Goal: Task Accomplishment & Management: Use online tool/utility

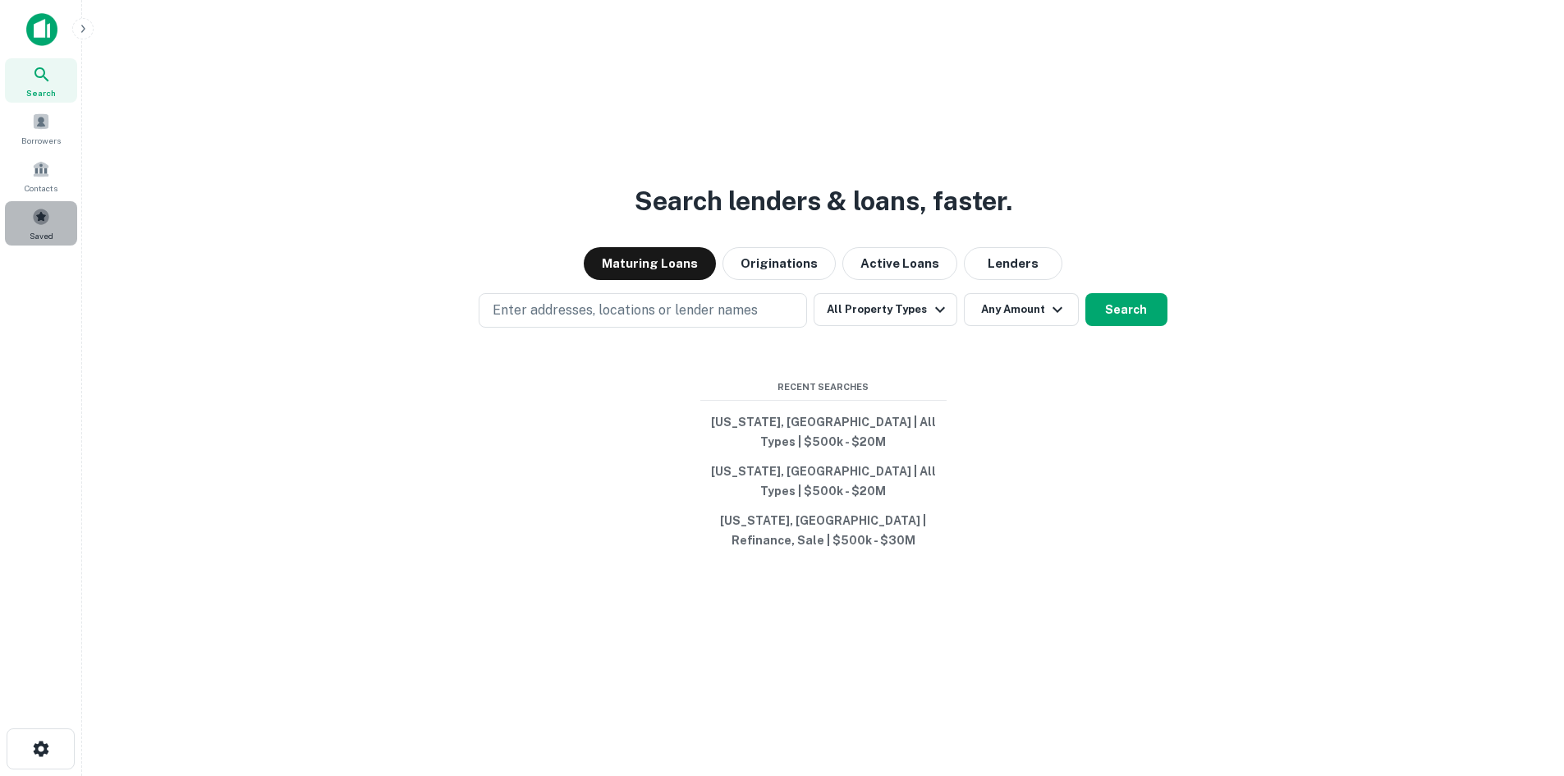
click at [66, 233] on div "Saved" at bounding box center [41, 223] width 72 height 44
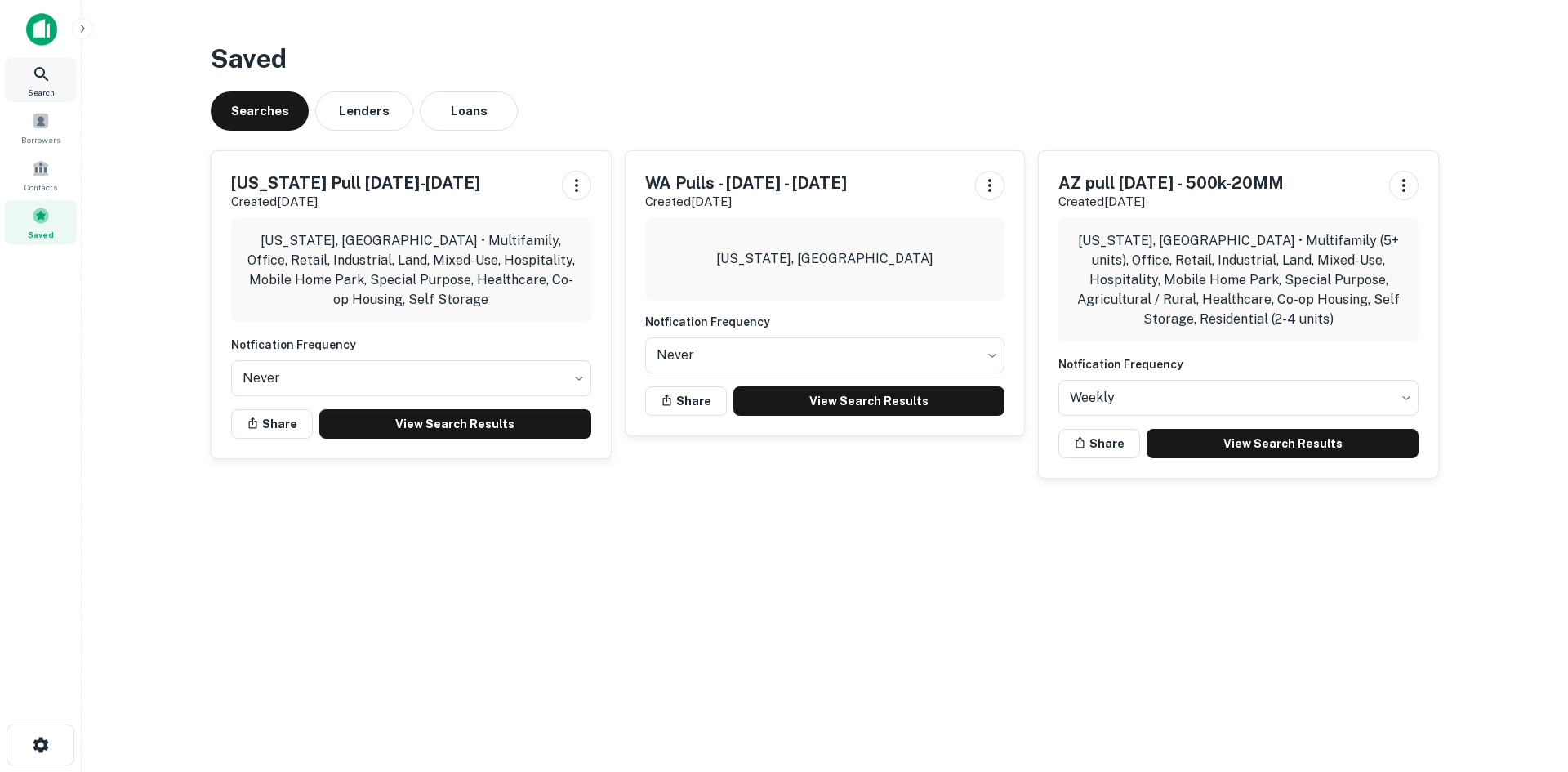
click at [40, 91] on span "Search" at bounding box center [41, 92] width 27 height 13
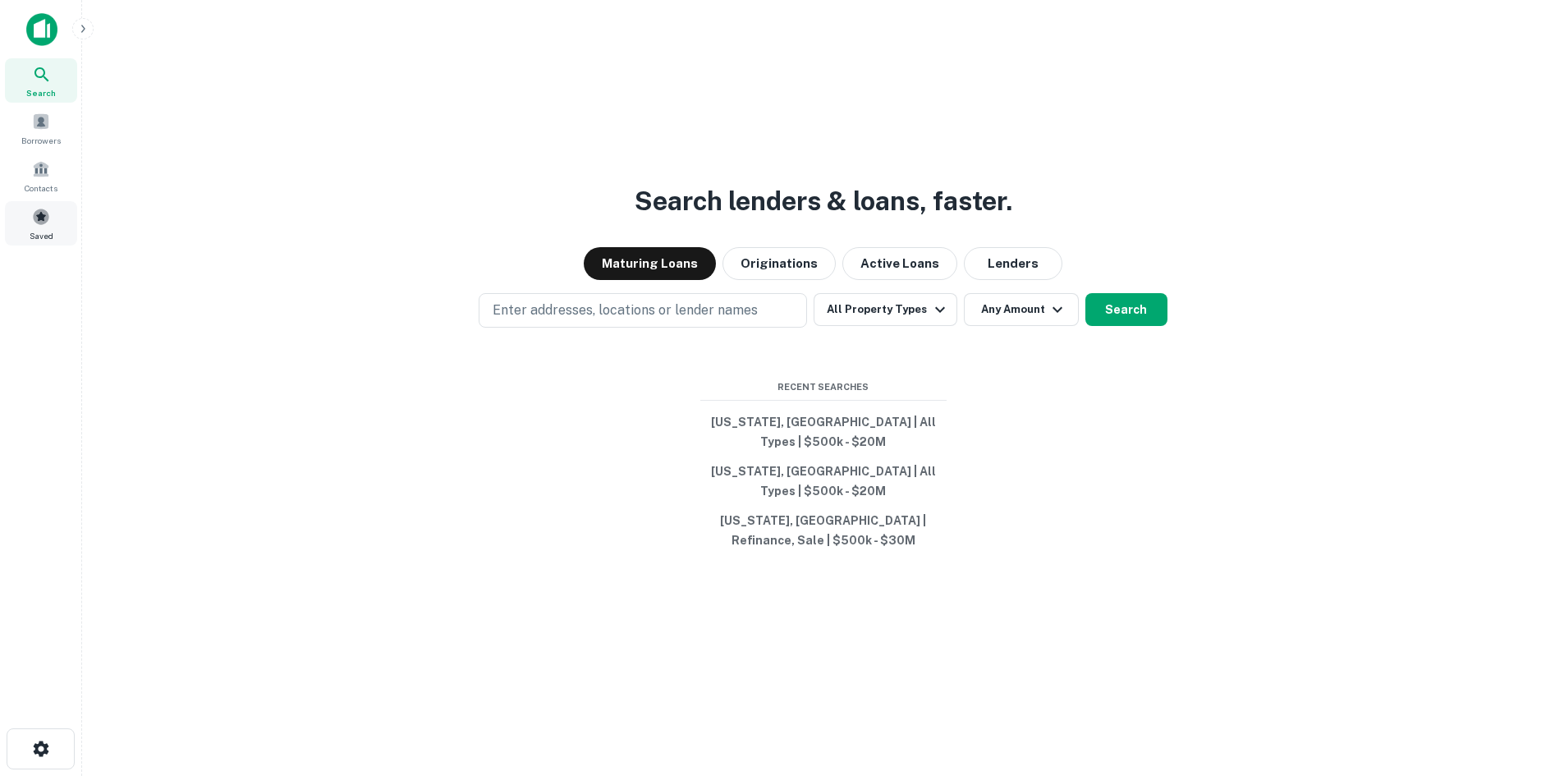
click at [62, 231] on div "Saved" at bounding box center [41, 223] width 72 height 44
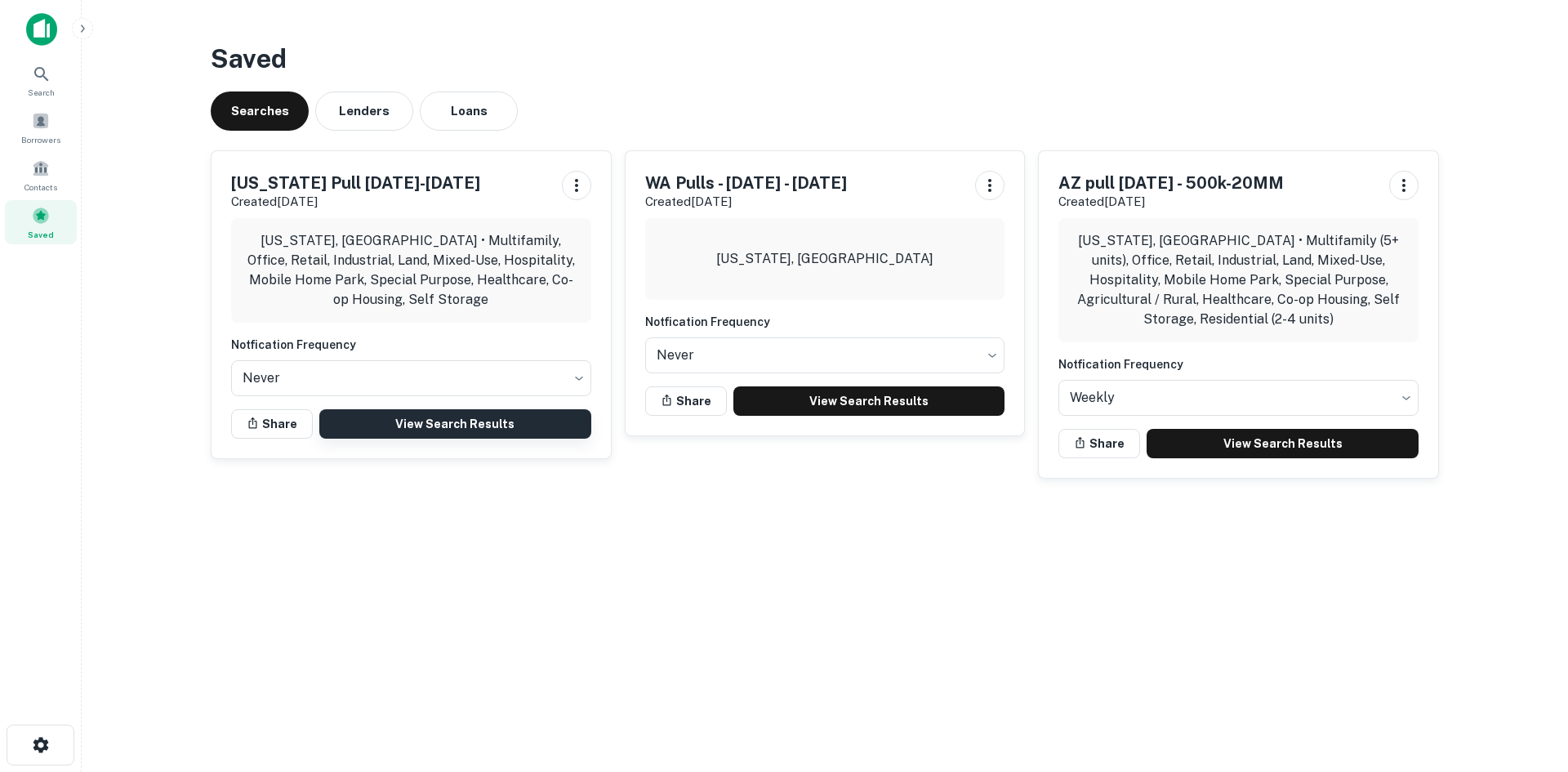
click at [450, 419] on link "View Search Results" at bounding box center [455, 424] width 272 height 30
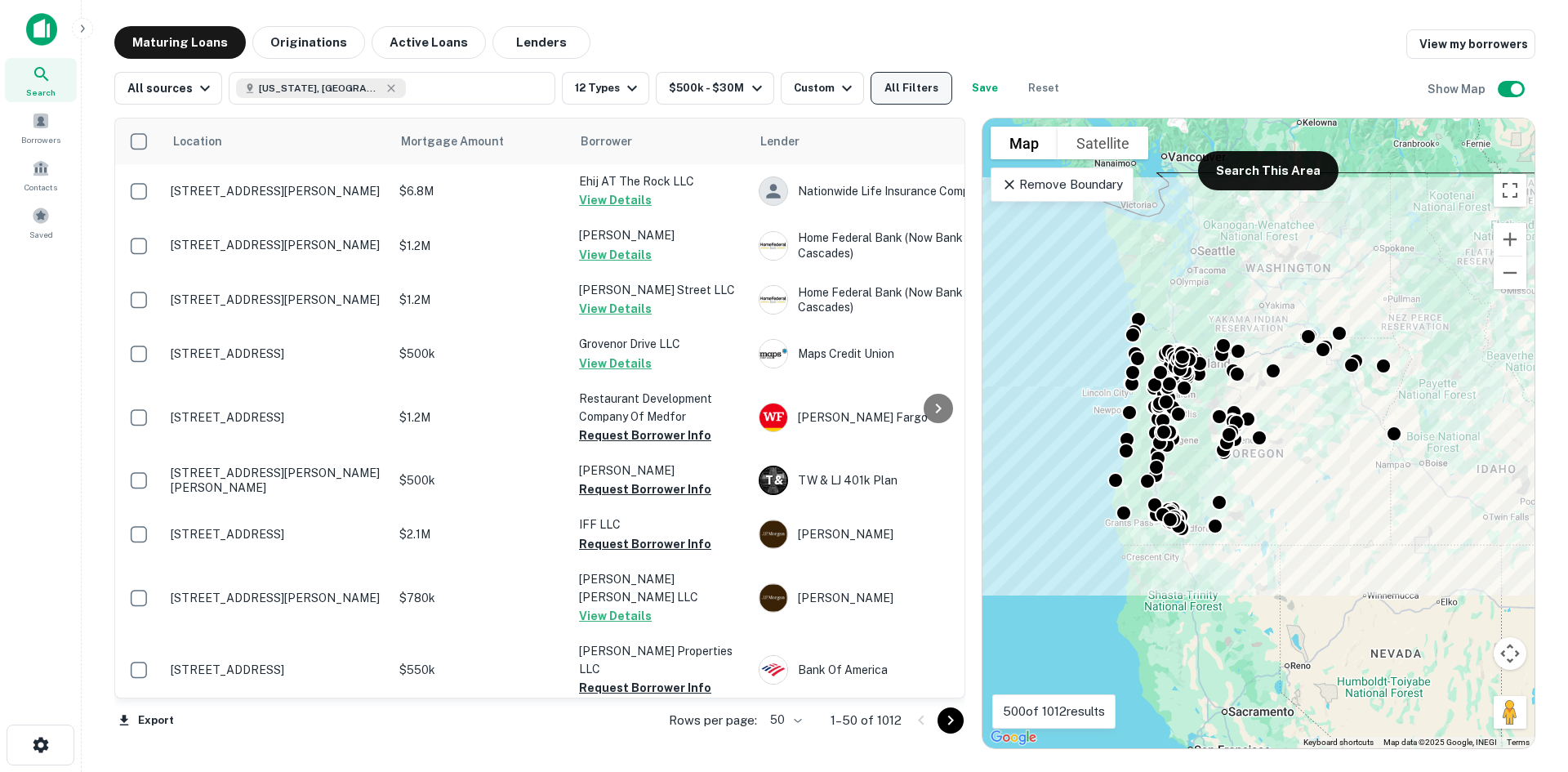
click at [871, 94] on button "All Filters" at bounding box center [911, 88] width 82 height 33
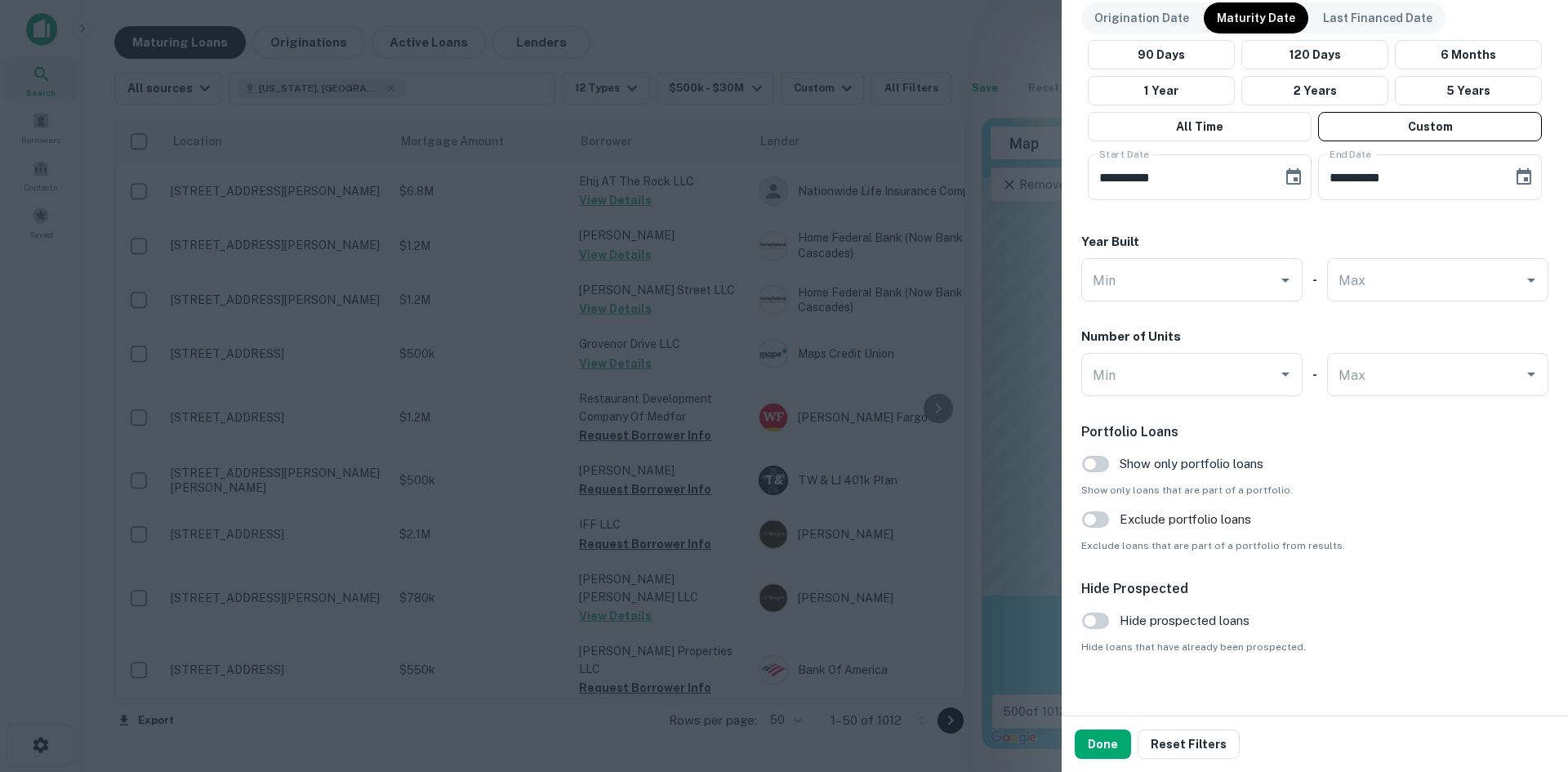
scroll to position [1425, 0]
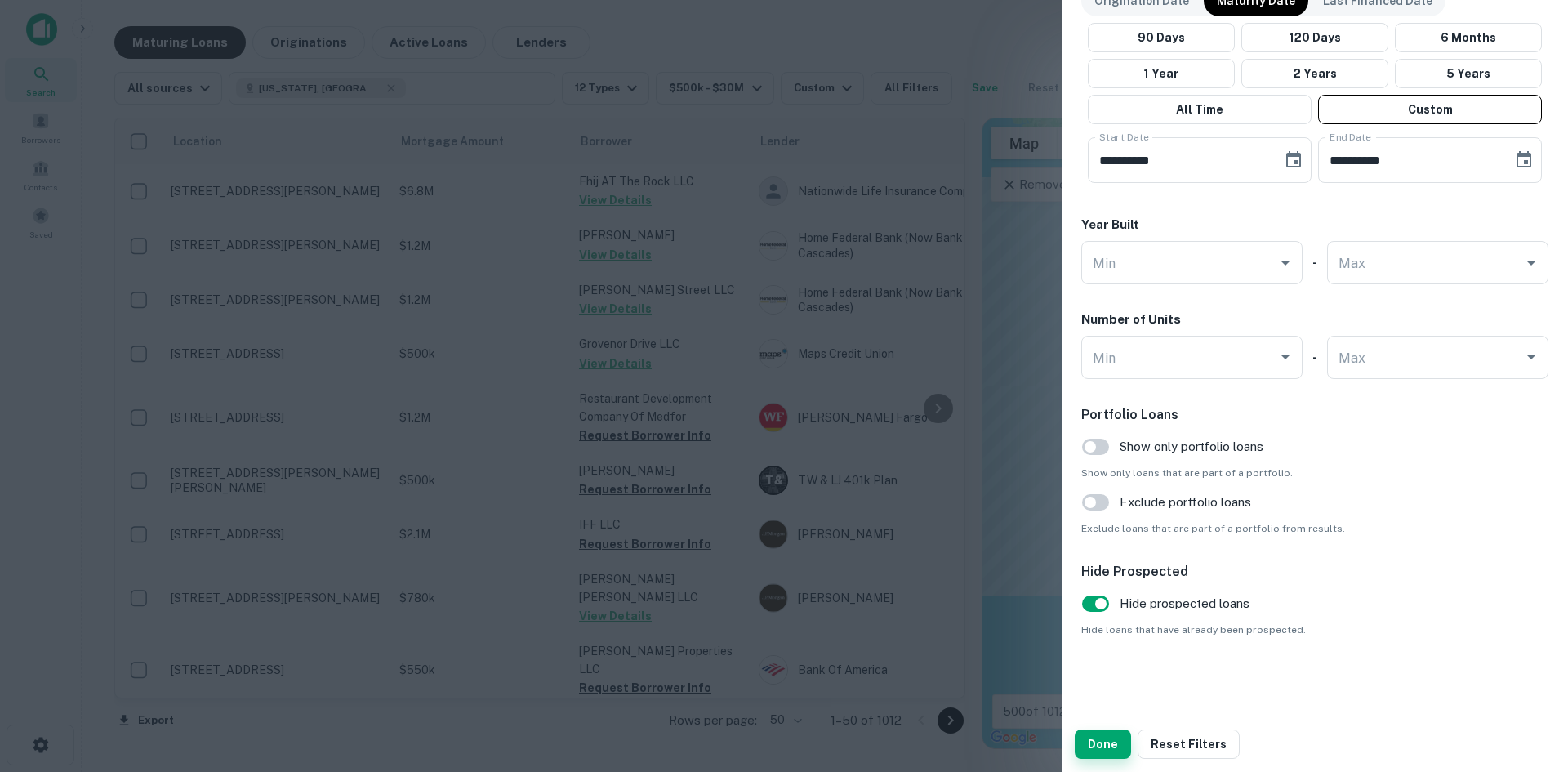
click at [1093, 752] on button "Done" at bounding box center [1102, 744] width 57 height 30
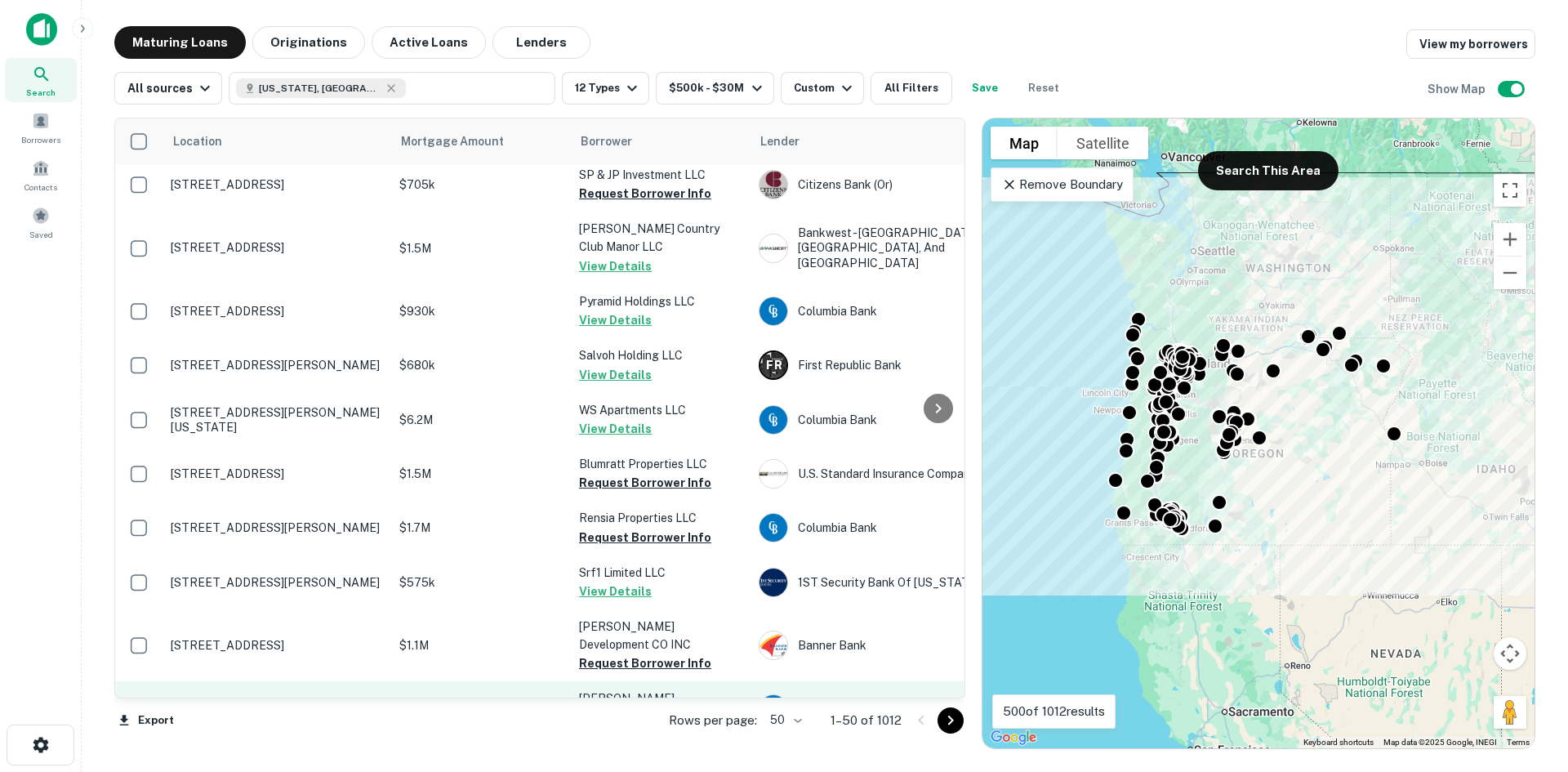
scroll to position [2391, 0]
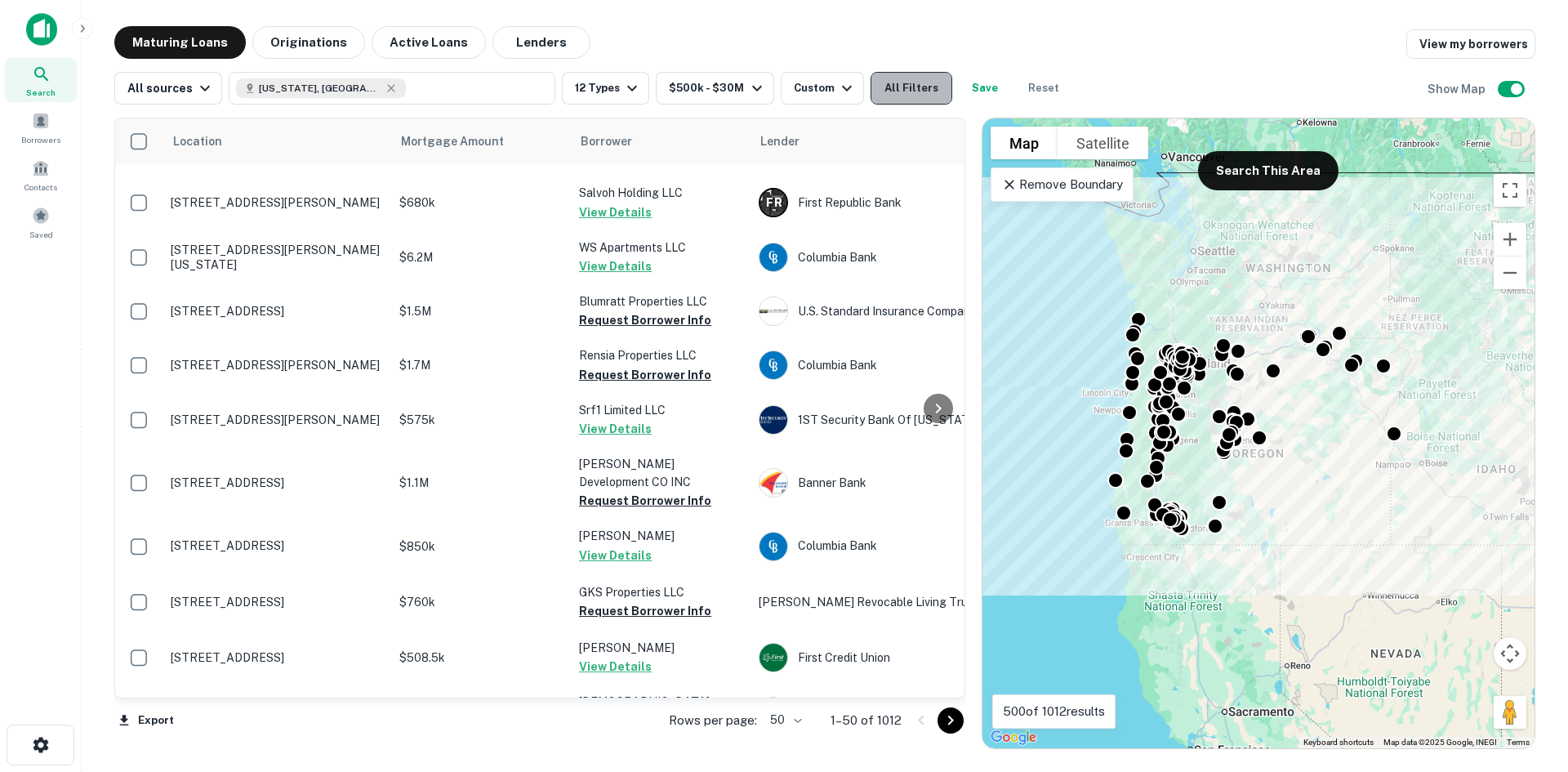
click at [875, 88] on button "All Filters" at bounding box center [911, 88] width 82 height 33
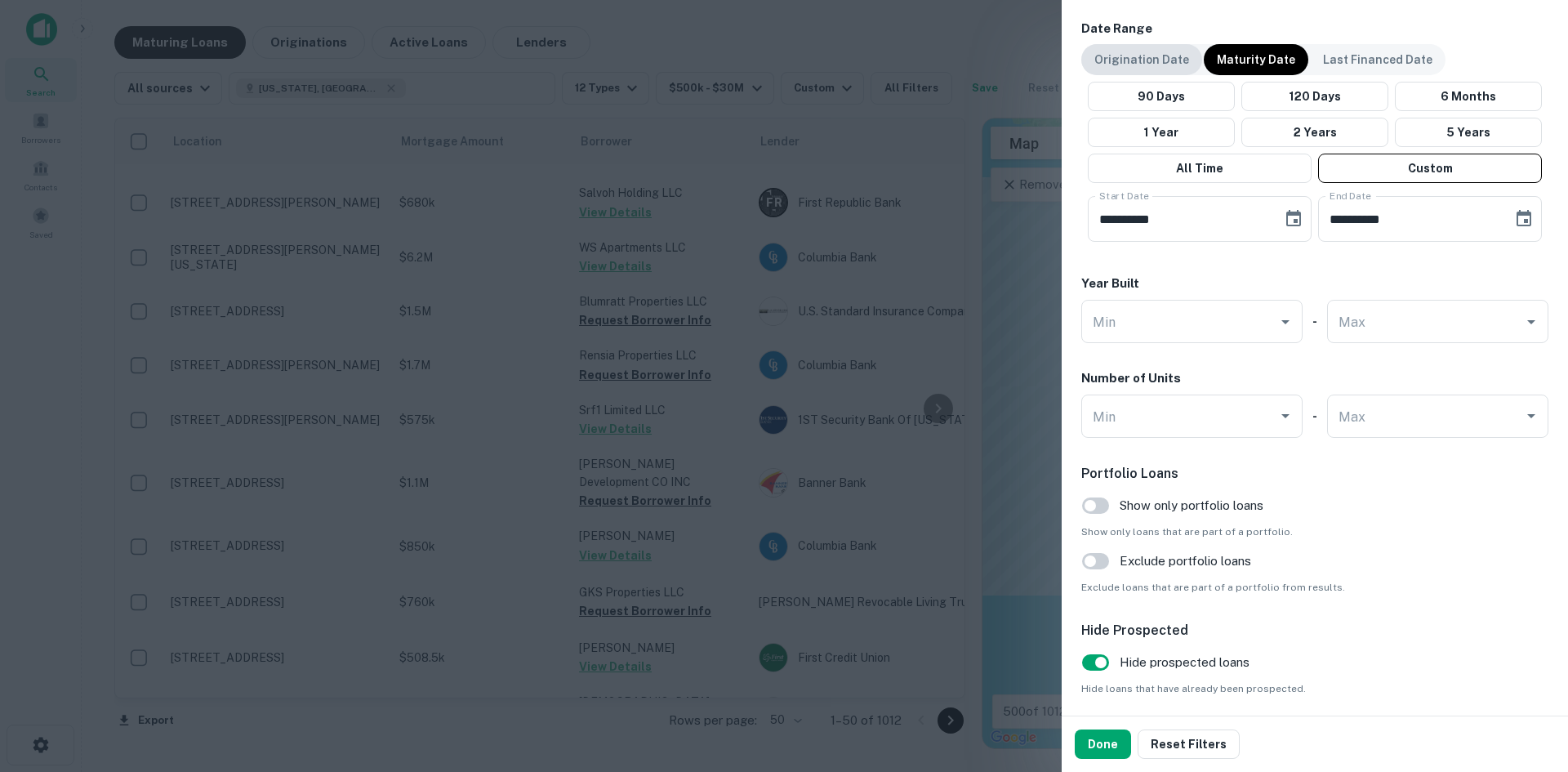
scroll to position [1425, 0]
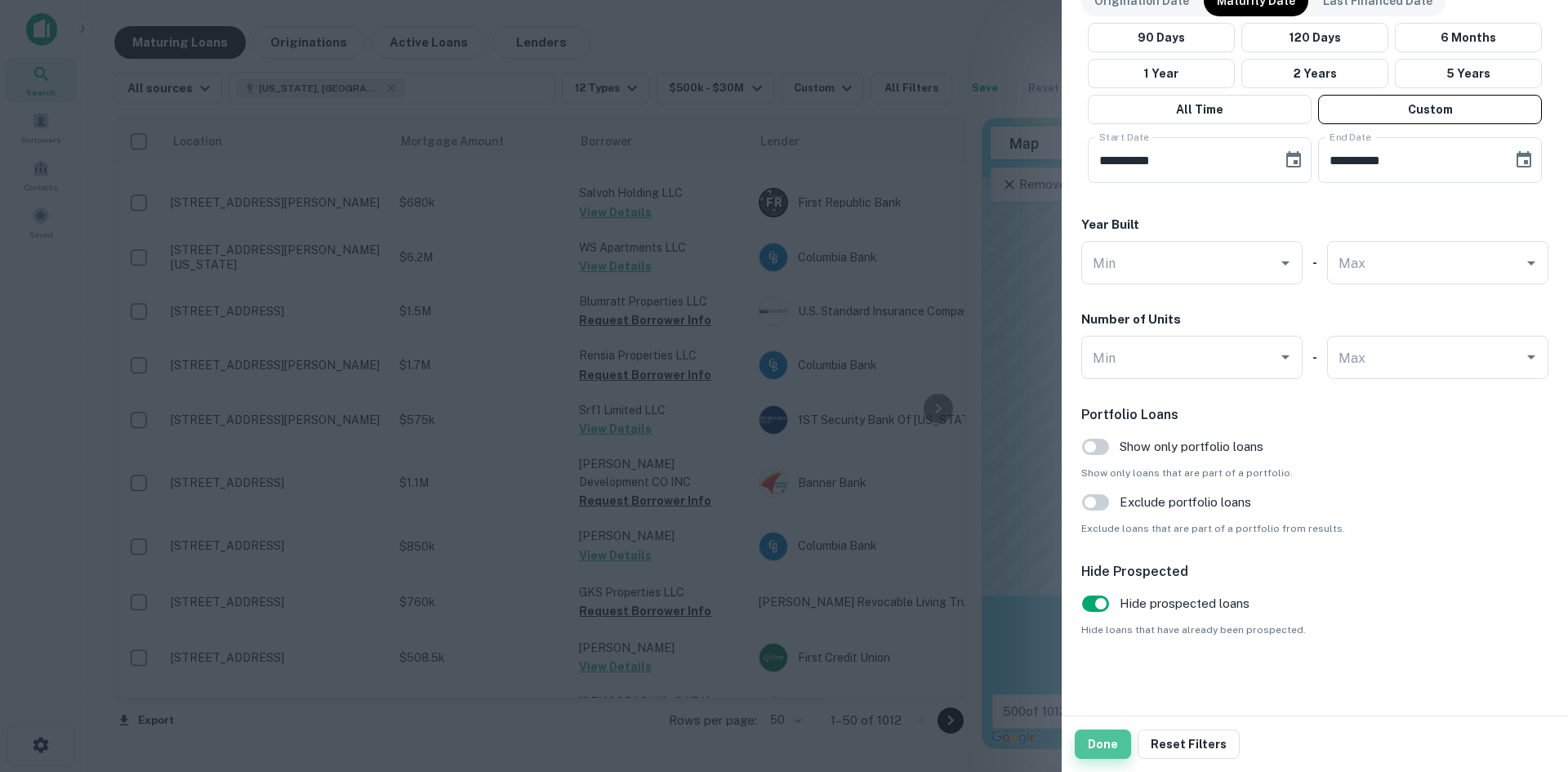
click at [1101, 734] on button "Done" at bounding box center [1102, 744] width 57 height 30
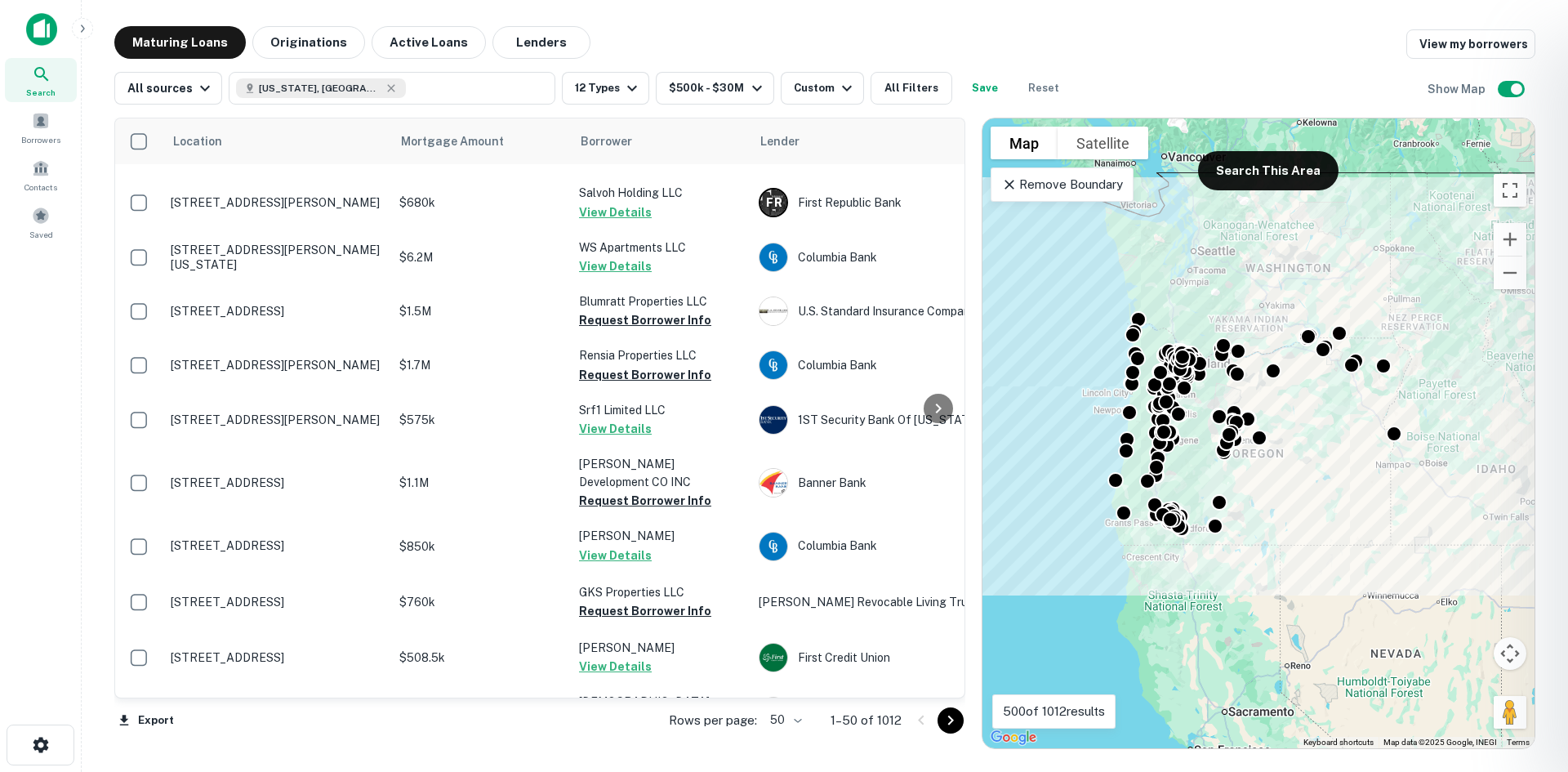
click at [799, 718] on div at bounding box center [784, 386] width 1568 height 772
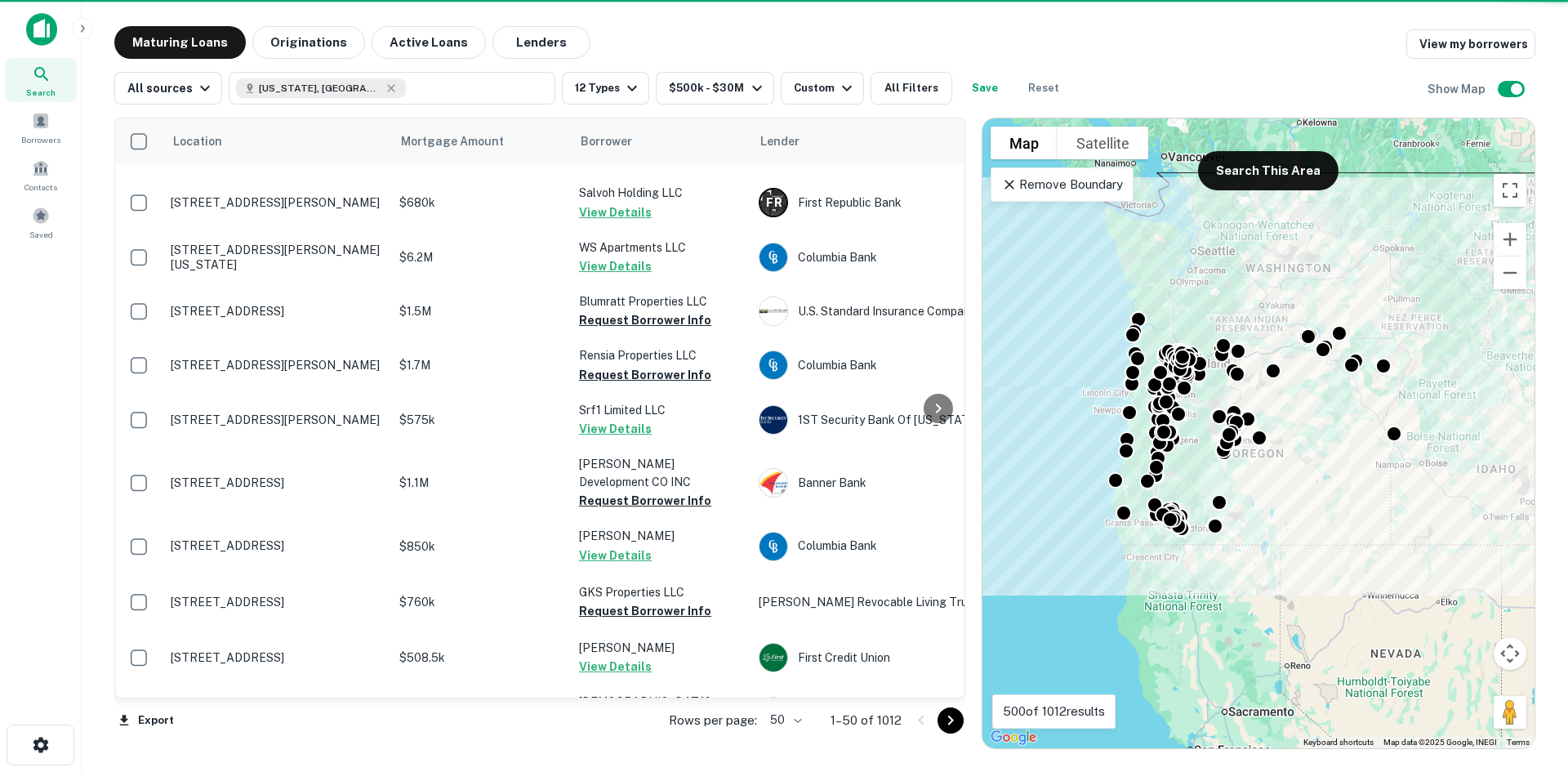
click at [796, 723] on body "Search Borrowers Contacts Saved Maturing Loans Originations Active Loans Lender…" at bounding box center [784, 386] width 1568 height 772
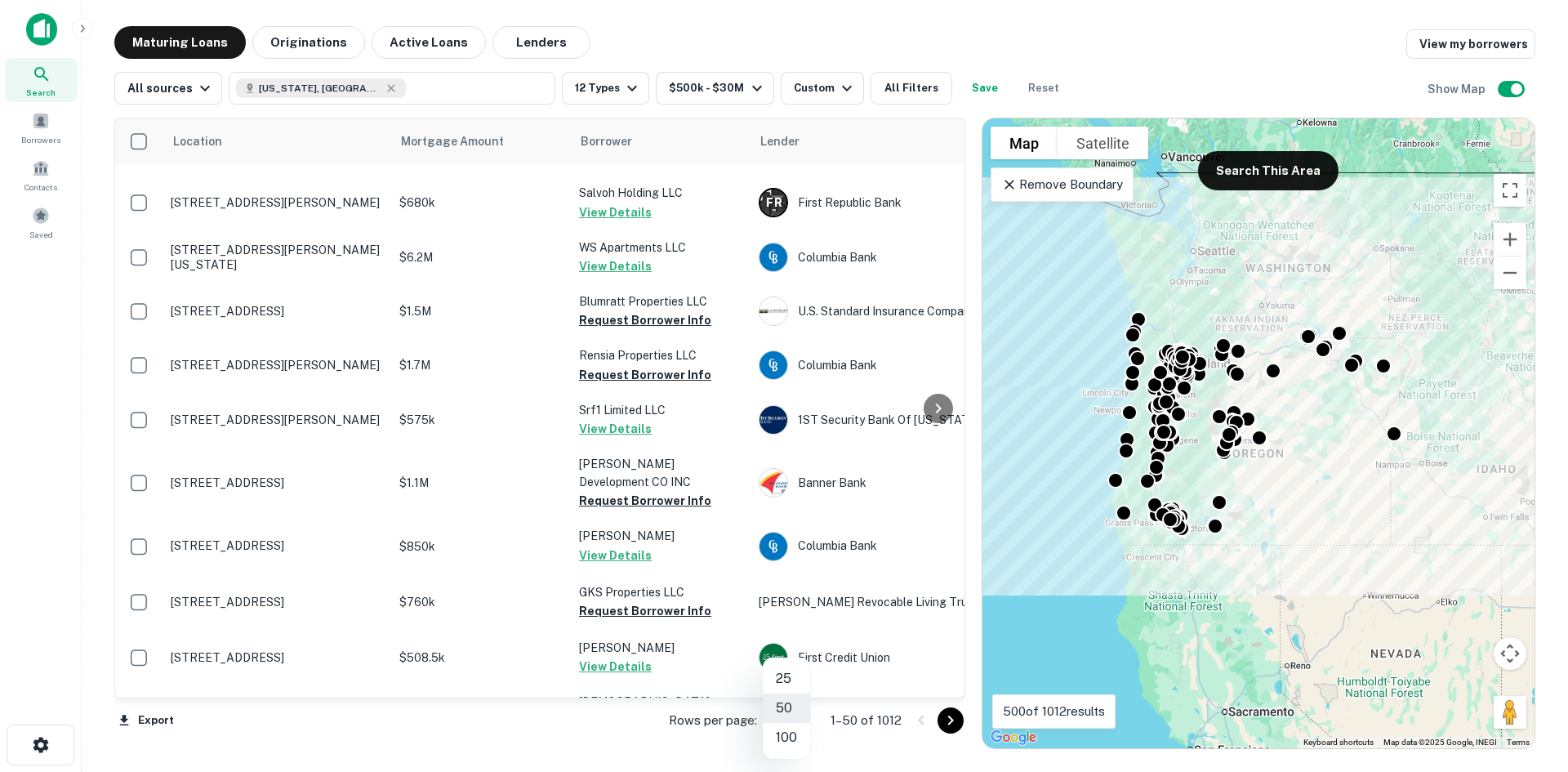
click at [791, 732] on li "100" at bounding box center [787, 738] width 48 height 30
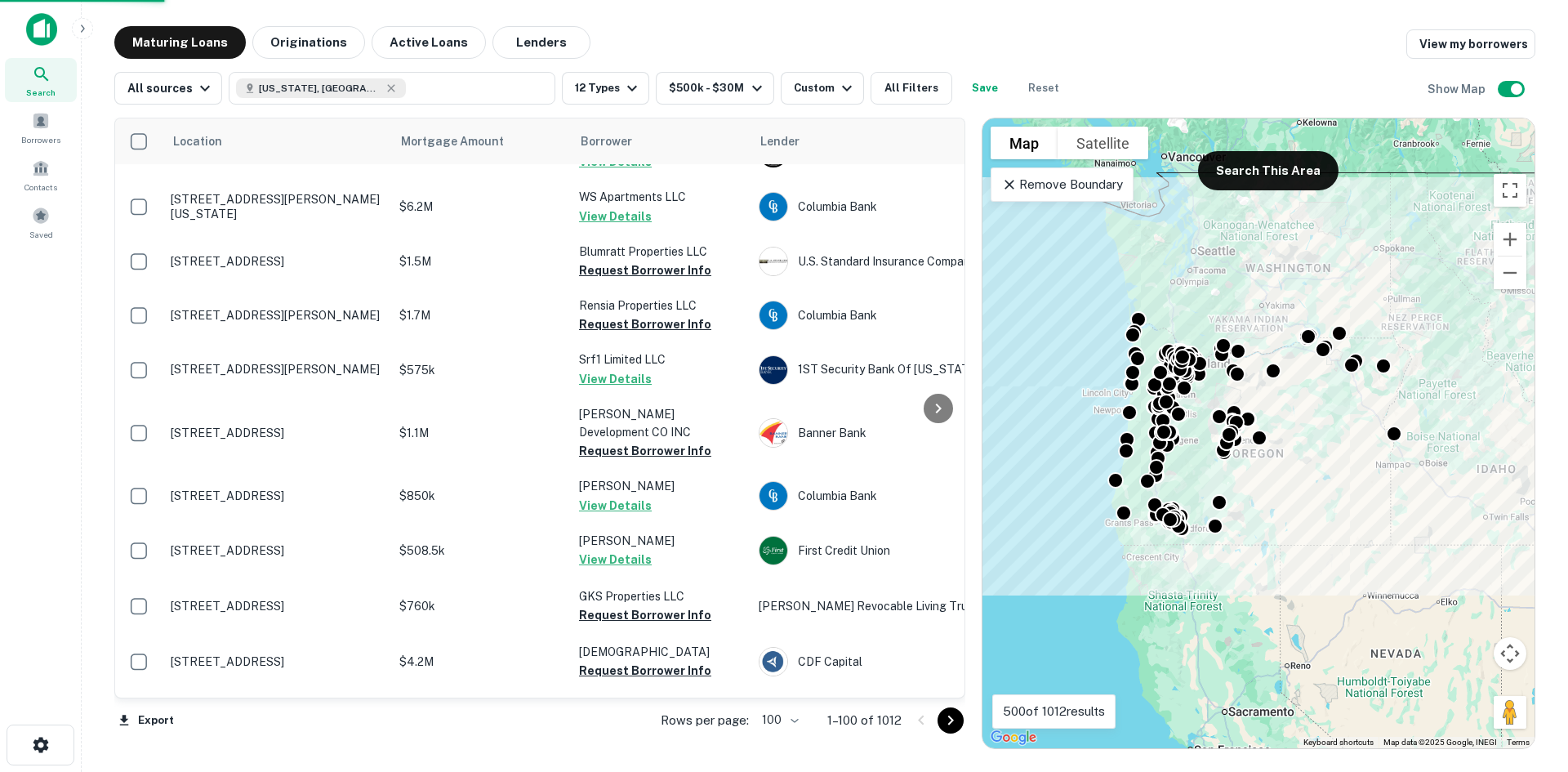
click at [947, 722] on icon "Go to next page" at bounding box center [951, 720] width 20 height 20
click at [947, 722] on div "Export Rows per page: 100 *** 1–100 of 1012" at bounding box center [539, 720] width 851 height 44
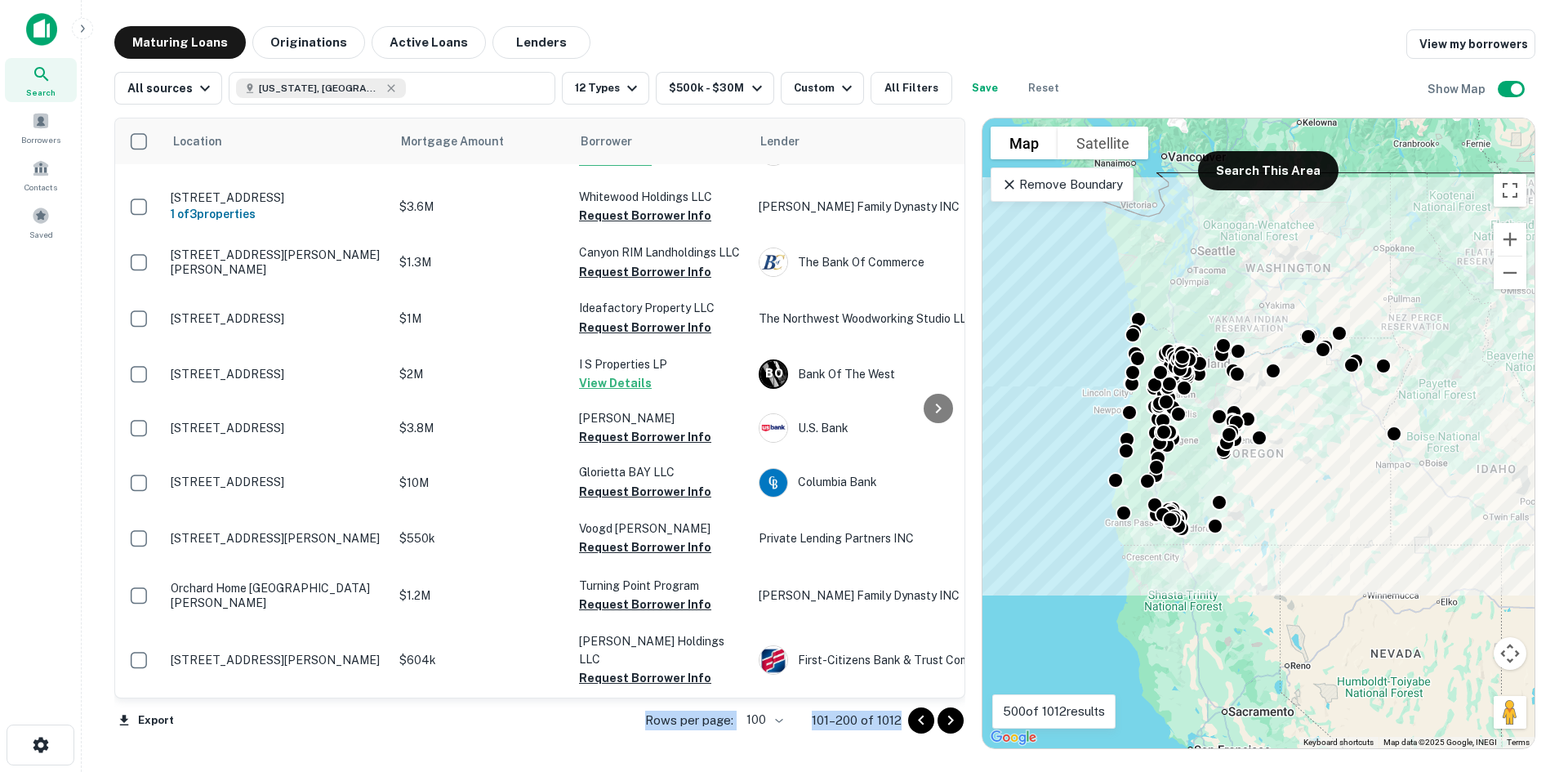
click at [947, 722] on icon "Go to next page" at bounding box center [951, 720] width 20 height 20
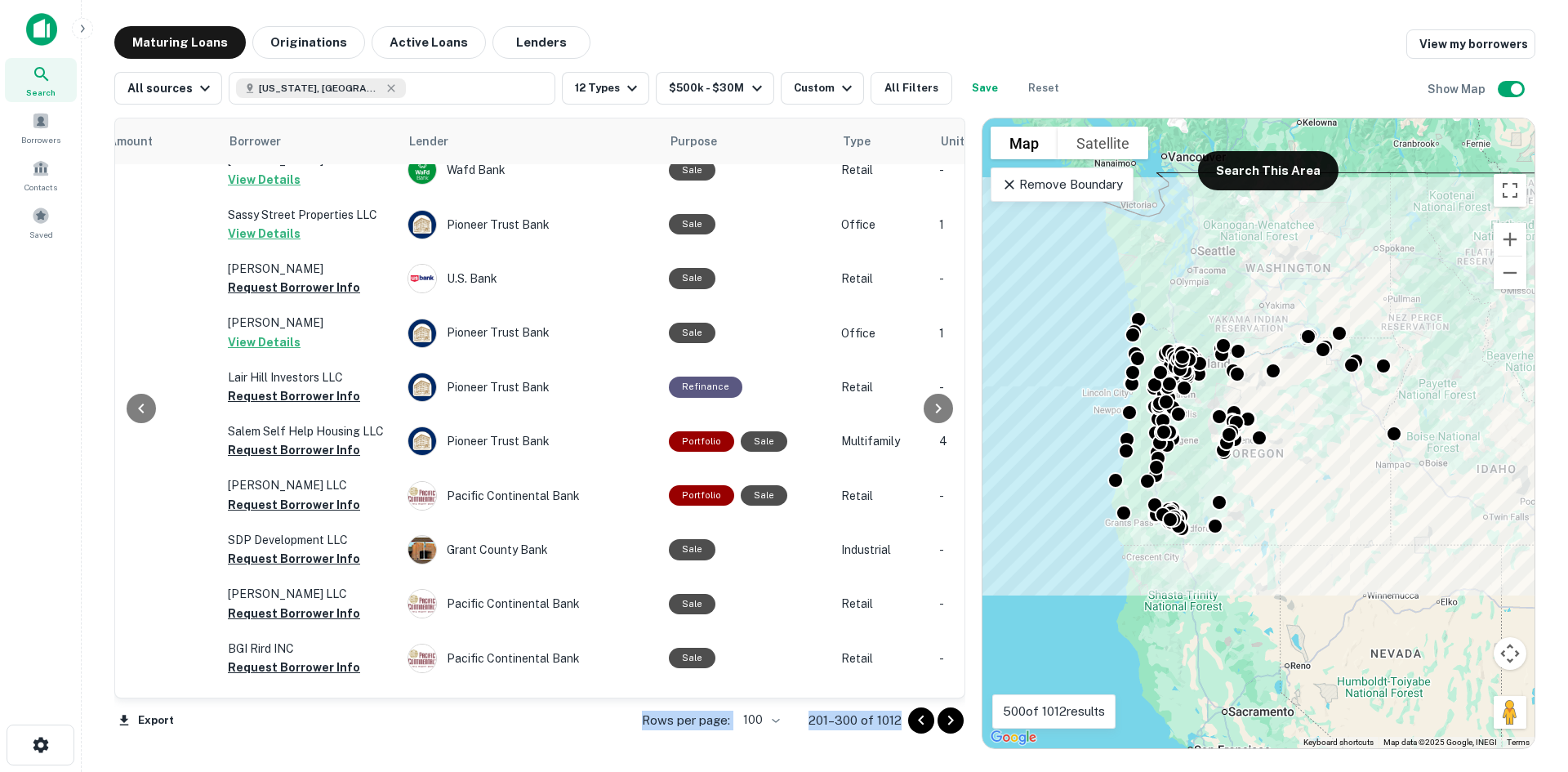
scroll to position [1655, 324]
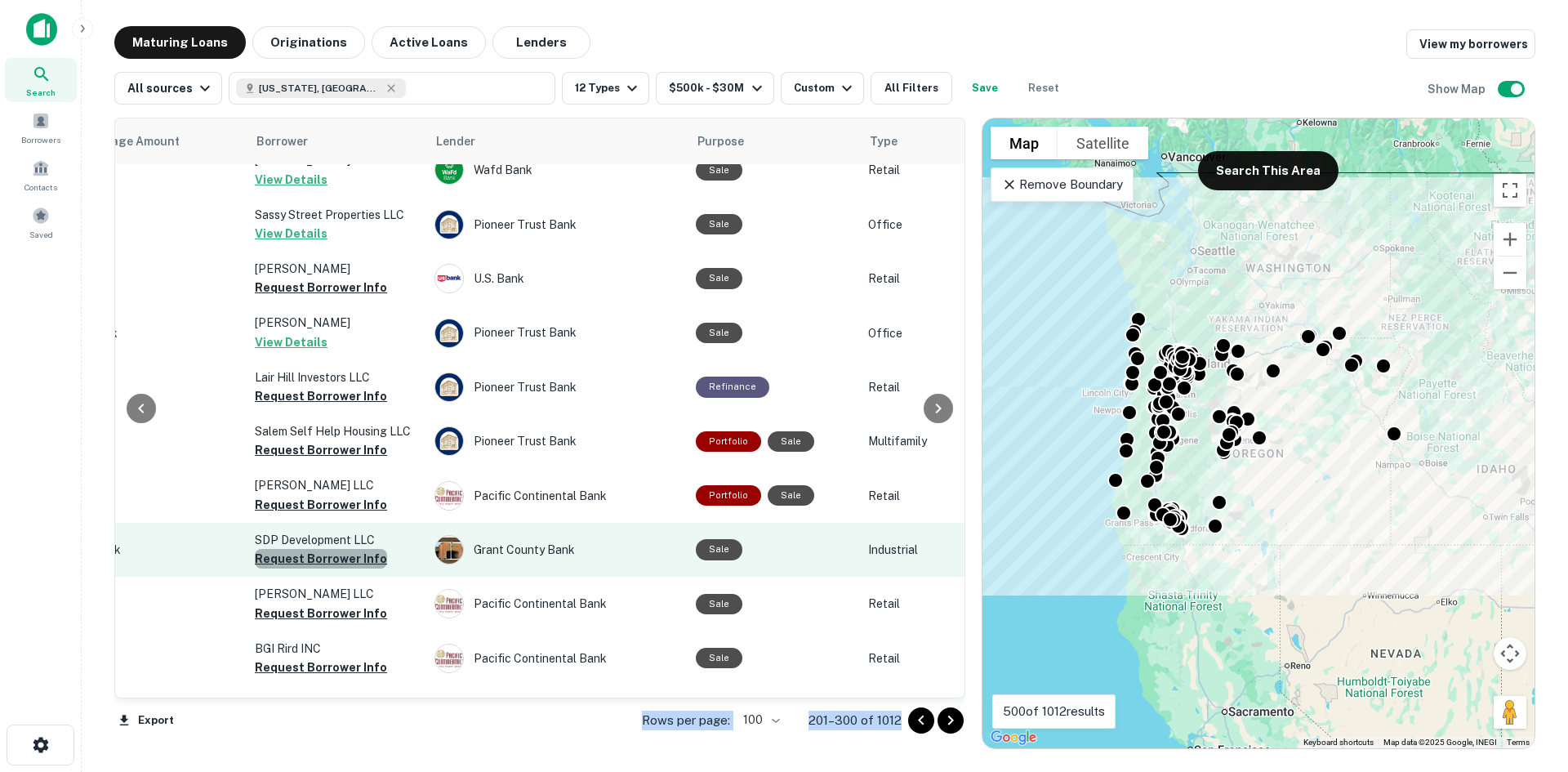
click at [323, 549] on button "Request Borrower Info" at bounding box center [320, 559] width 132 height 20
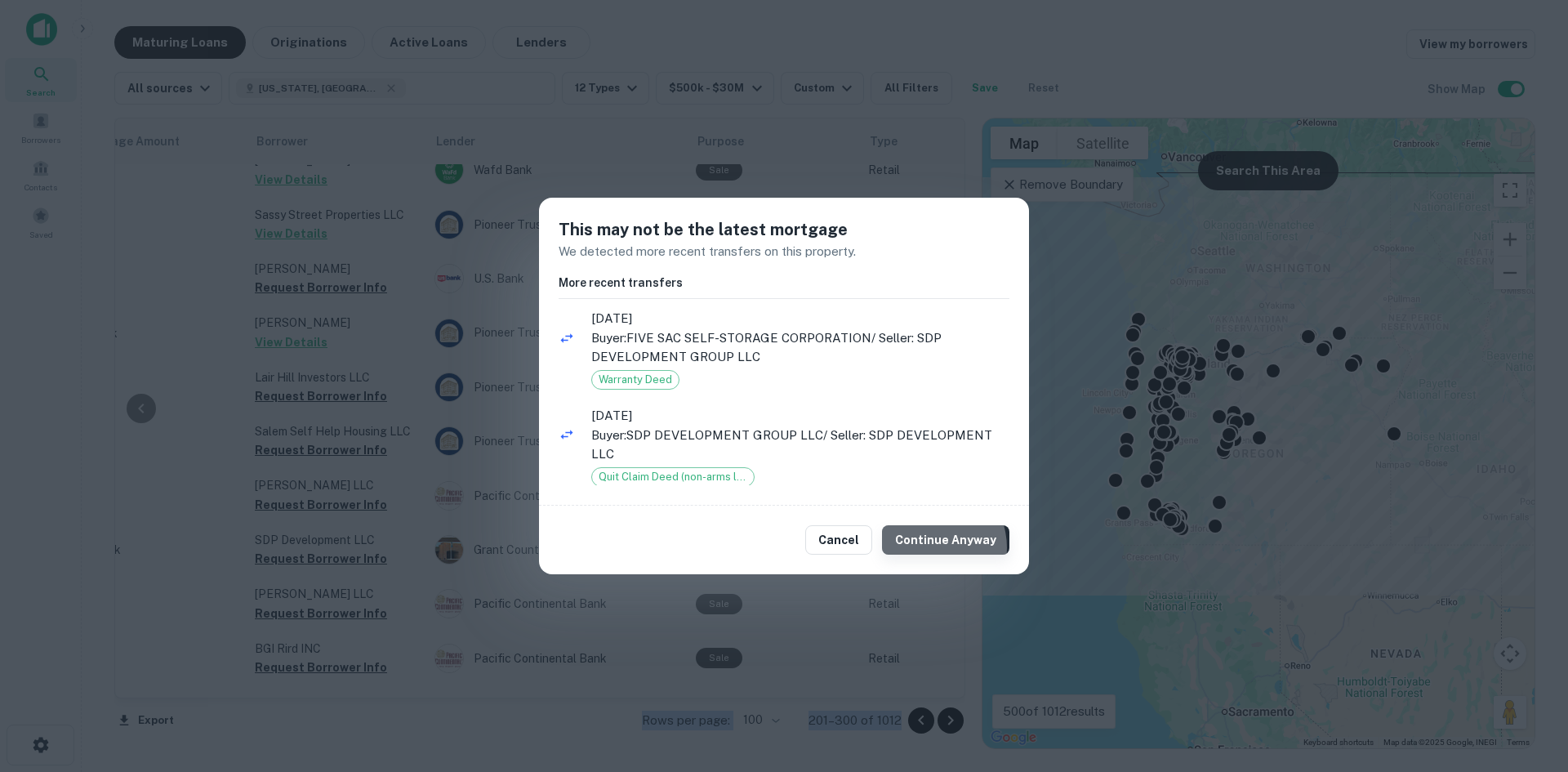
click at [936, 547] on button "Continue Anyway" at bounding box center [946, 540] width 127 height 30
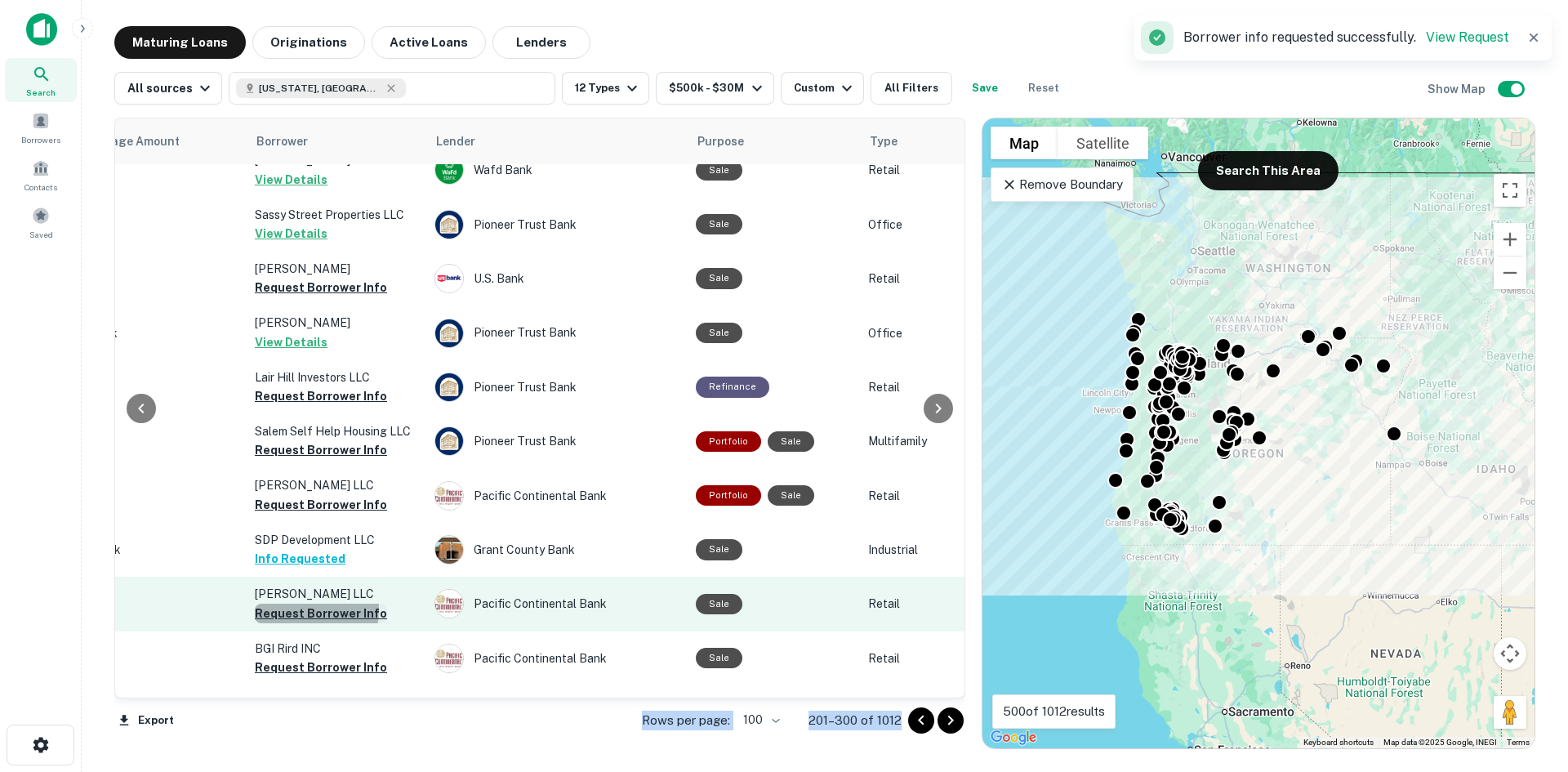
click at [297, 604] on button "Request Borrower Info" at bounding box center [320, 614] width 132 height 20
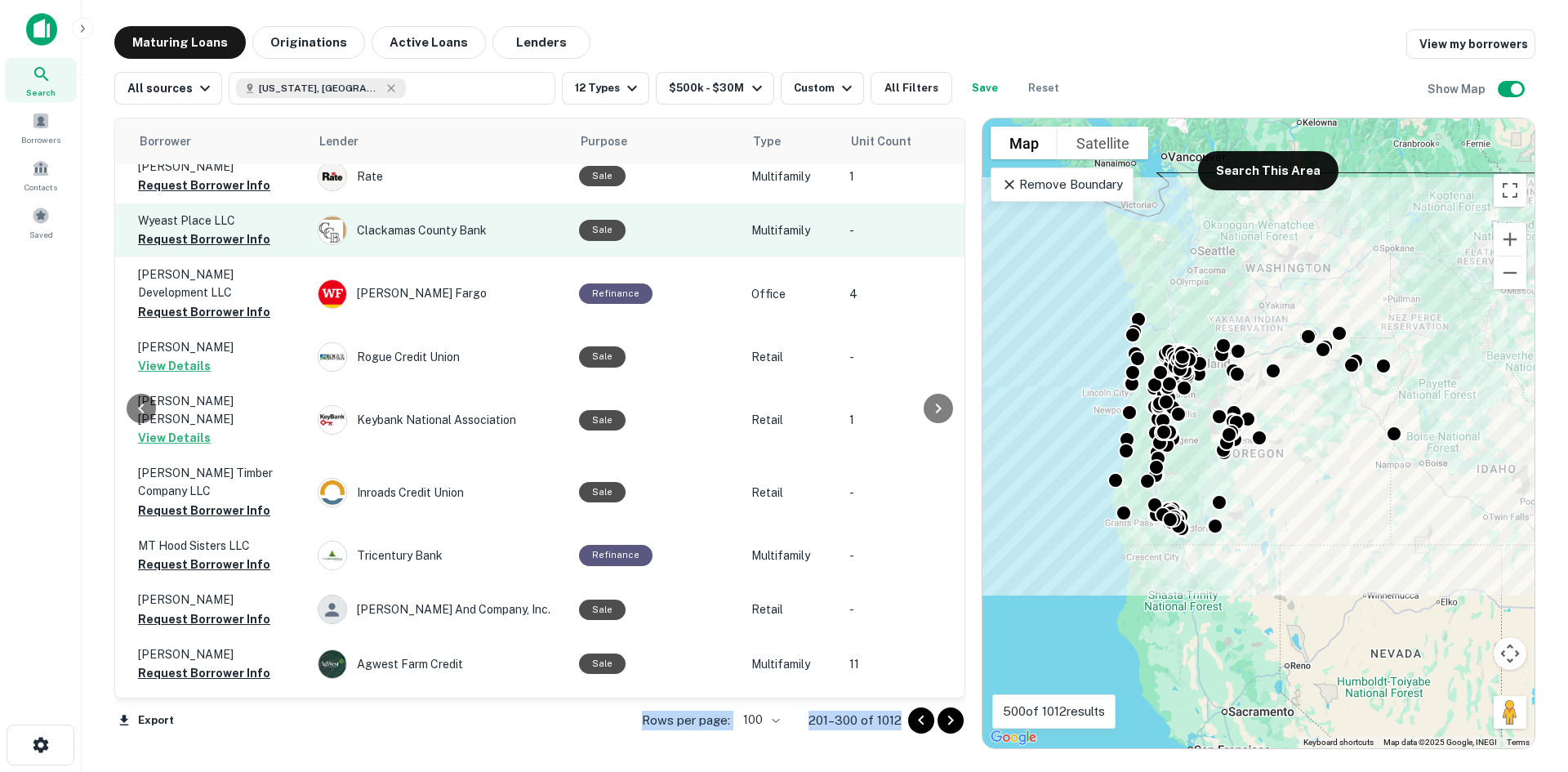
scroll to position [2789, 441]
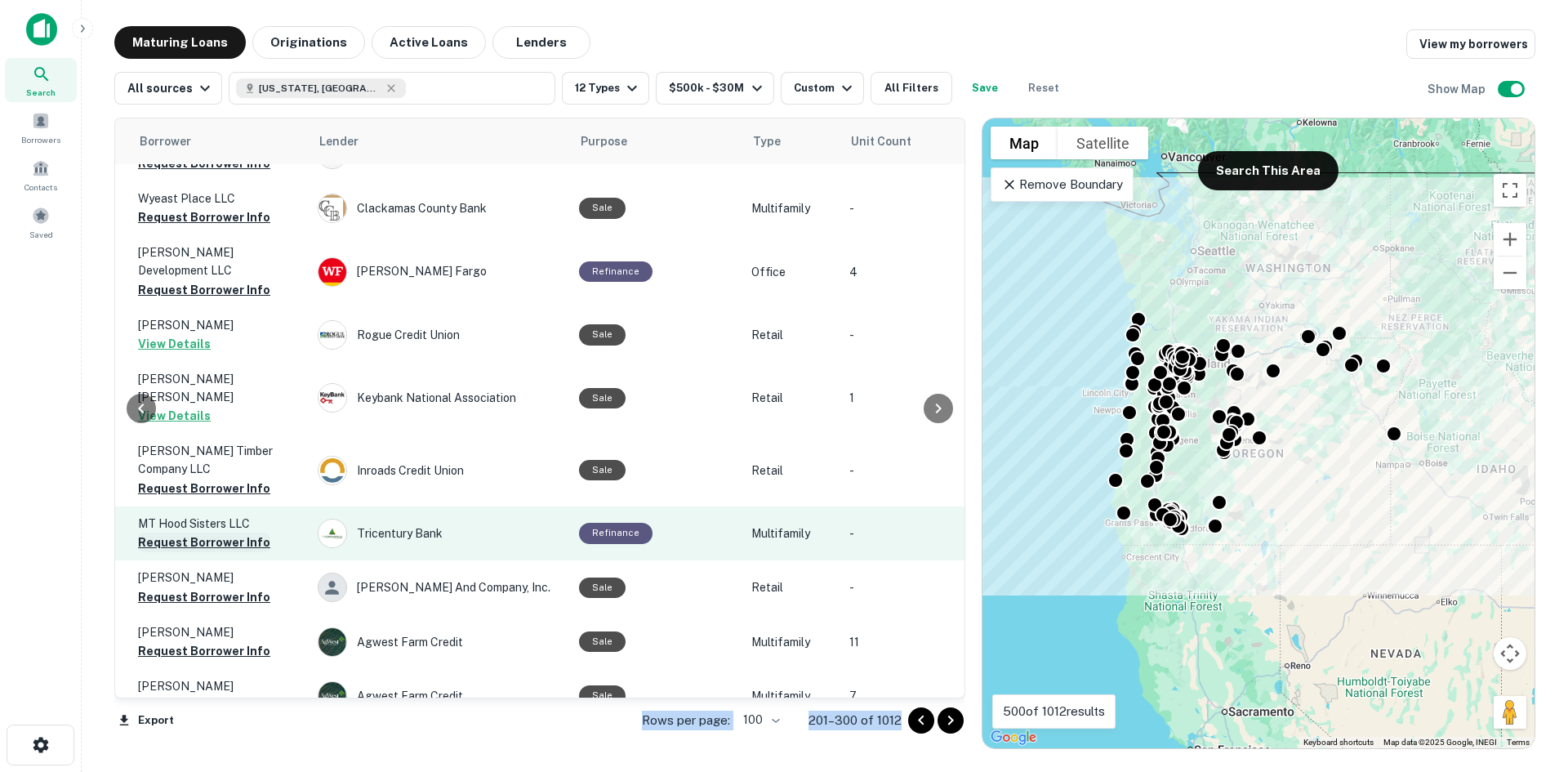
click at [207, 532] on button "Request Borrower Info" at bounding box center [204, 542] width 132 height 20
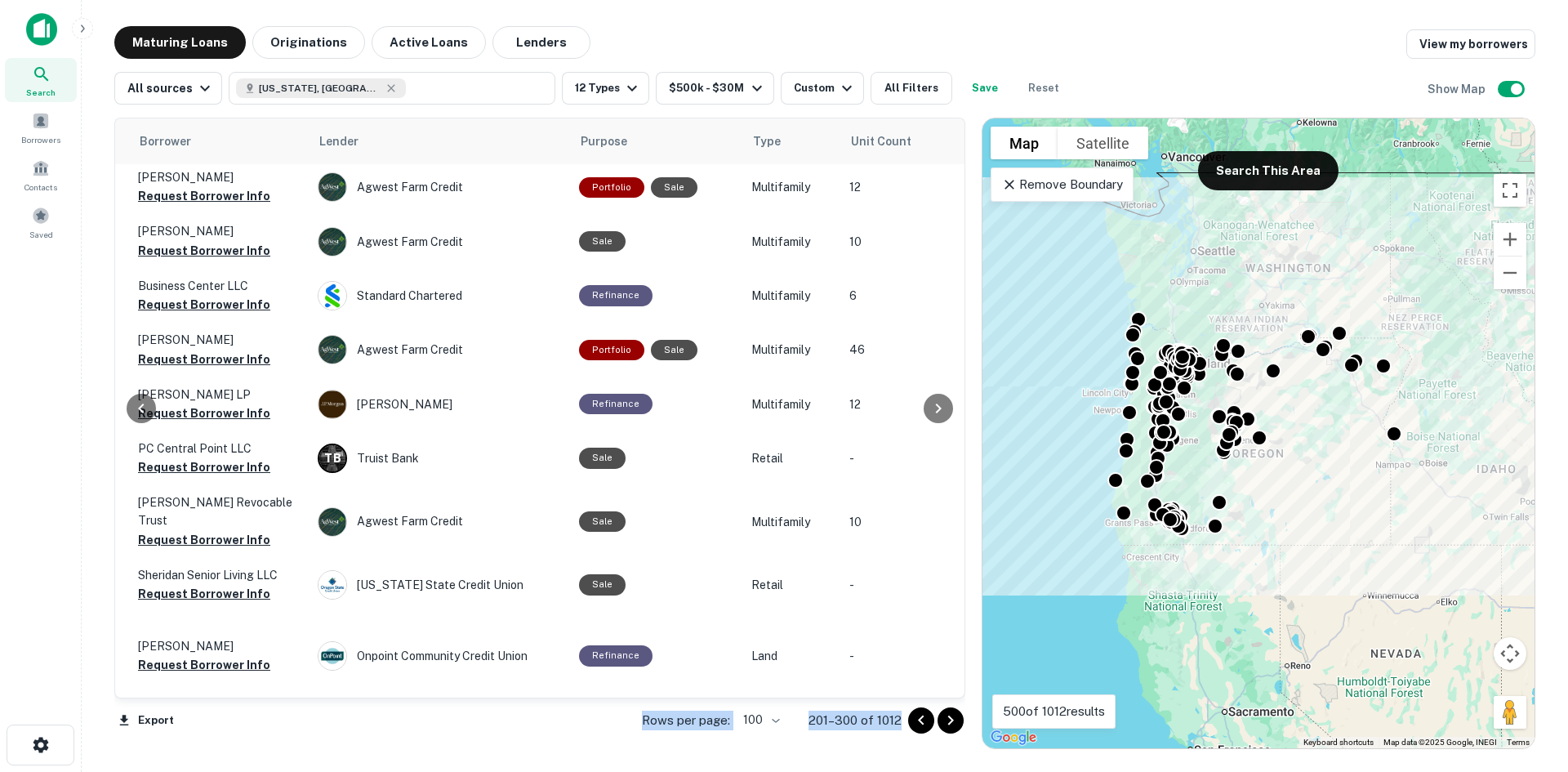
scroll to position [3452, 441]
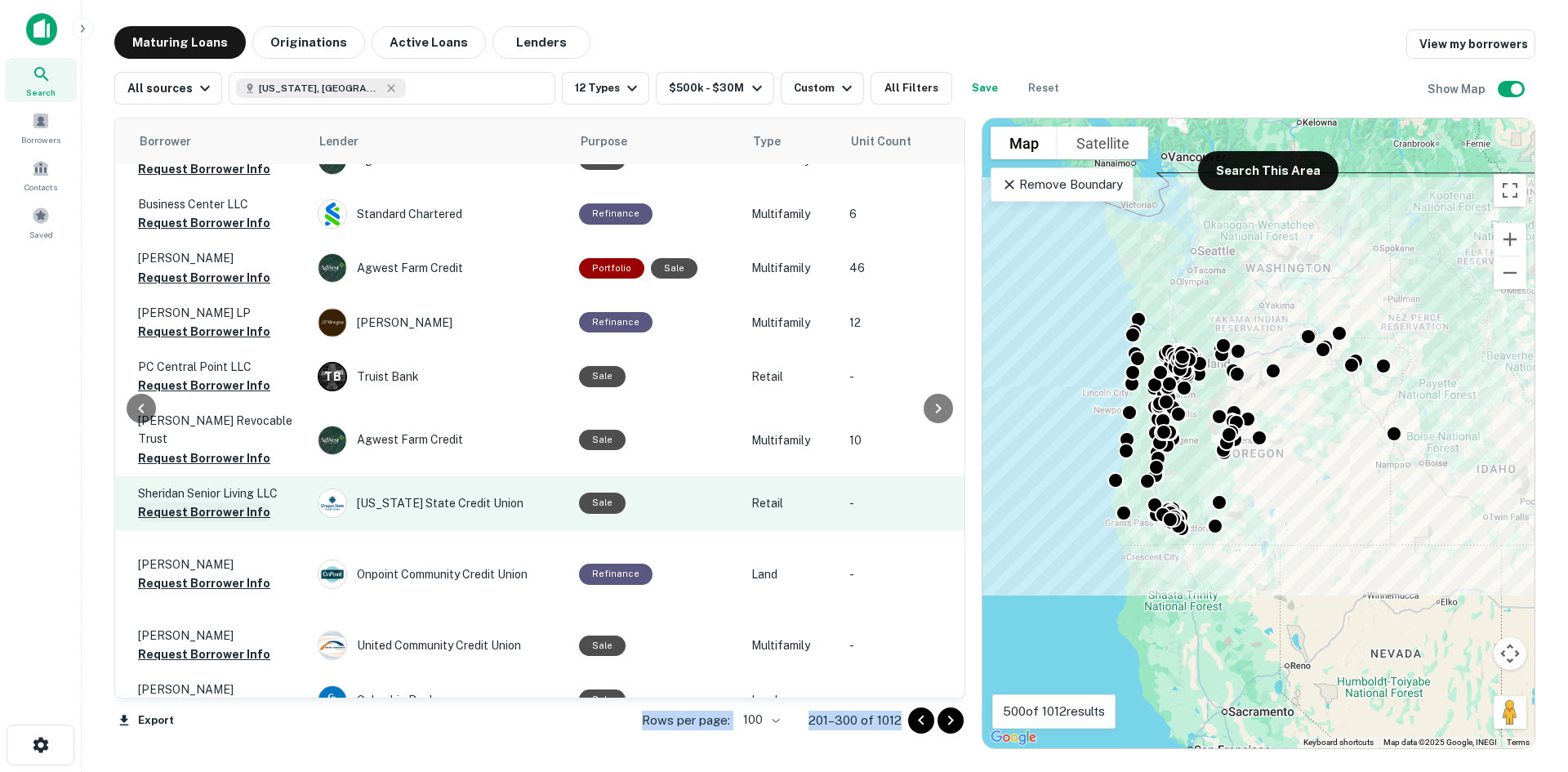
click at [209, 502] on button "Request Borrower Info" at bounding box center [204, 512] width 132 height 20
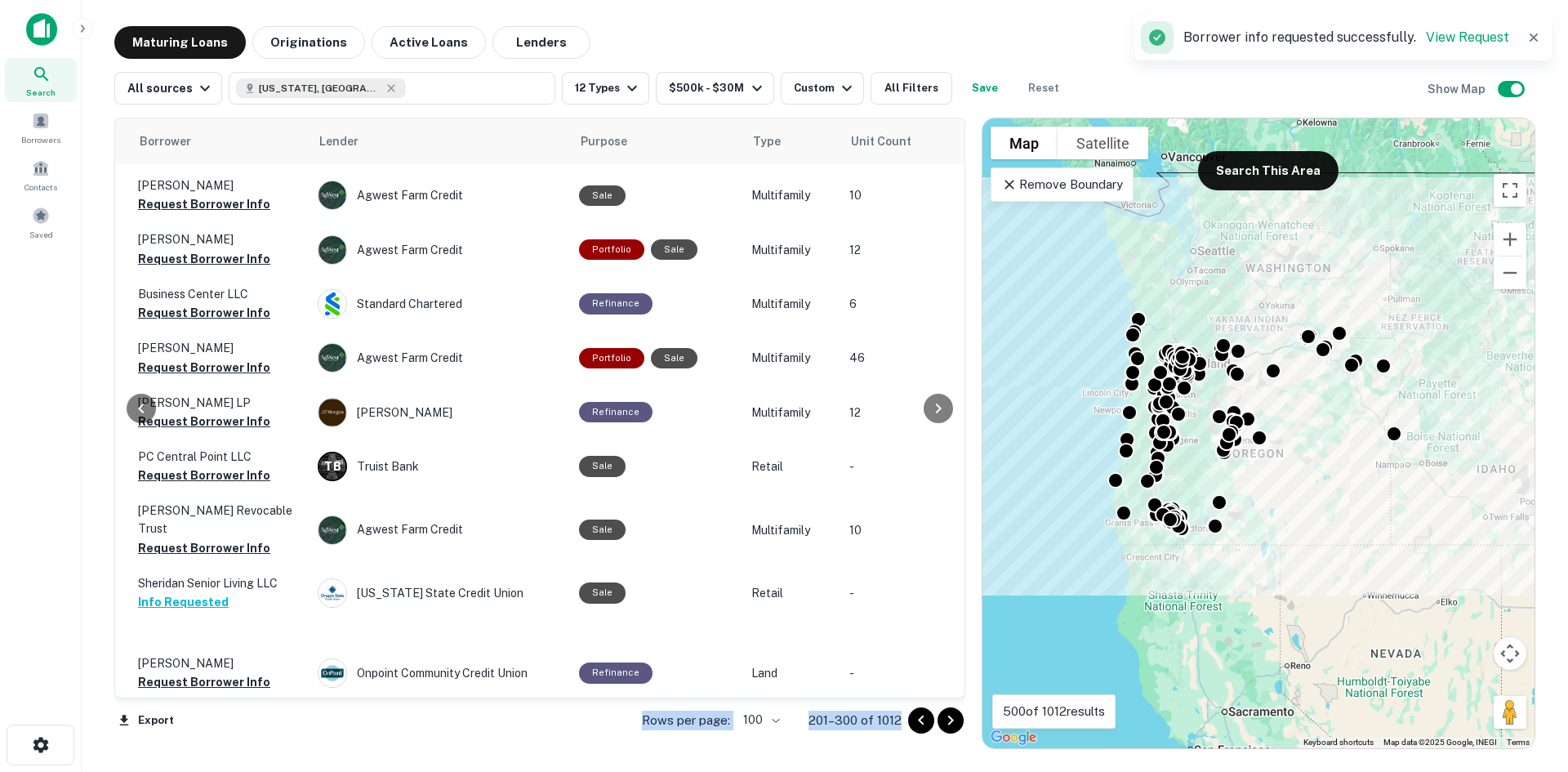
scroll to position [3524, 441]
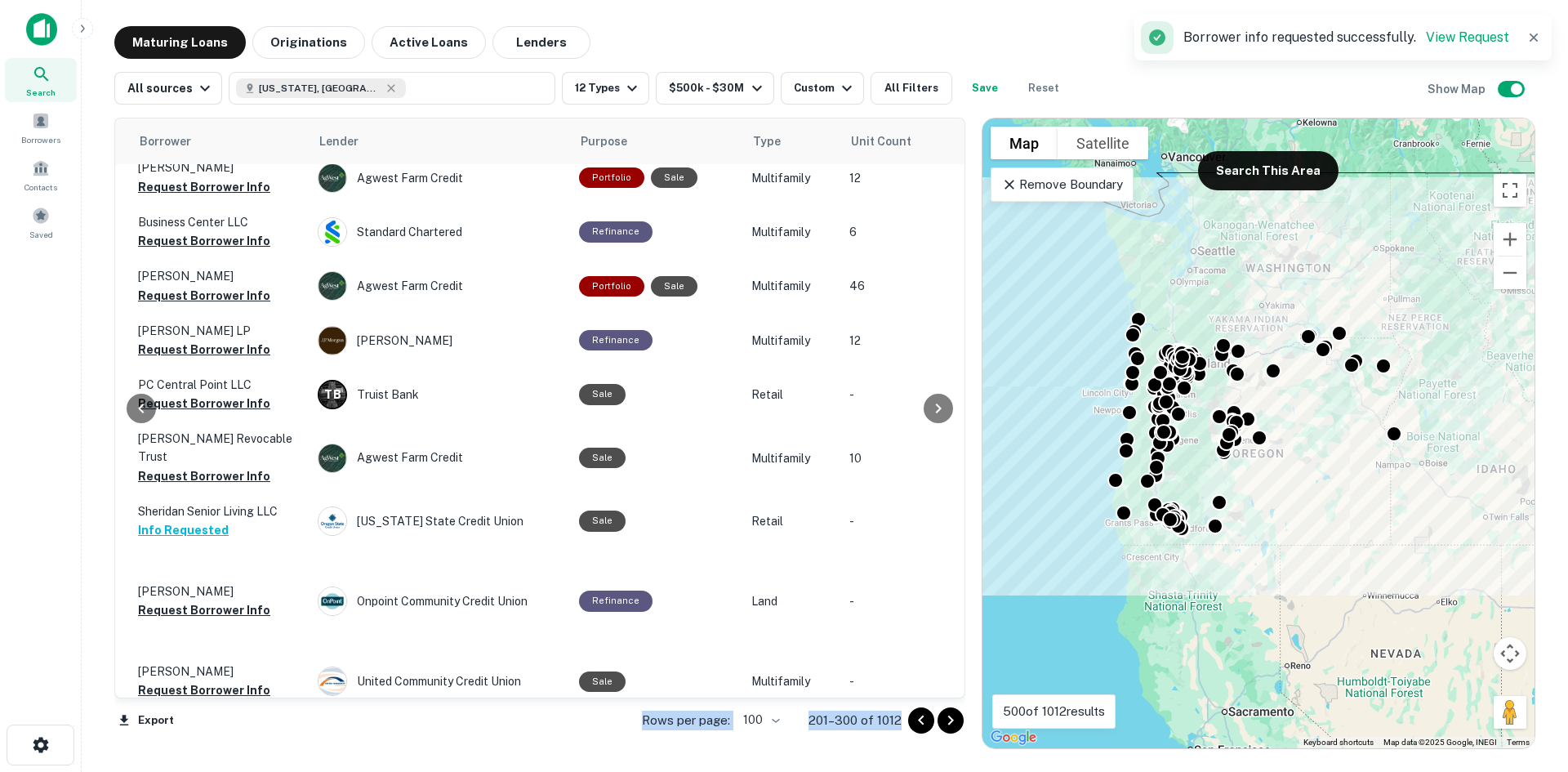
click at [225, 735] on button "Request Borrower Info" at bounding box center [204, 745] width 132 height 20
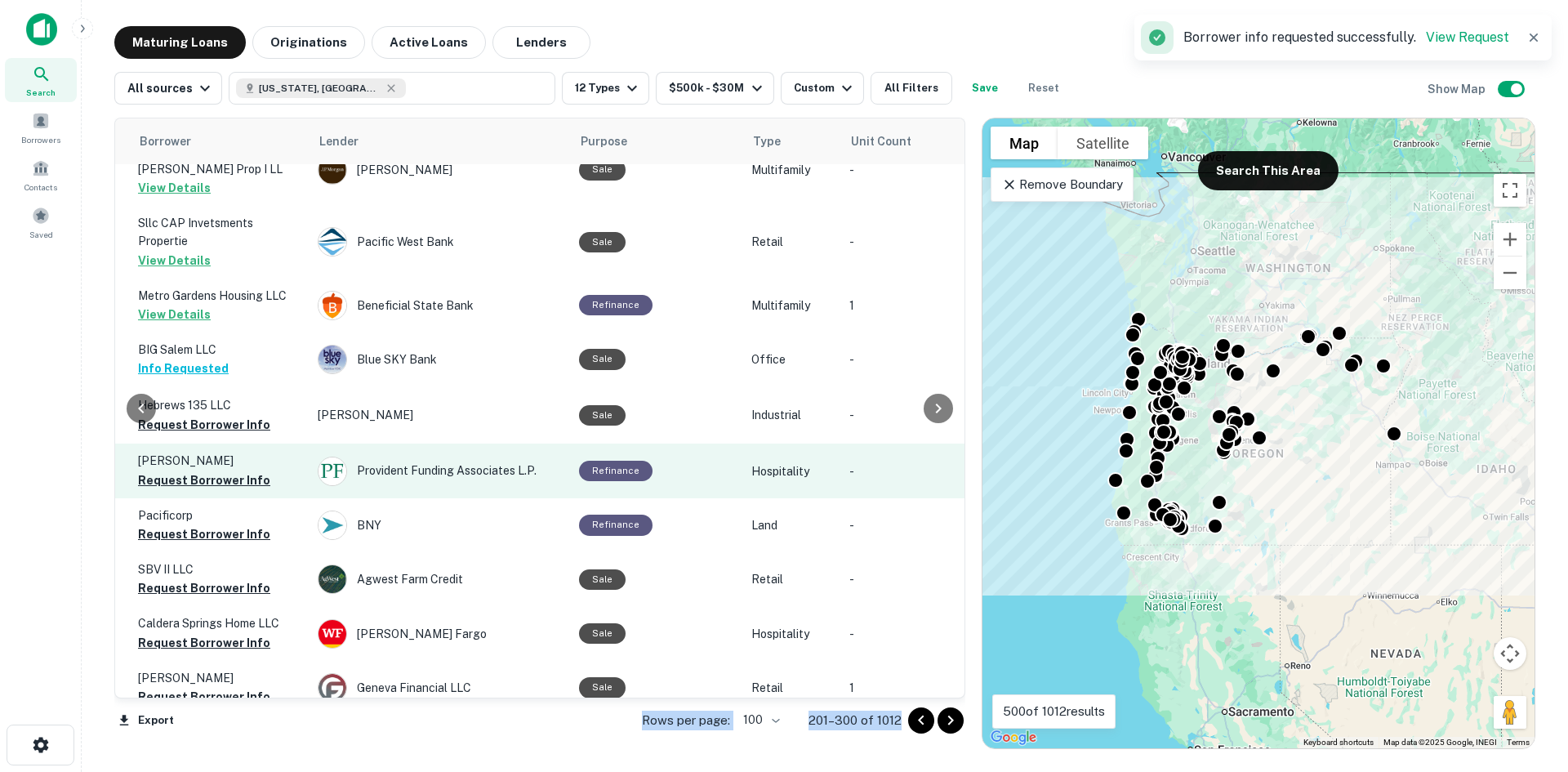
scroll to position [4668, 441]
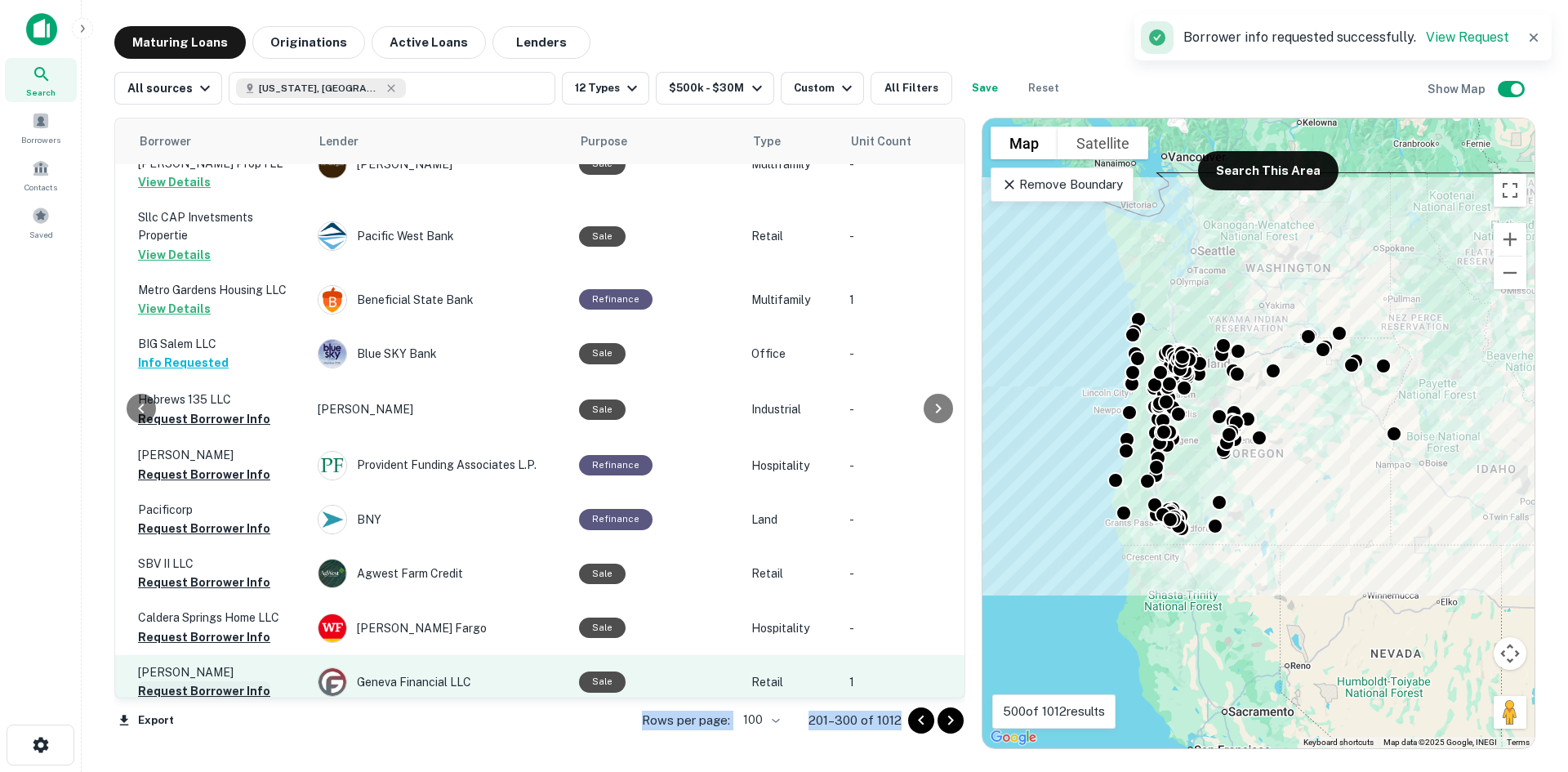
click at [223, 681] on button "Request Borrower Info" at bounding box center [204, 691] width 132 height 20
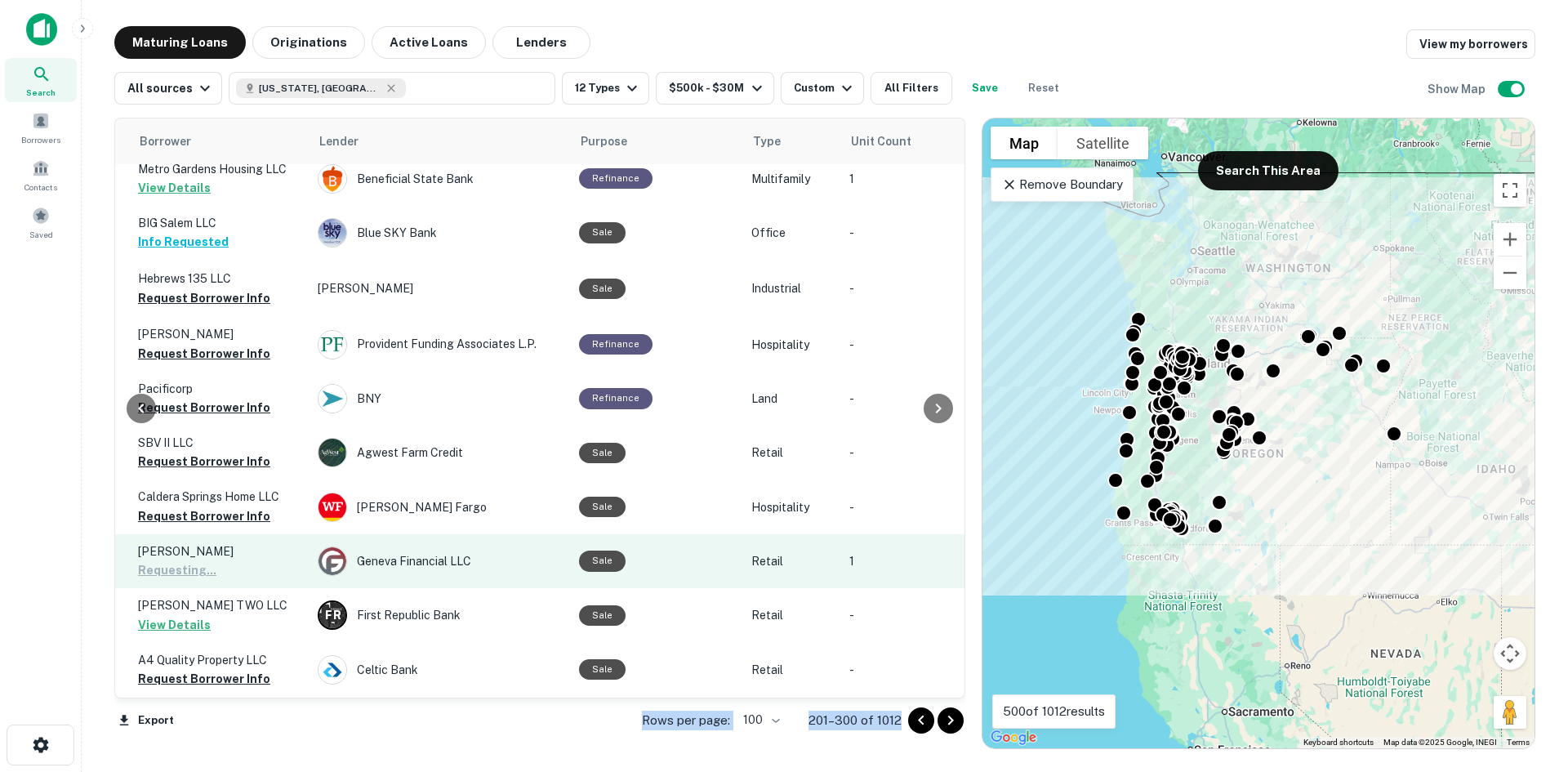
scroll to position [4831, 441]
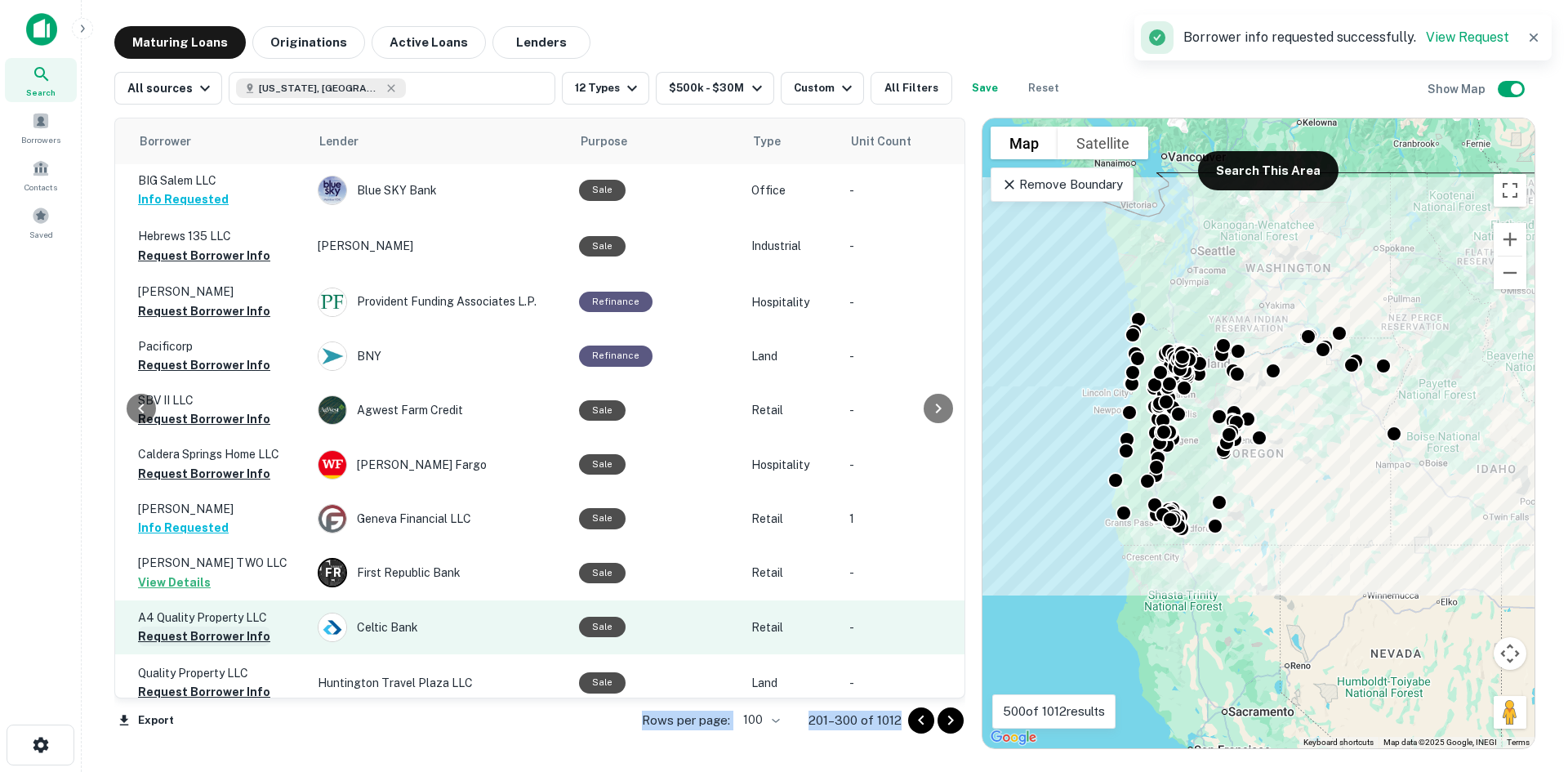
click at [226, 627] on button "Request Borrower Info" at bounding box center [204, 637] width 132 height 20
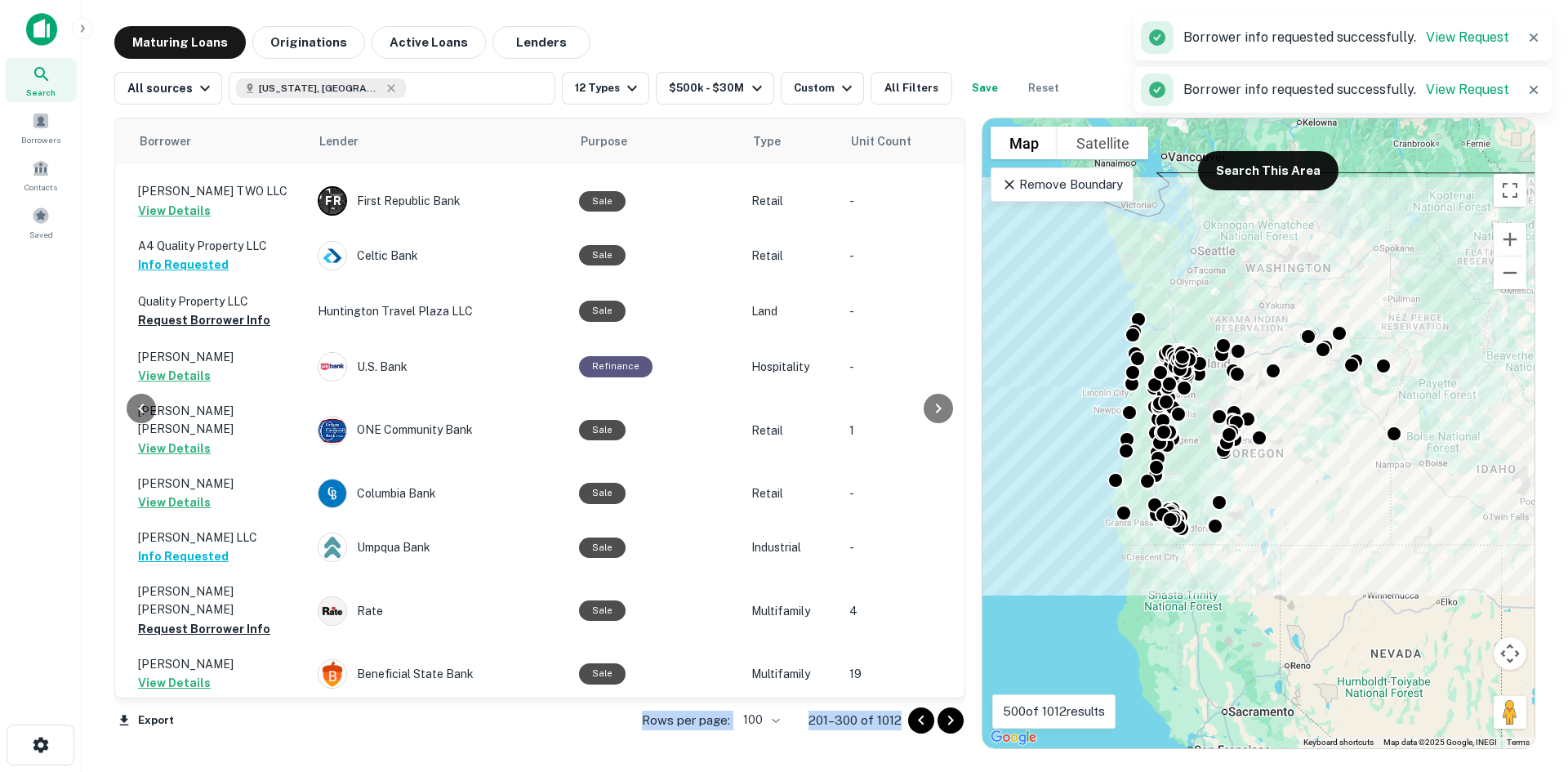
scroll to position [5108, 441]
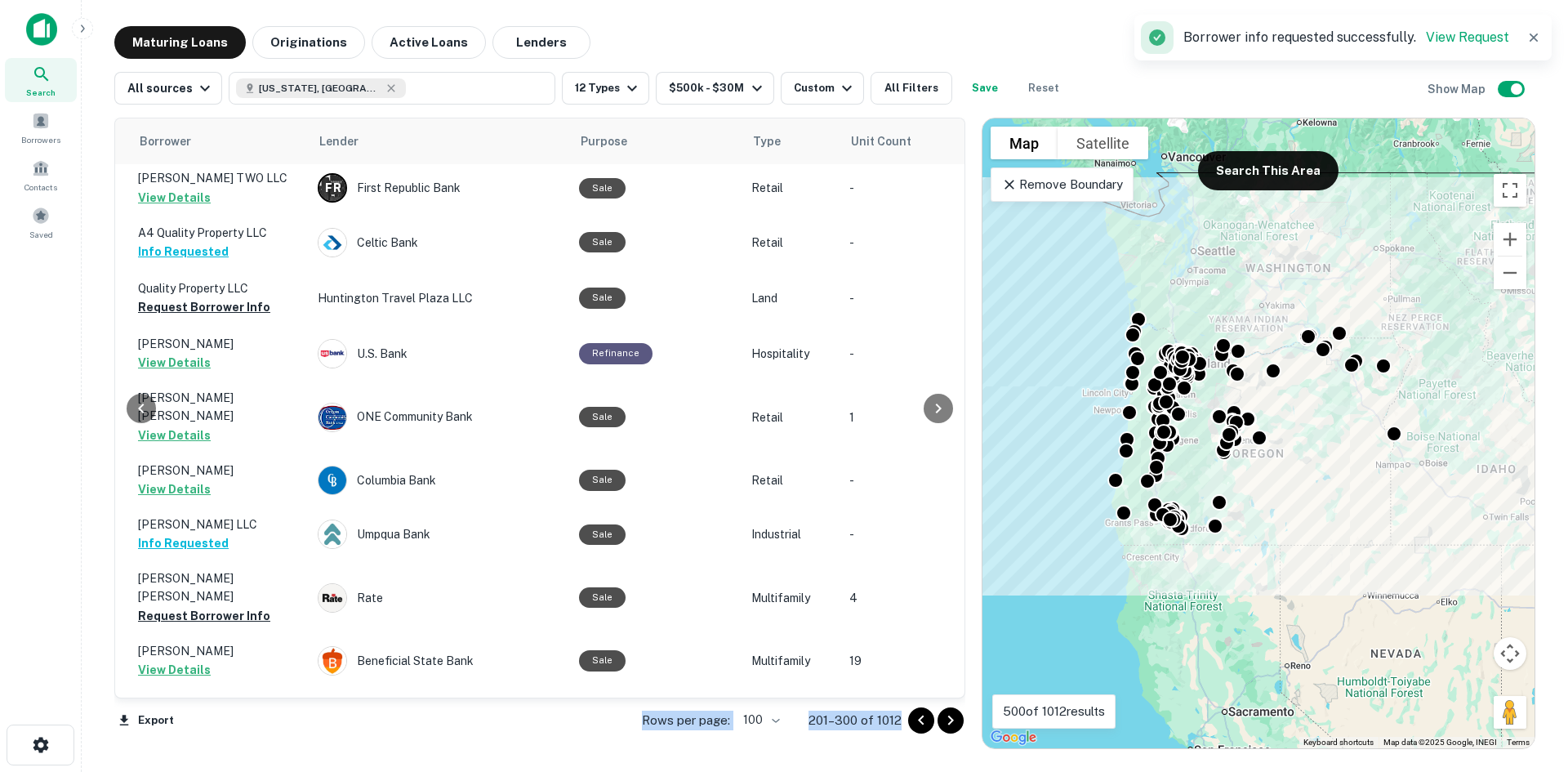
click at [951, 723] on icon "Go to next page" at bounding box center [951, 720] width 20 height 20
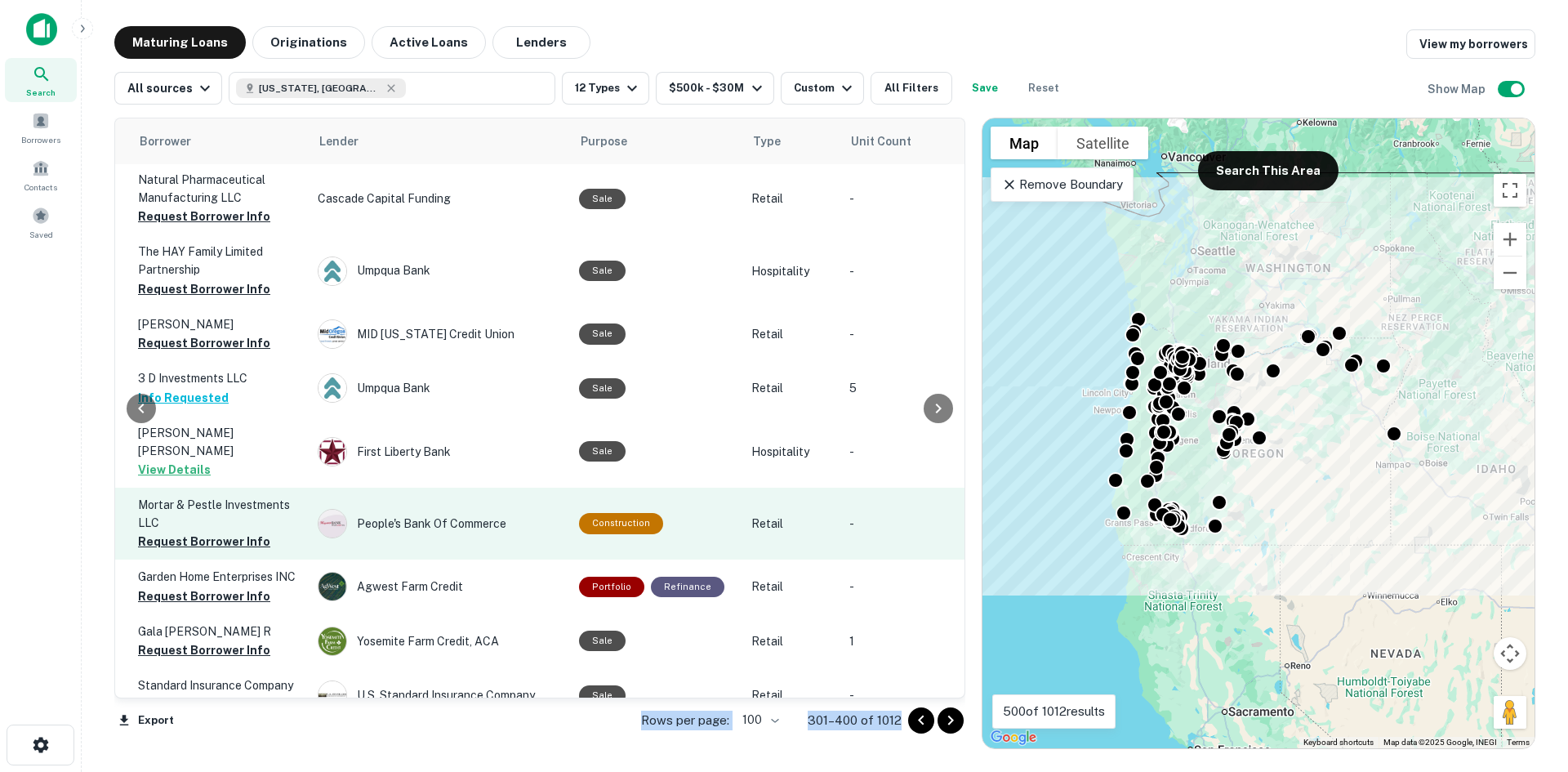
scroll to position [0, 441]
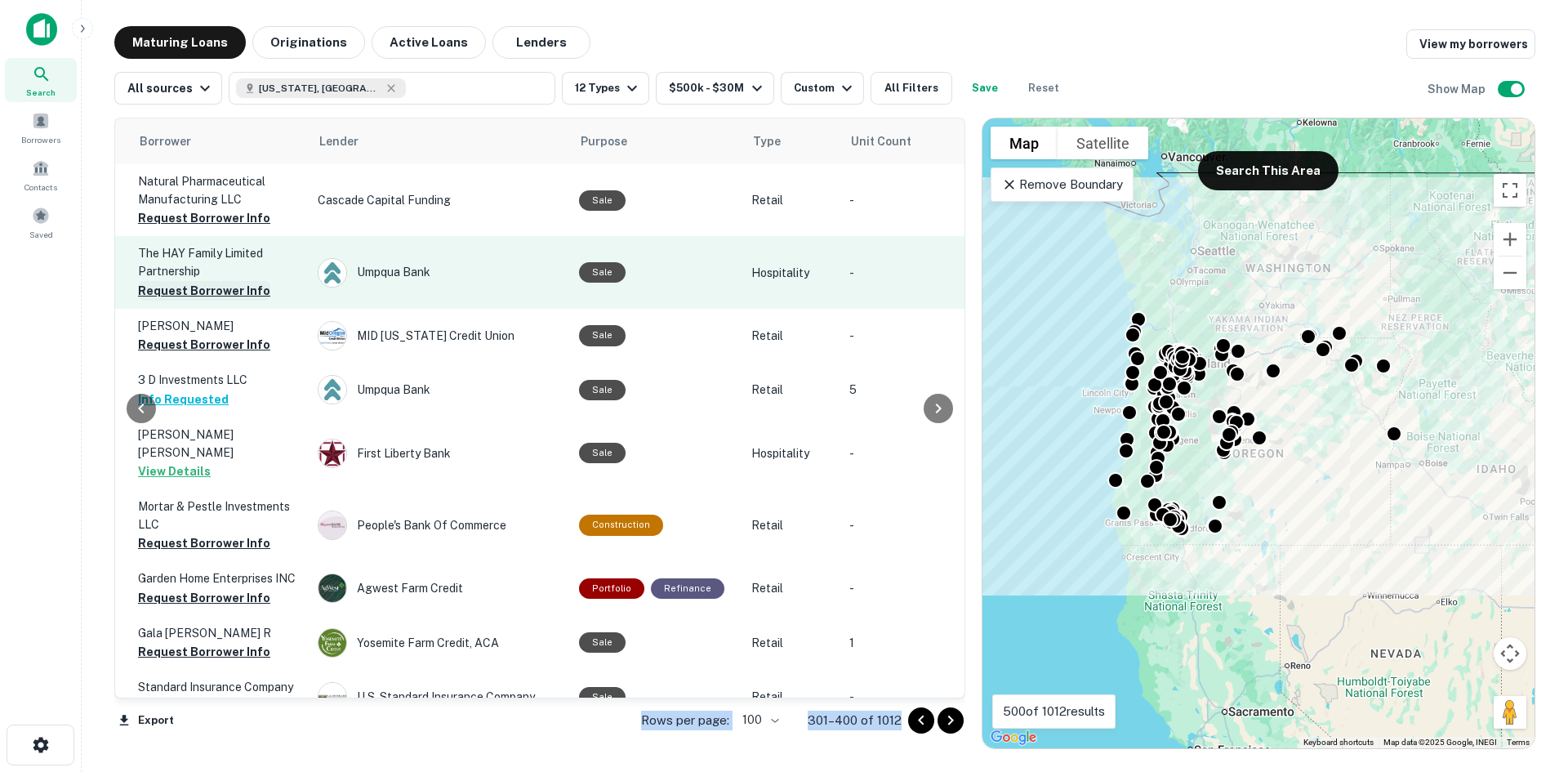
click at [222, 290] on button "Request Borrower Info" at bounding box center [204, 290] width 132 height 20
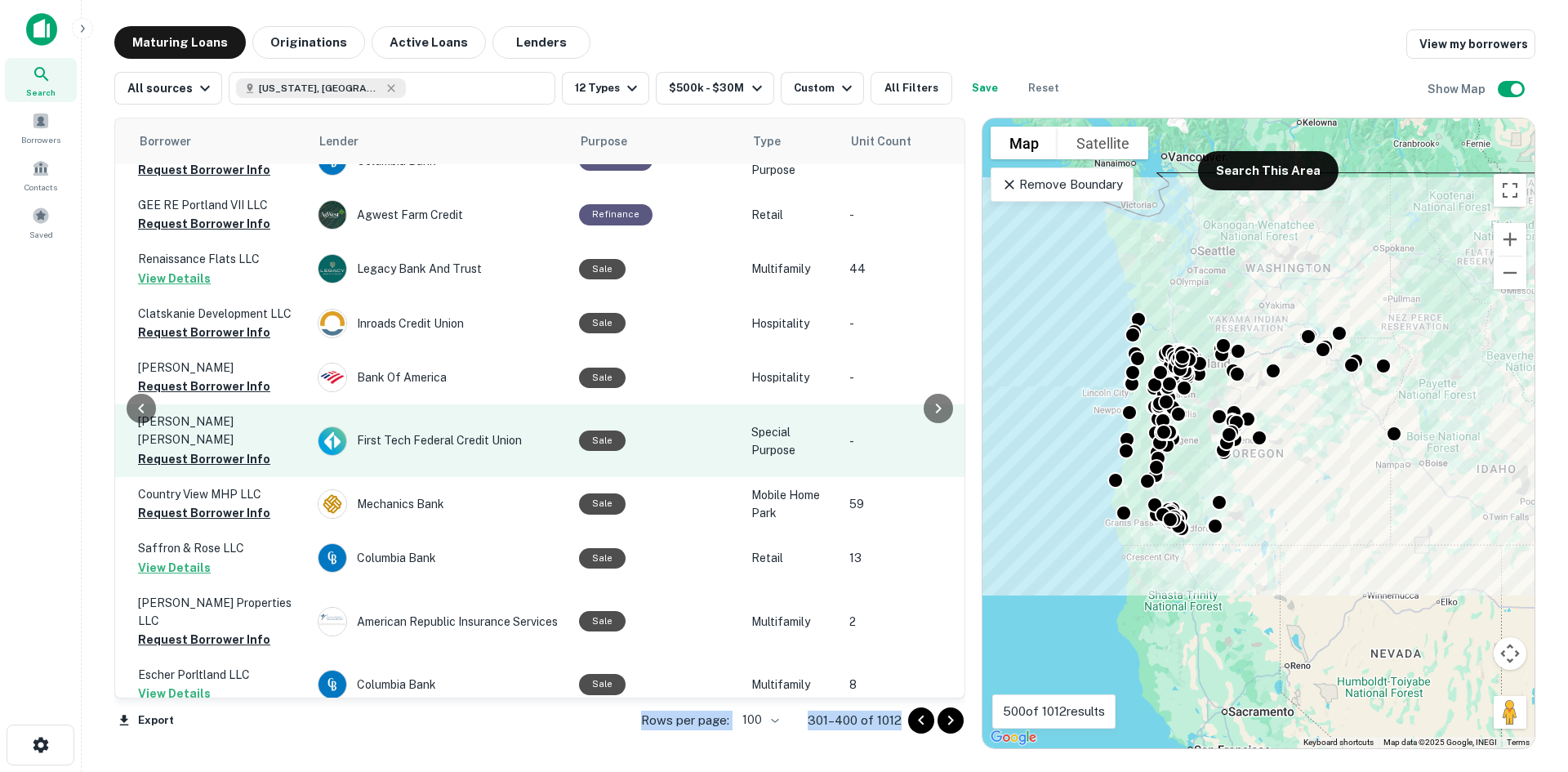
scroll to position [1552, 441]
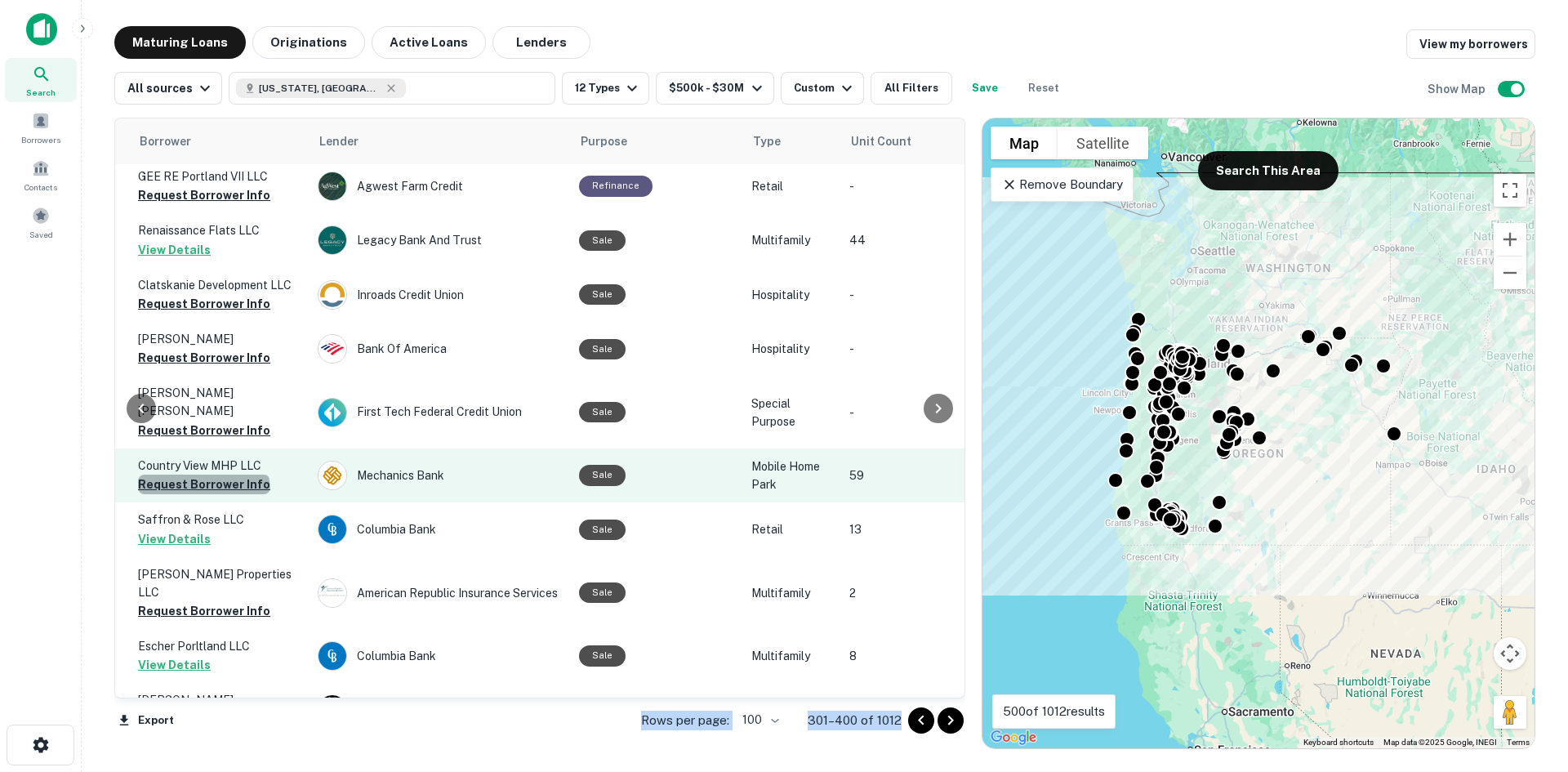
click at [203, 475] on button "Request Borrower Info" at bounding box center [204, 484] width 132 height 20
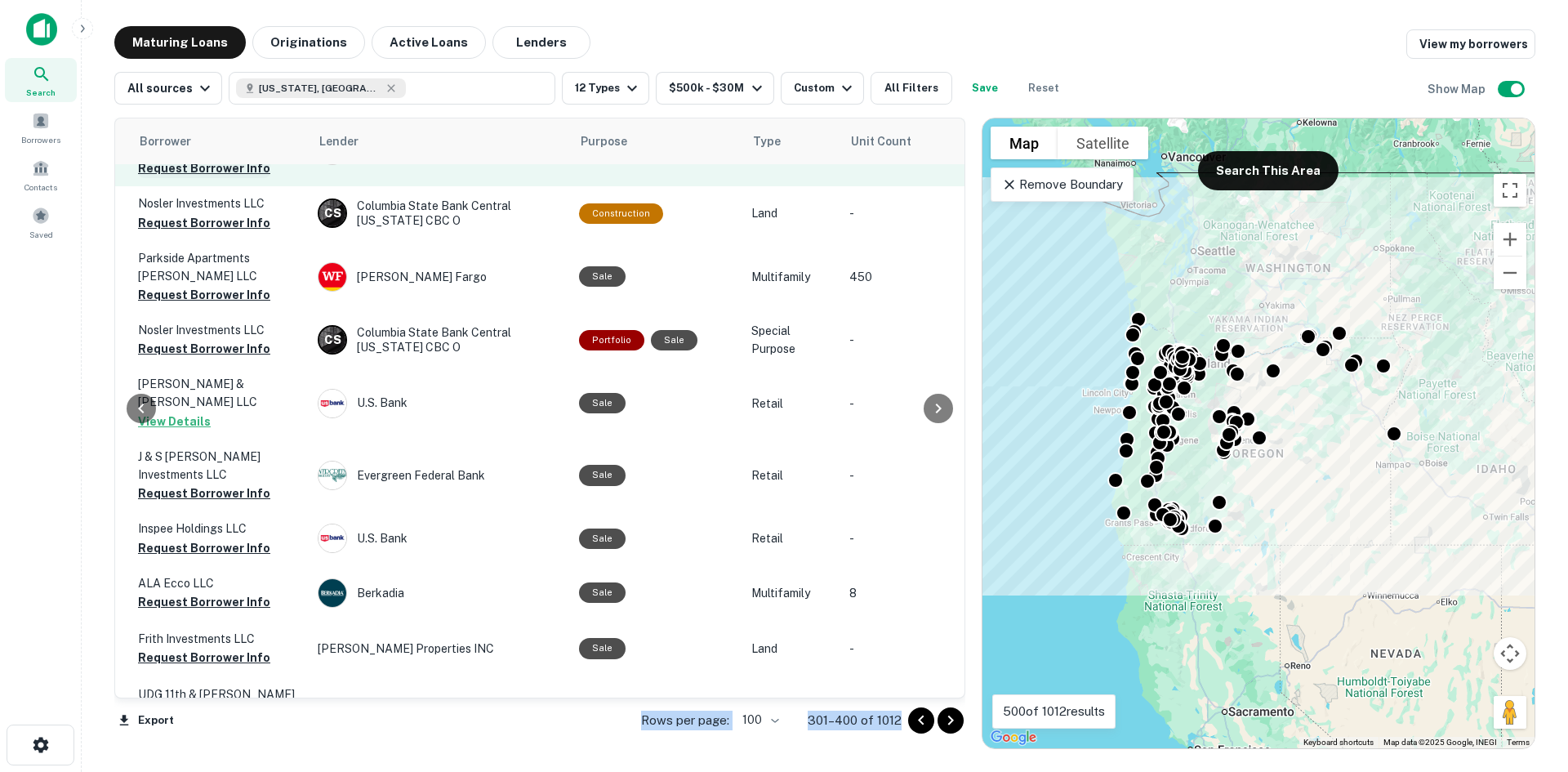
scroll to position [3277, 441]
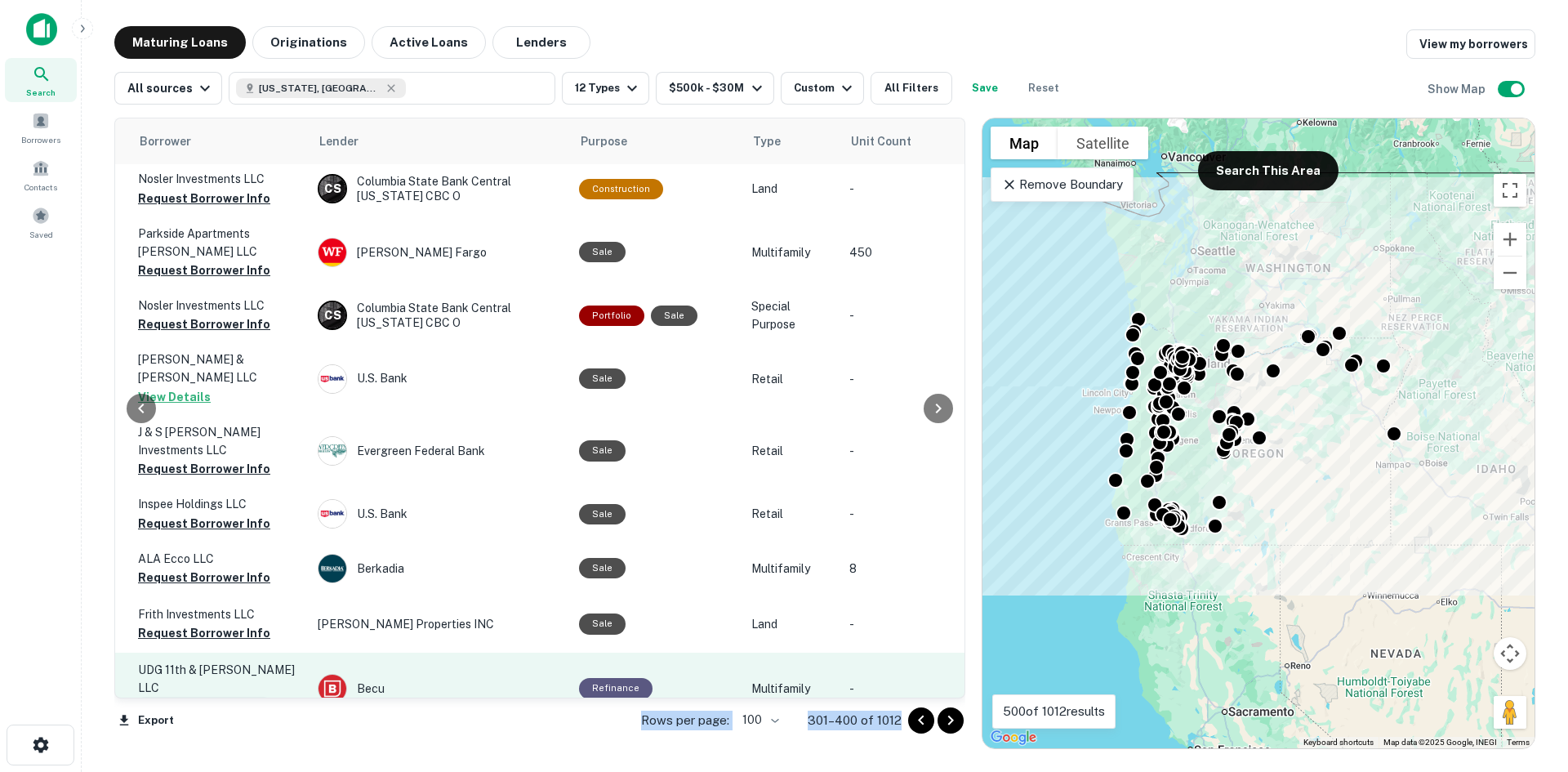
click at [213, 696] on button "Request Borrower Info" at bounding box center [204, 706] width 132 height 20
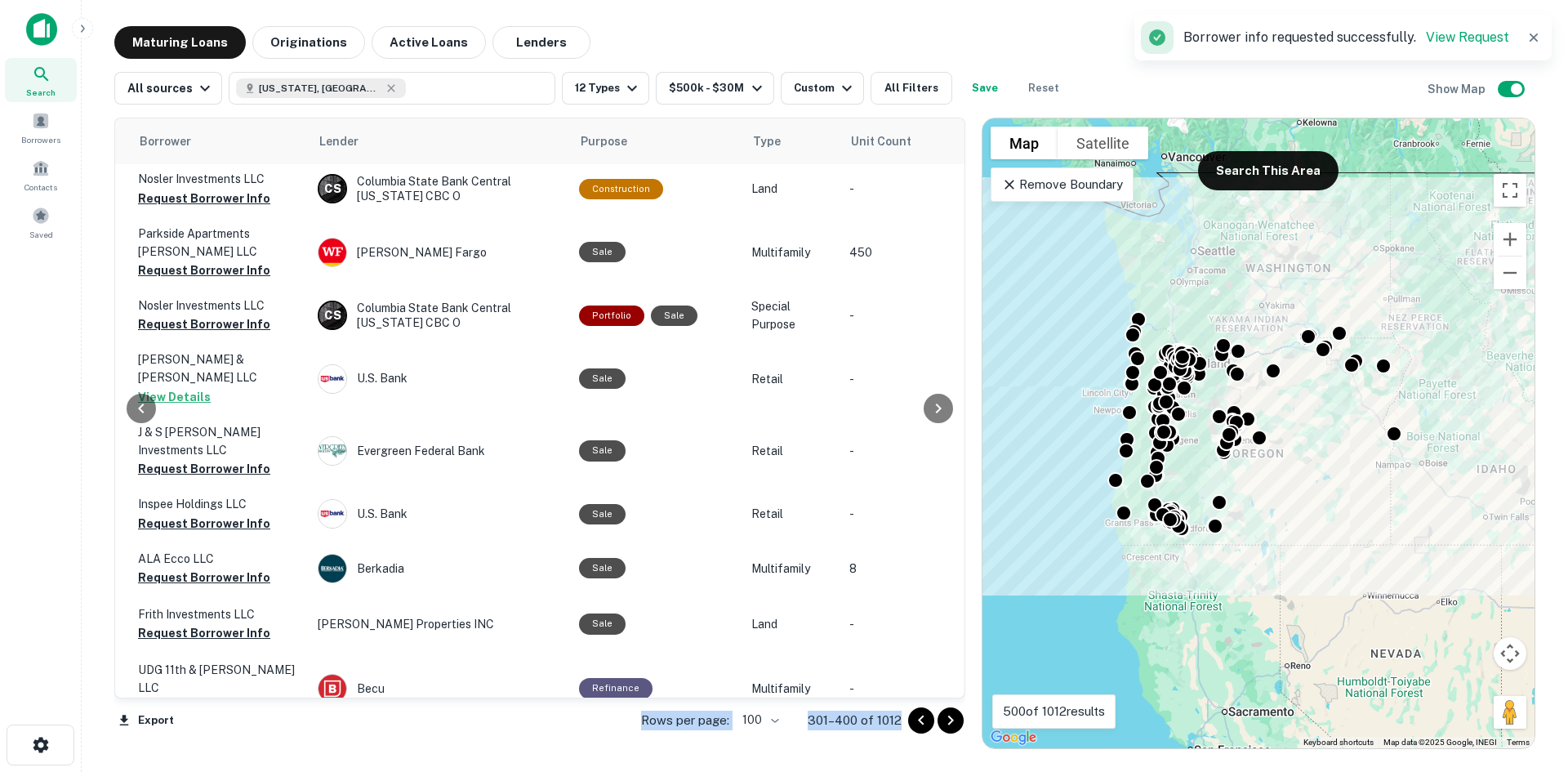
click at [220, 751] on button "Request Borrower Info" at bounding box center [204, 761] width 132 height 20
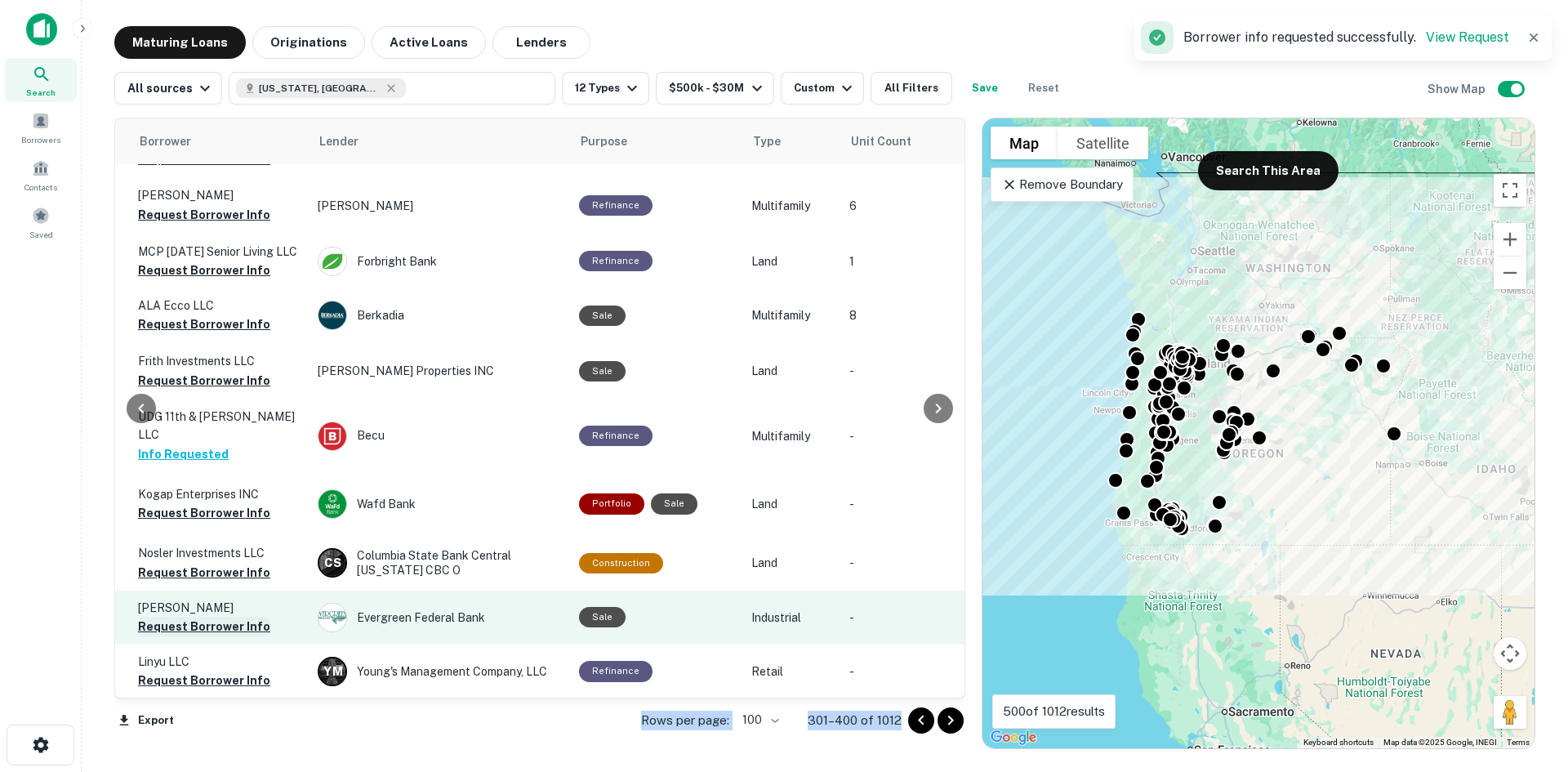
click at [221, 617] on button "Request Borrower Info" at bounding box center [204, 627] width 132 height 20
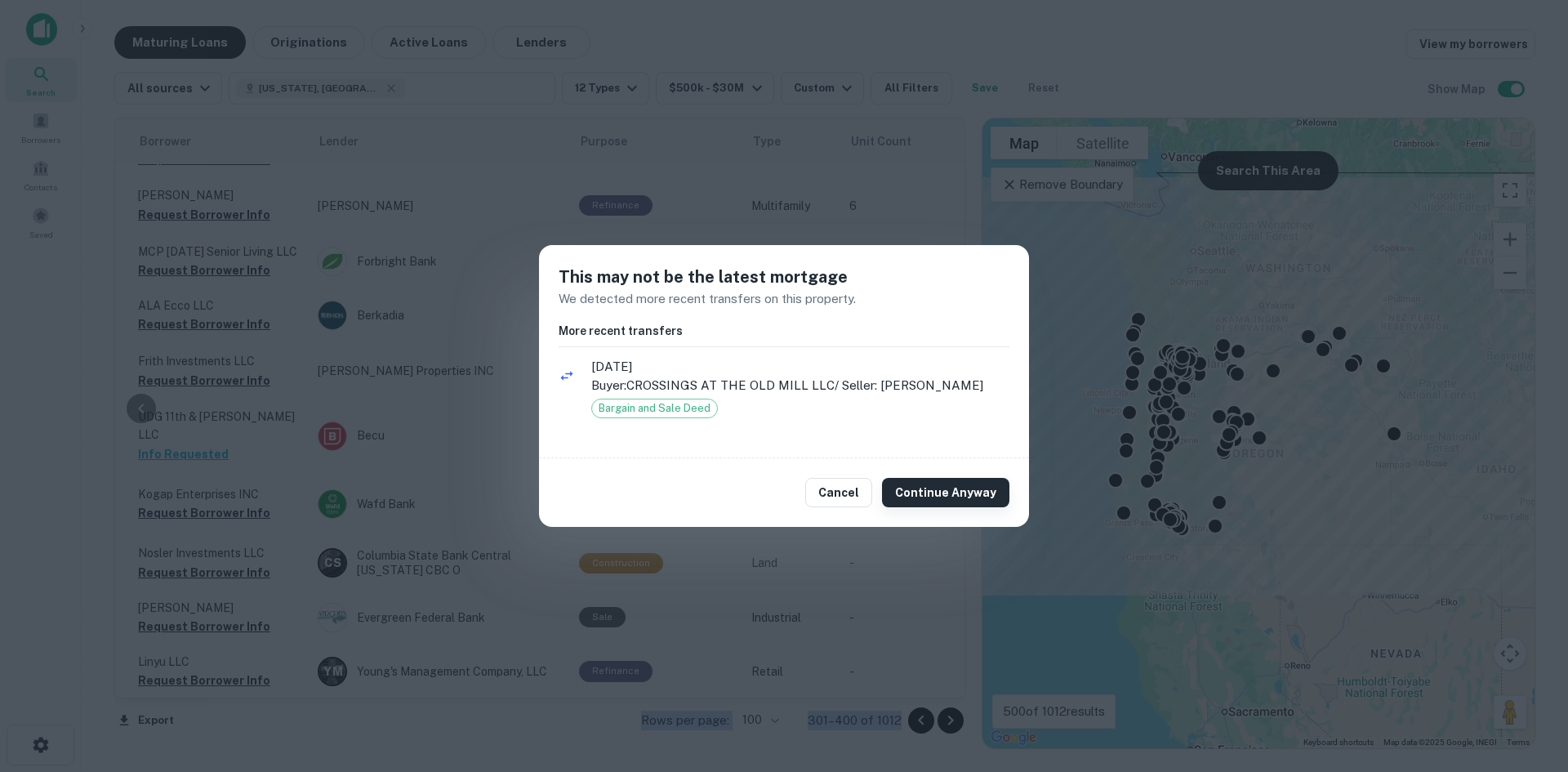
click at [968, 490] on button "Continue Anyway" at bounding box center [946, 492] width 127 height 30
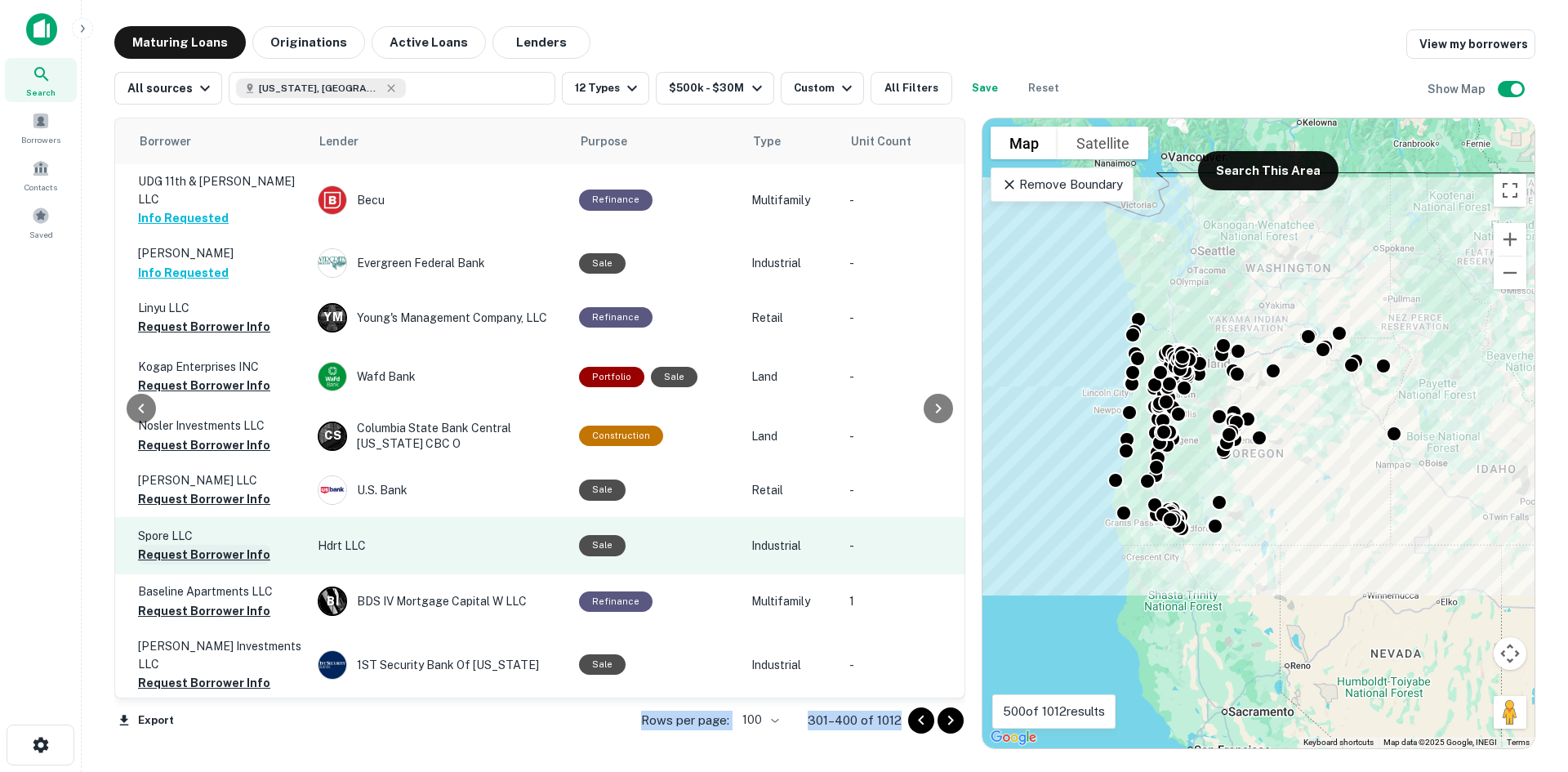
scroll to position [3766, 441]
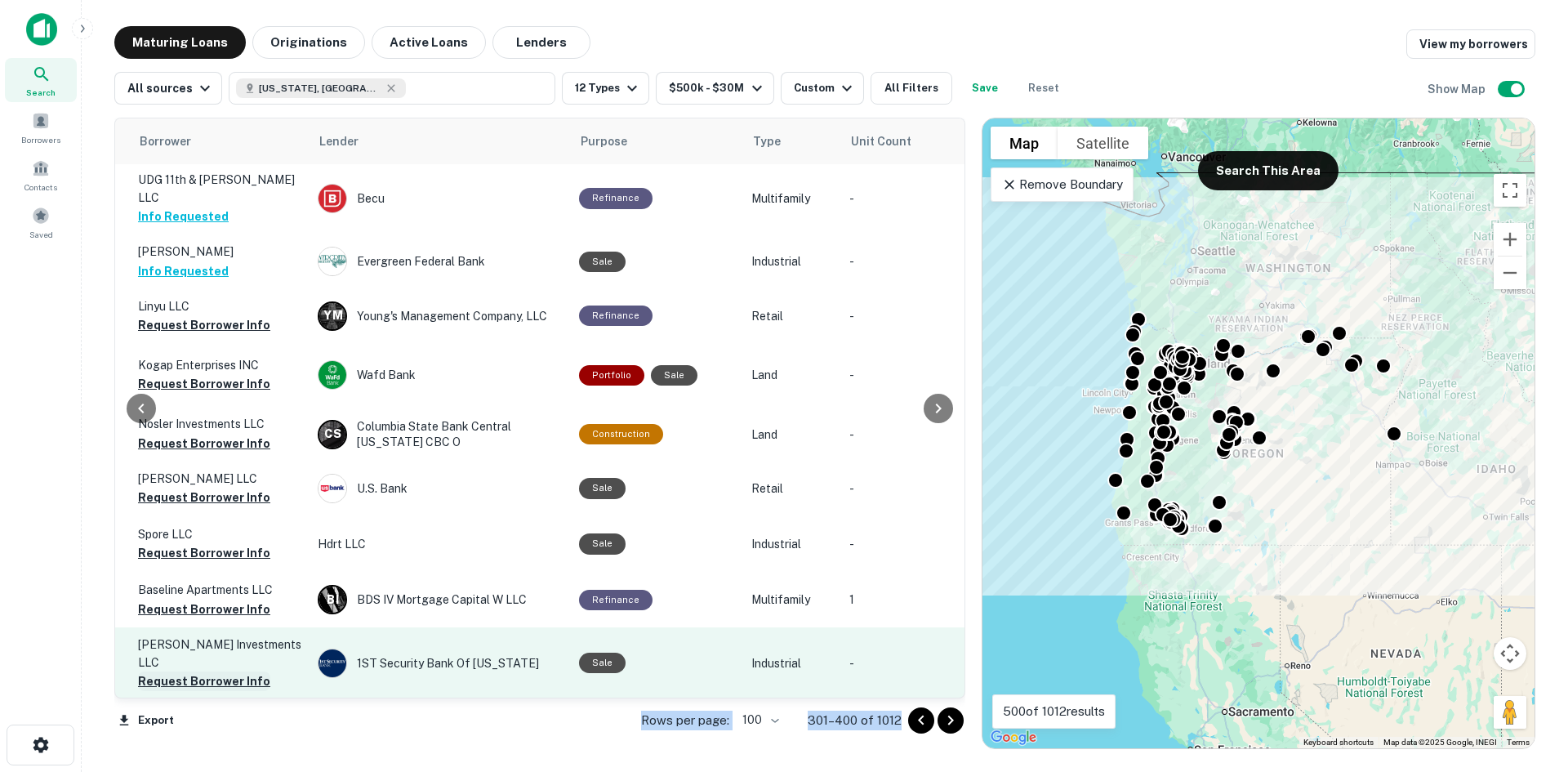
click at [221, 672] on button "Request Borrower Info" at bounding box center [204, 681] width 132 height 20
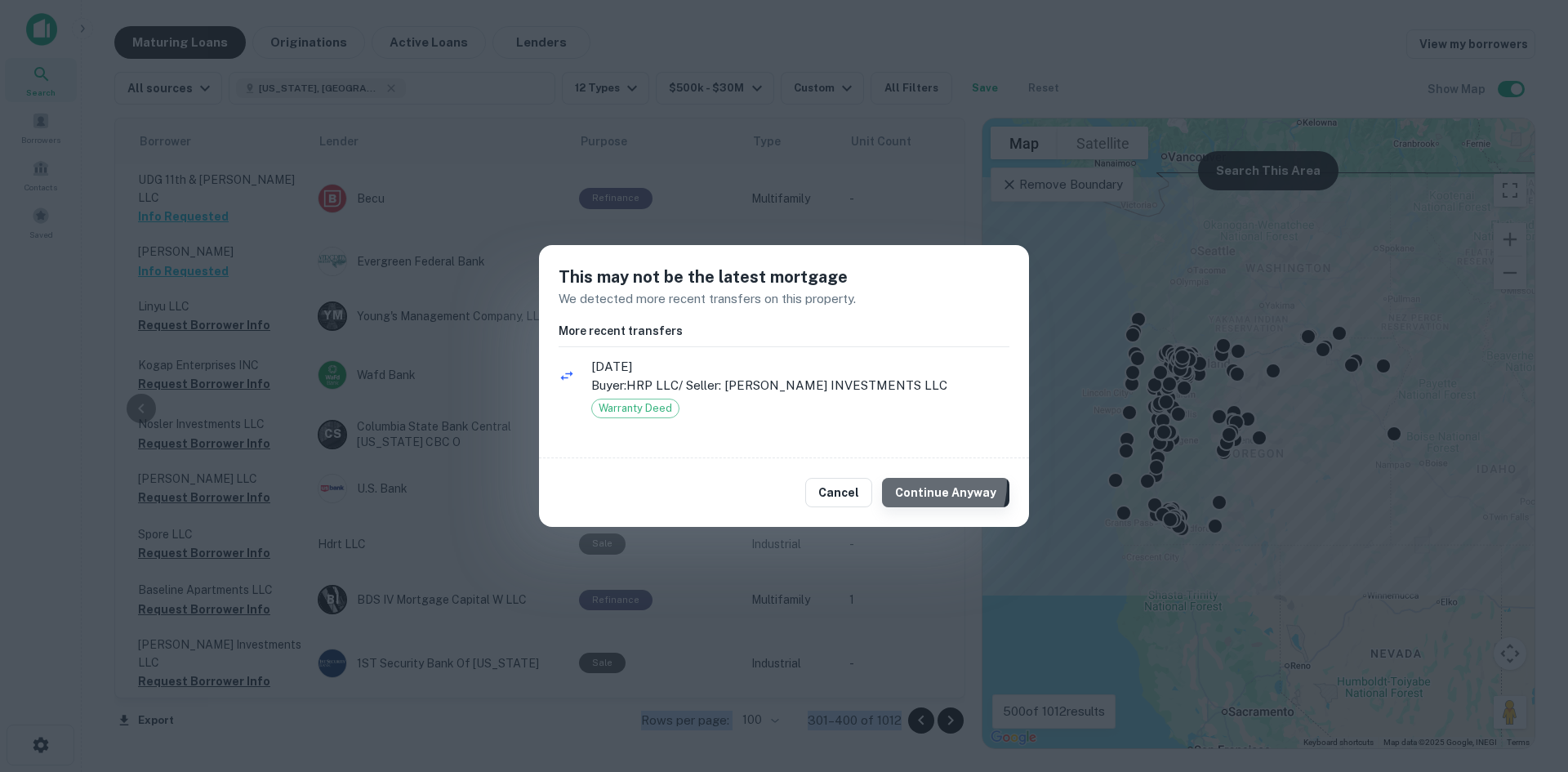
click at [927, 483] on button "Continue Anyway" at bounding box center [946, 492] width 127 height 30
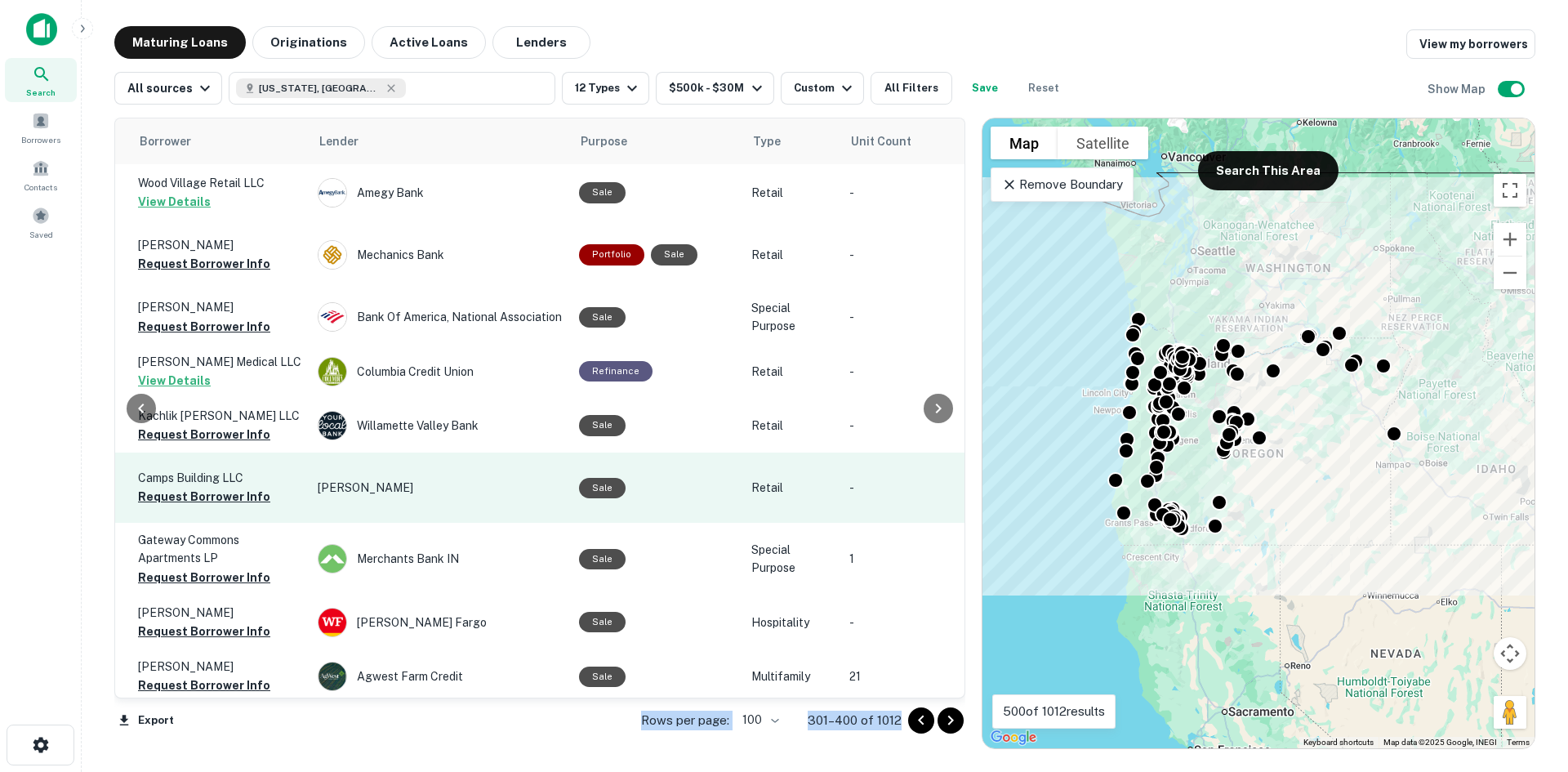
scroll to position [5141, 441]
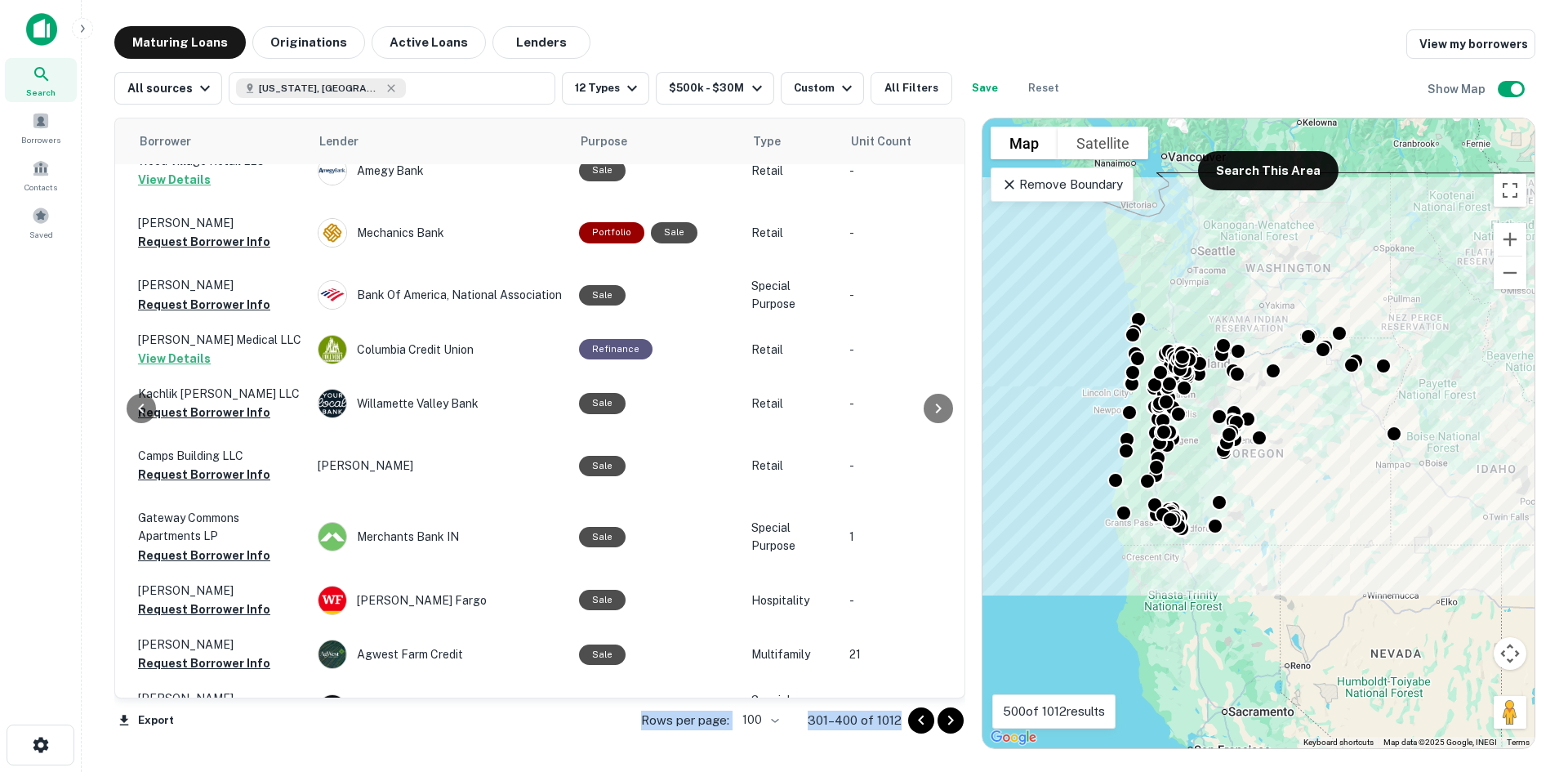
click at [947, 720] on icon "Go to next page" at bounding box center [951, 720] width 20 height 20
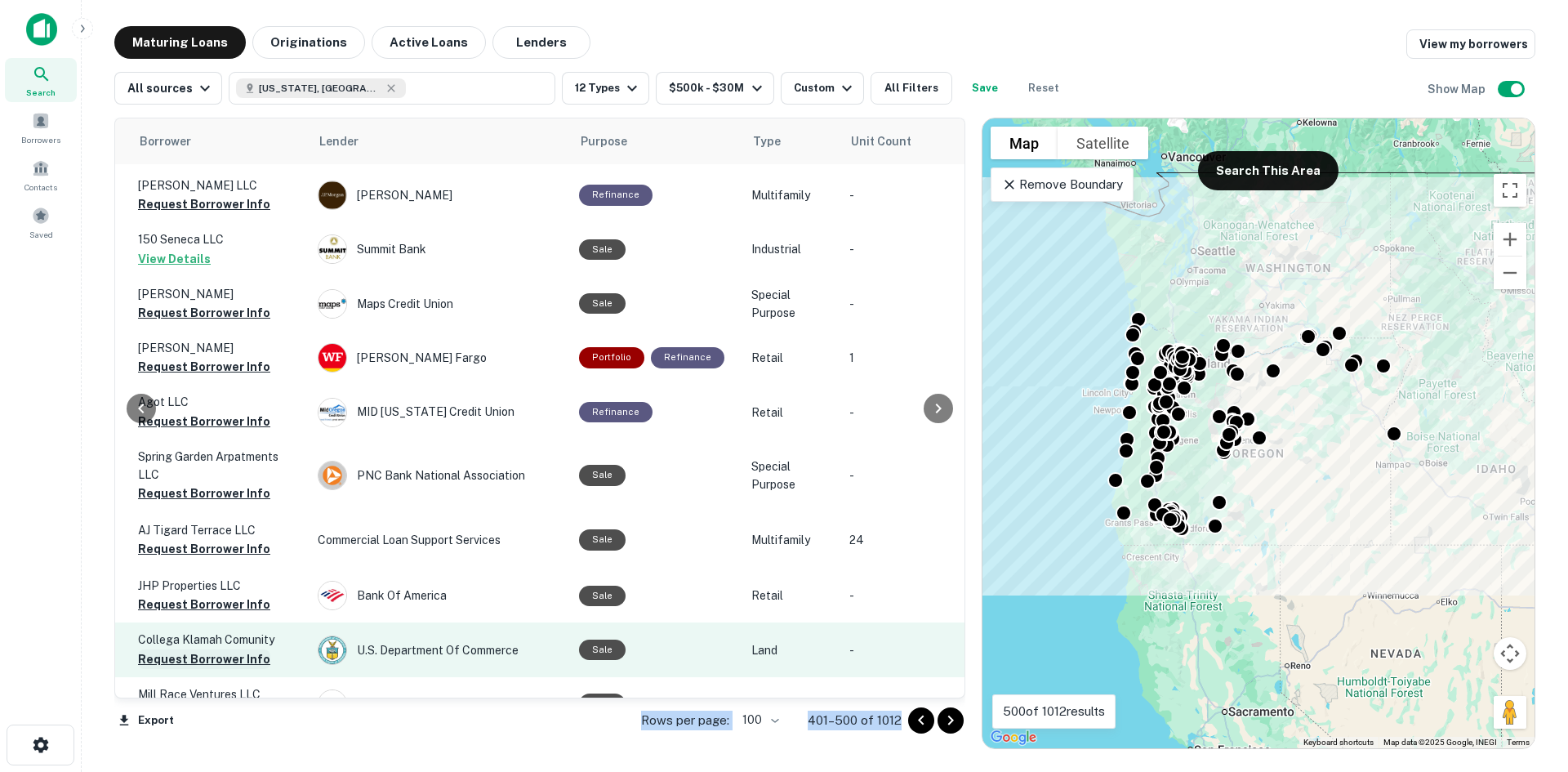
scroll to position [5042, 441]
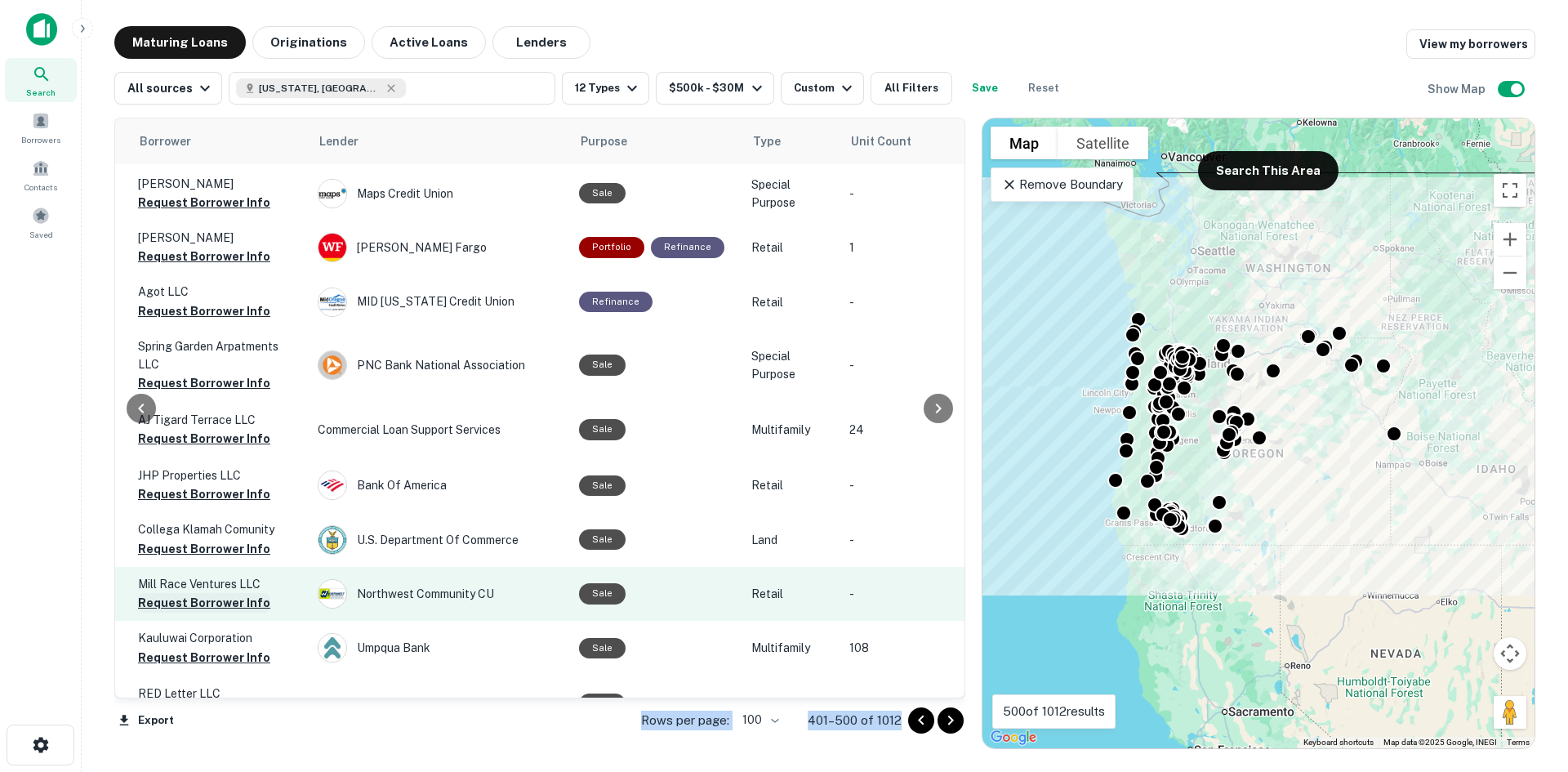
click at [216, 593] on button "Request Borrower Info" at bounding box center [204, 603] width 132 height 20
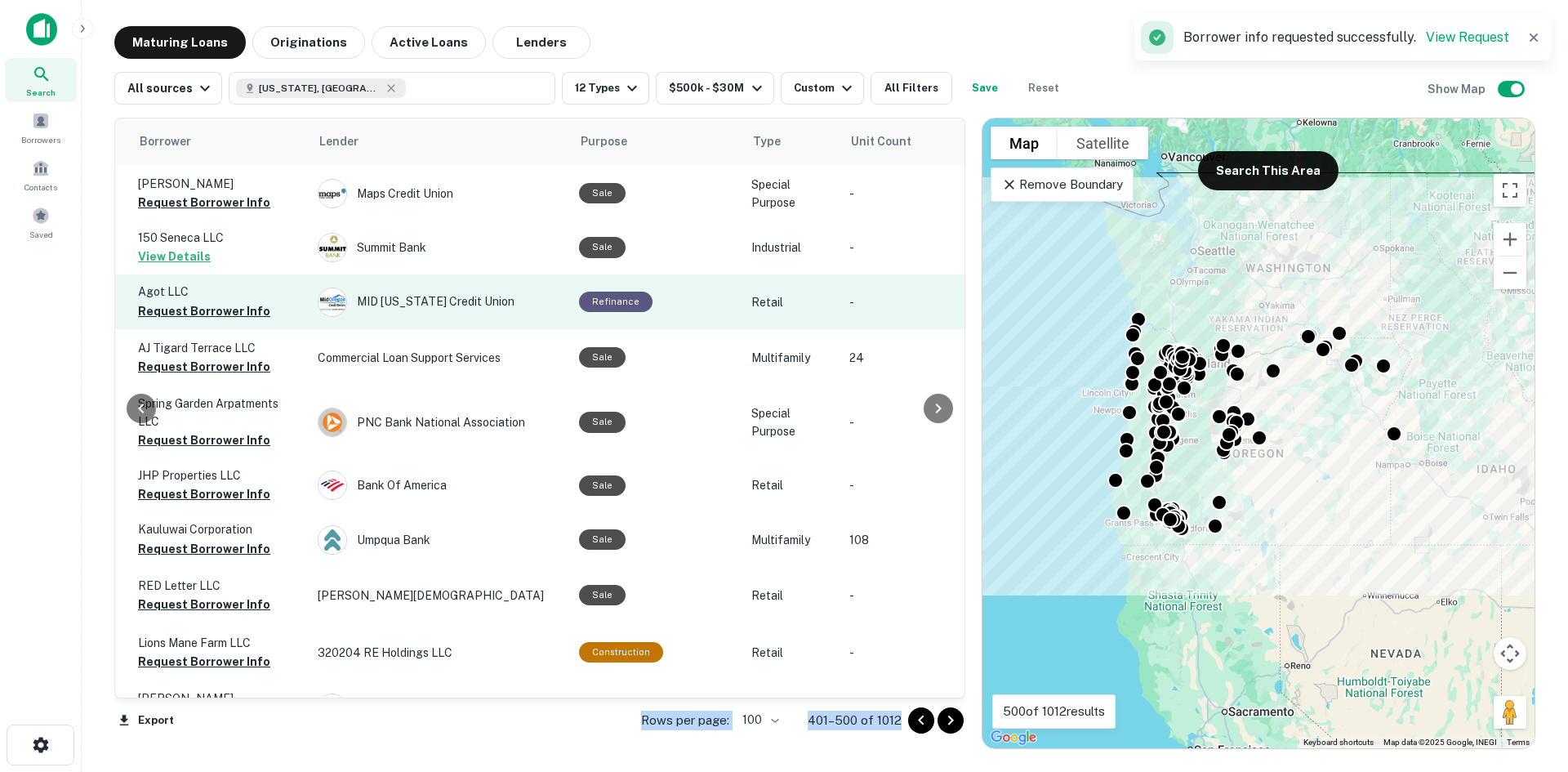
scroll to position [4889, 441]
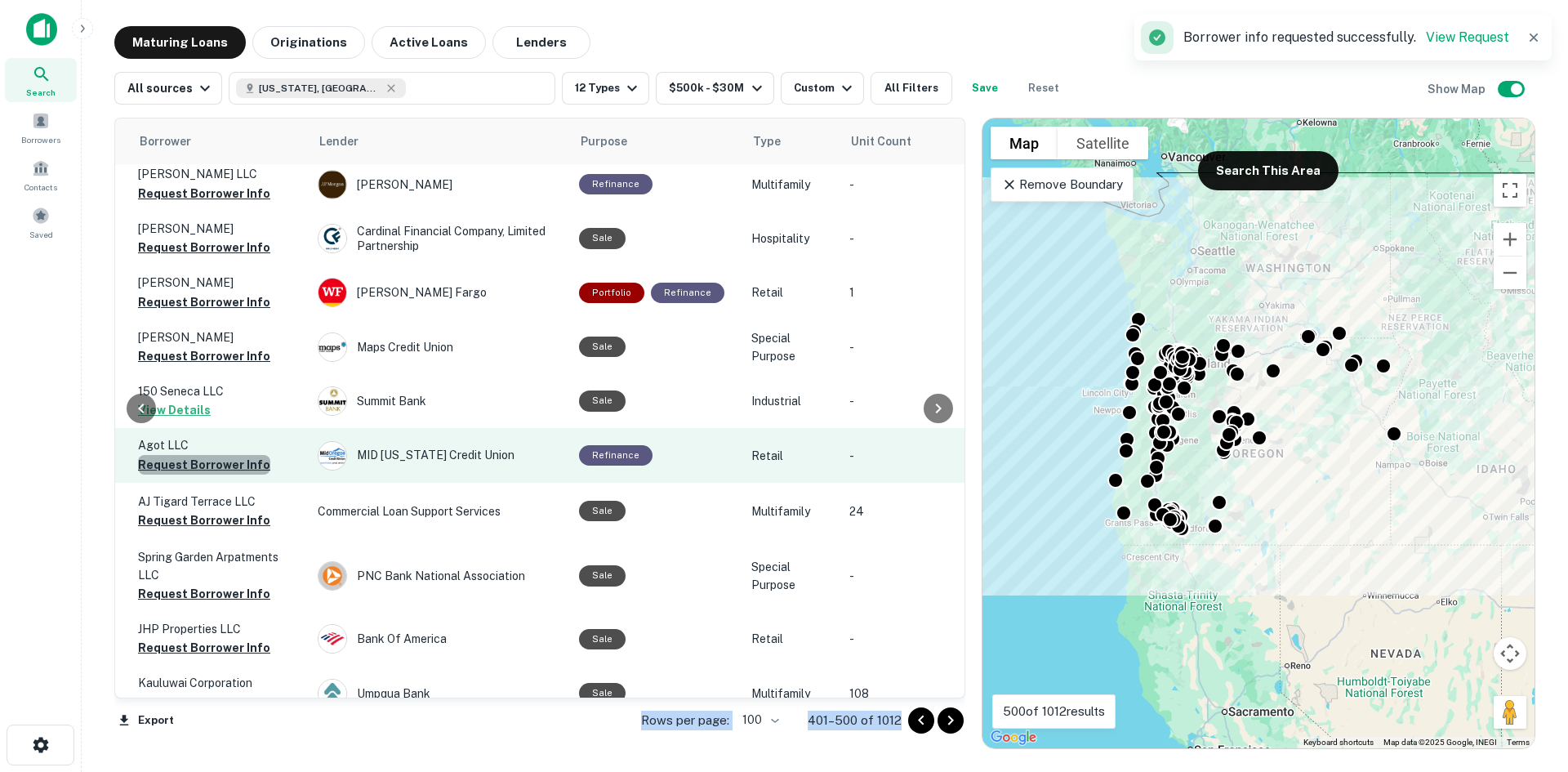
click at [205, 455] on button "Request Borrower Info" at bounding box center [204, 465] width 132 height 20
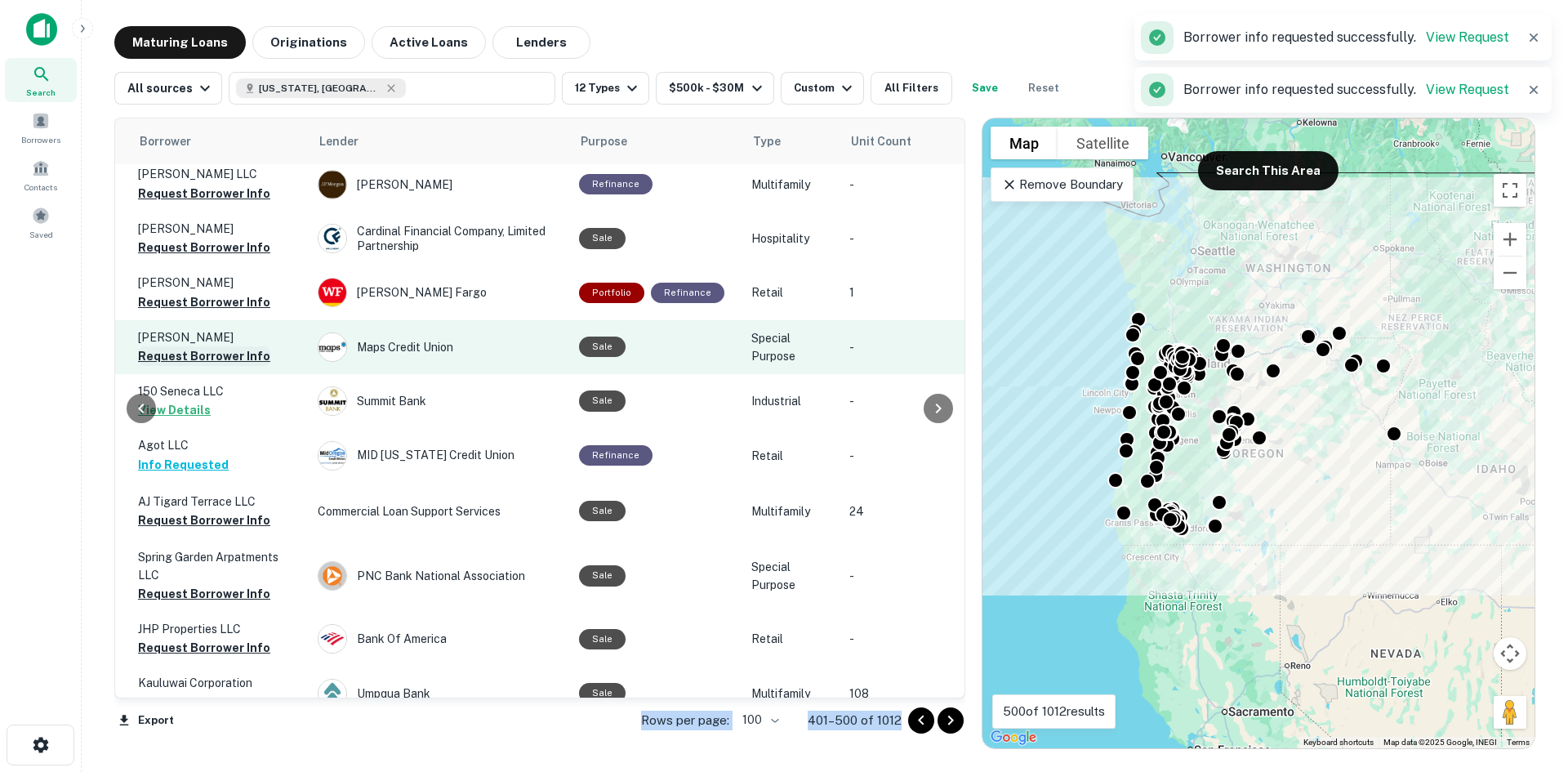
click at [201, 346] on button "Request Borrower Info" at bounding box center [204, 356] width 132 height 20
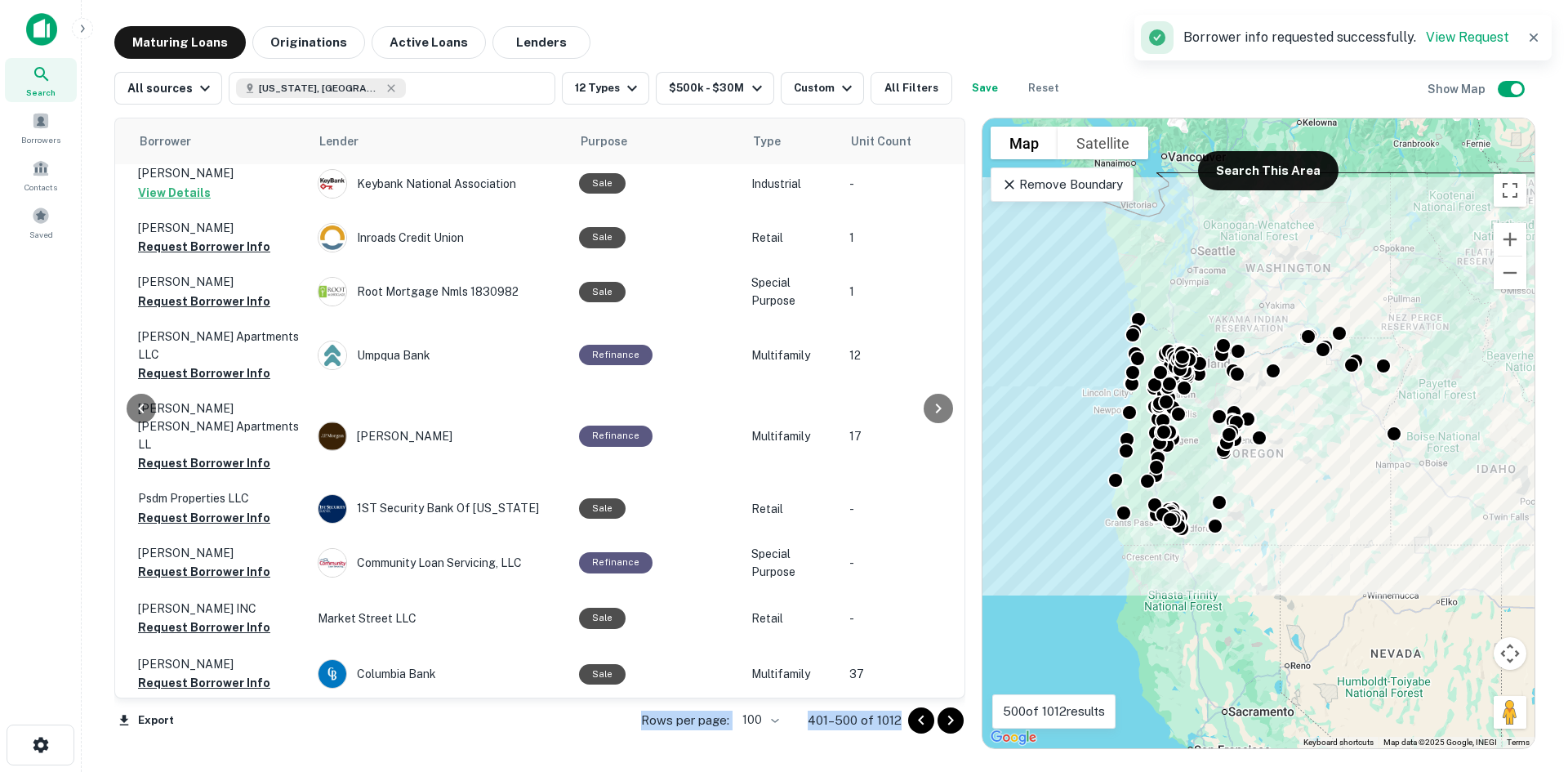
scroll to position [4307, 441]
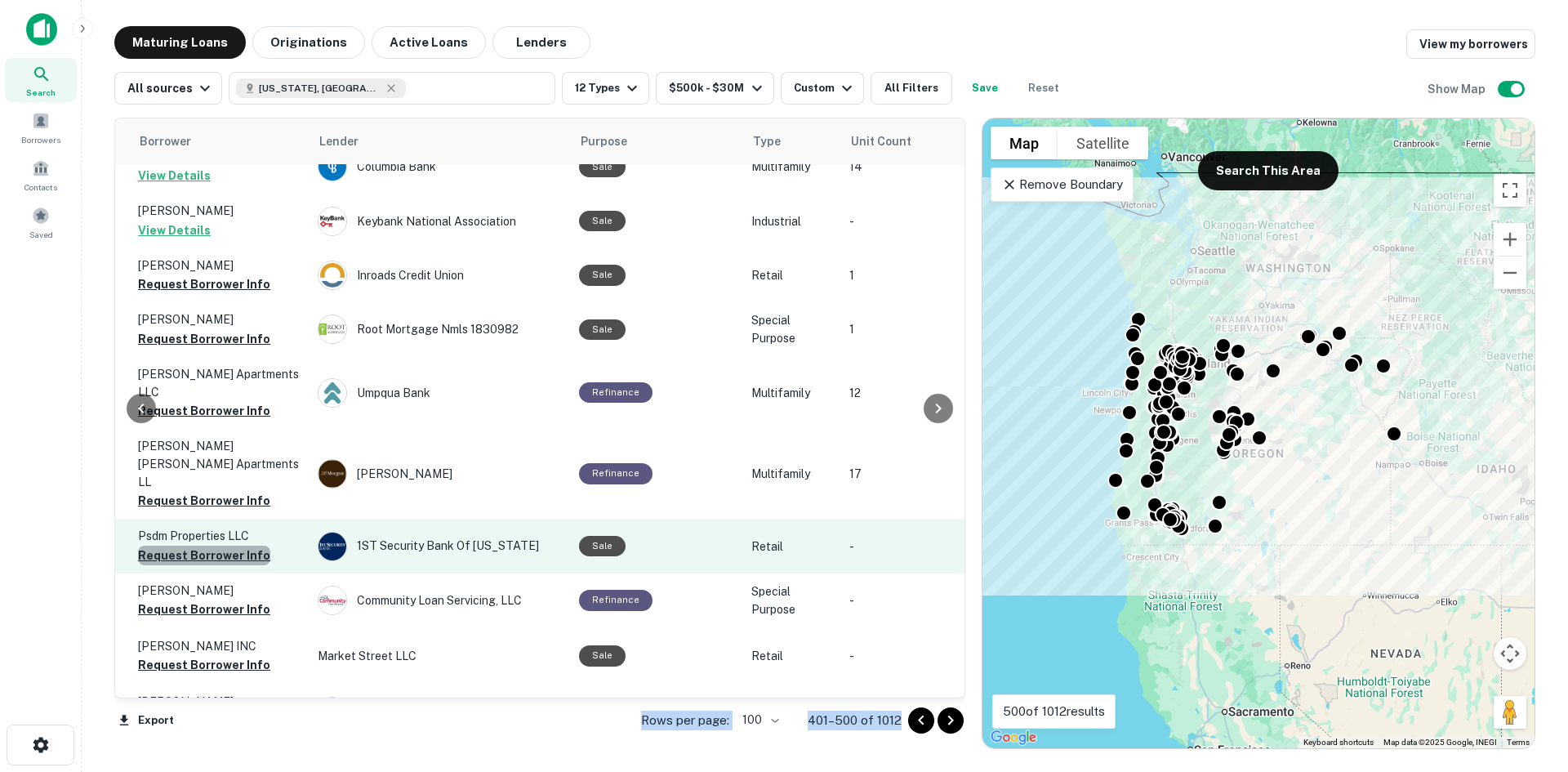
click at [229, 545] on button "Request Borrower Info" at bounding box center [204, 555] width 132 height 20
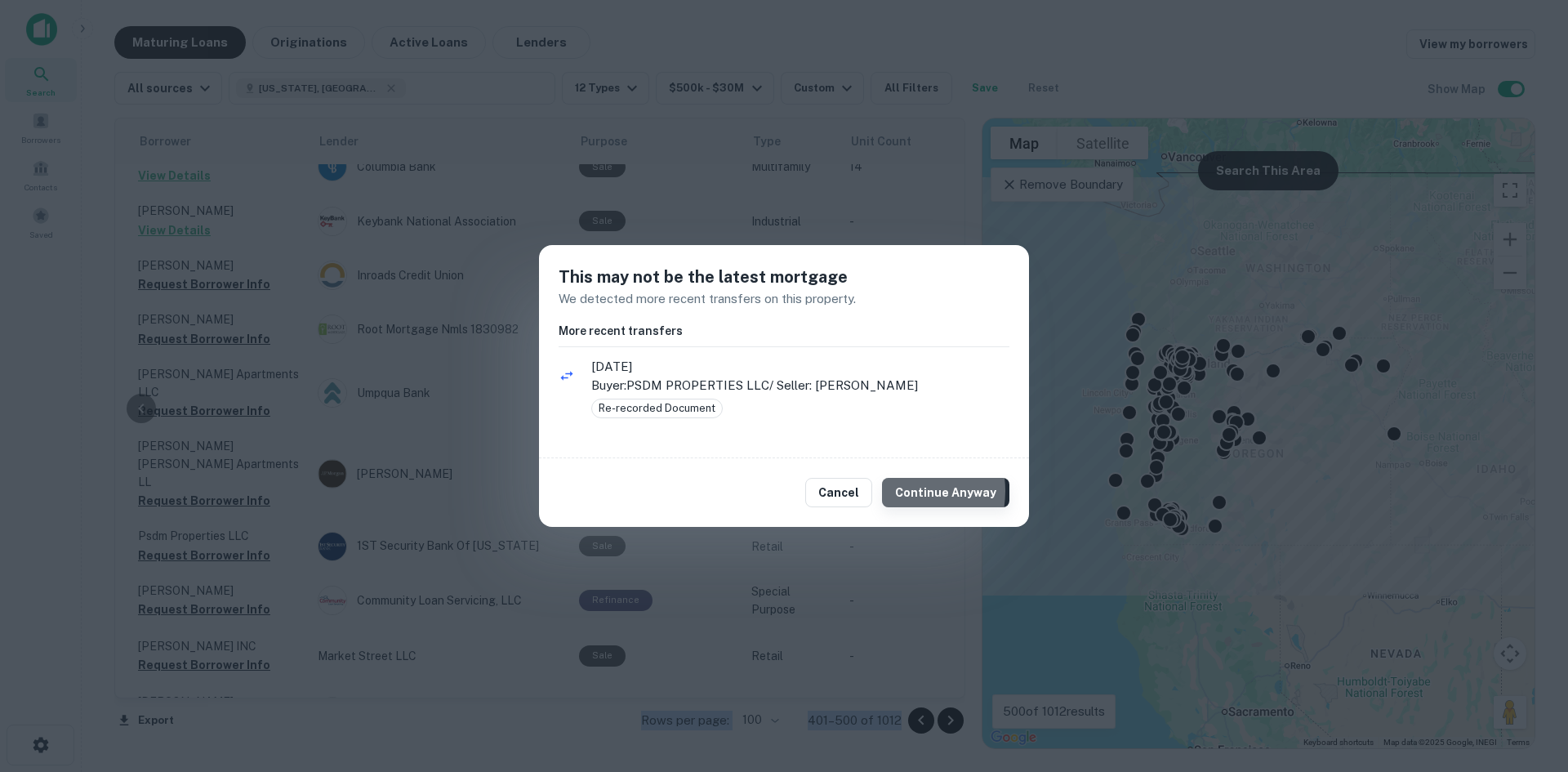
click at [905, 490] on button "Continue Anyway" at bounding box center [946, 492] width 127 height 30
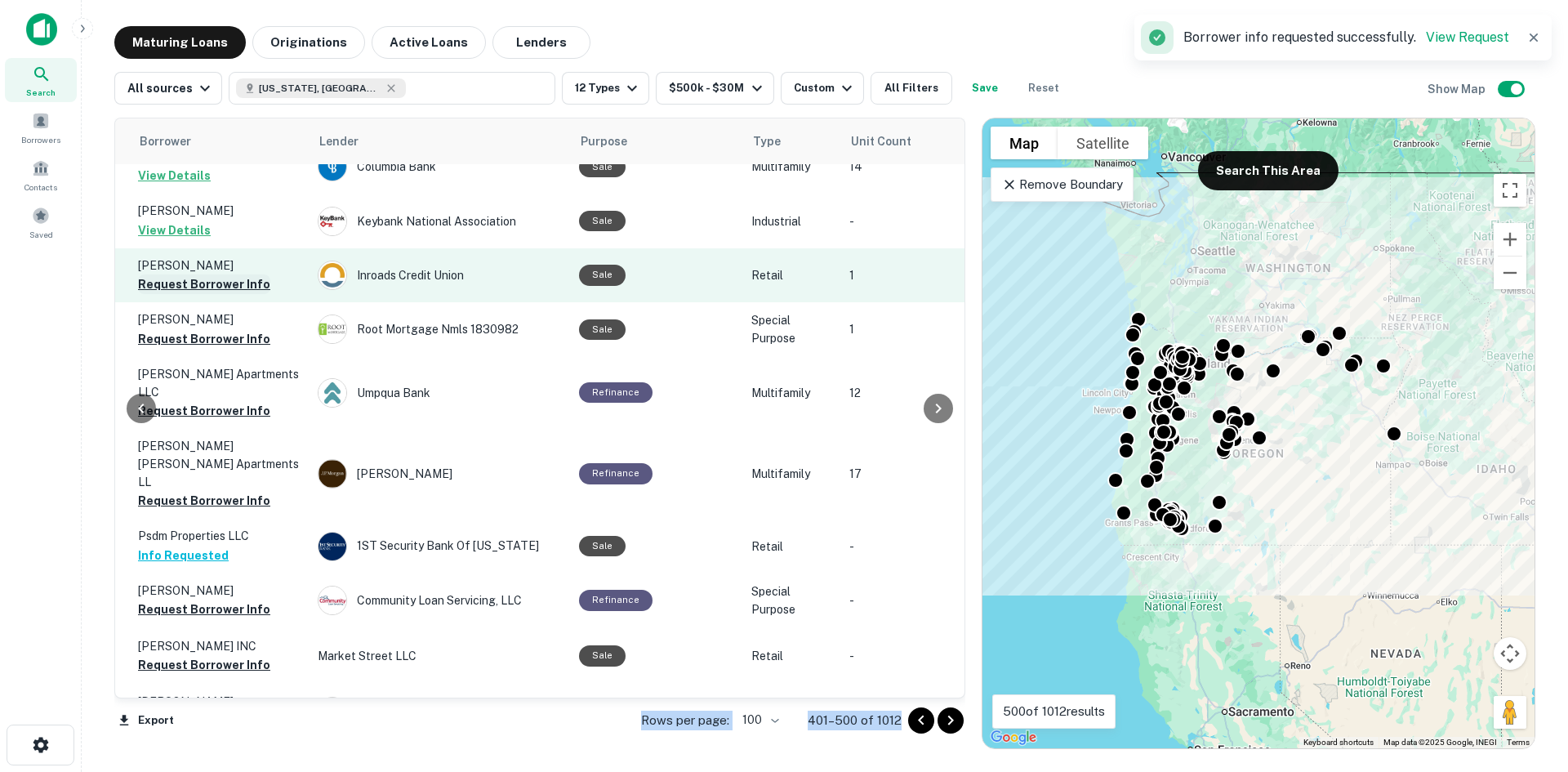
click at [214, 275] on button "Request Borrower Info" at bounding box center [204, 285] width 132 height 20
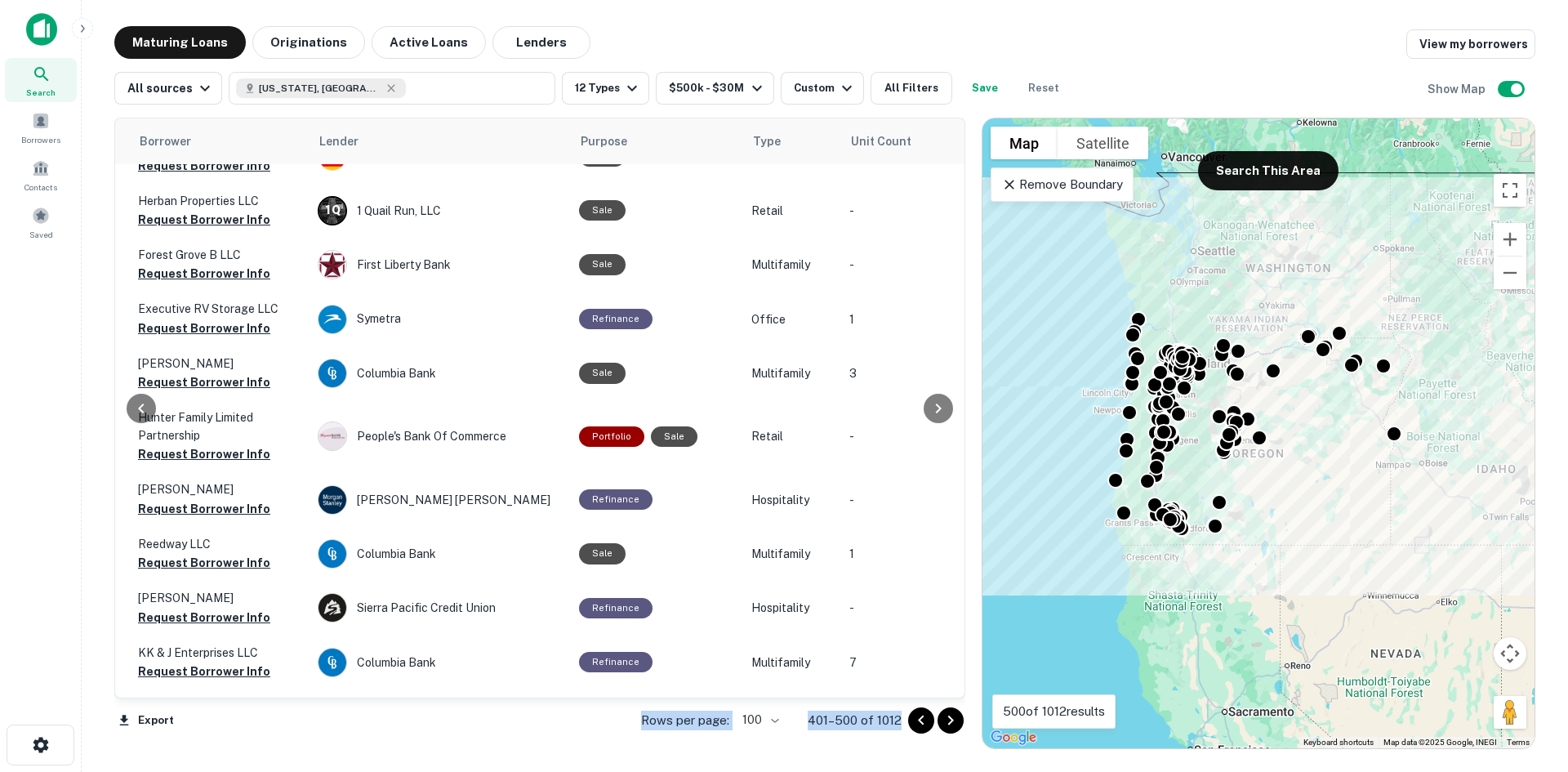
scroll to position [2510, 441]
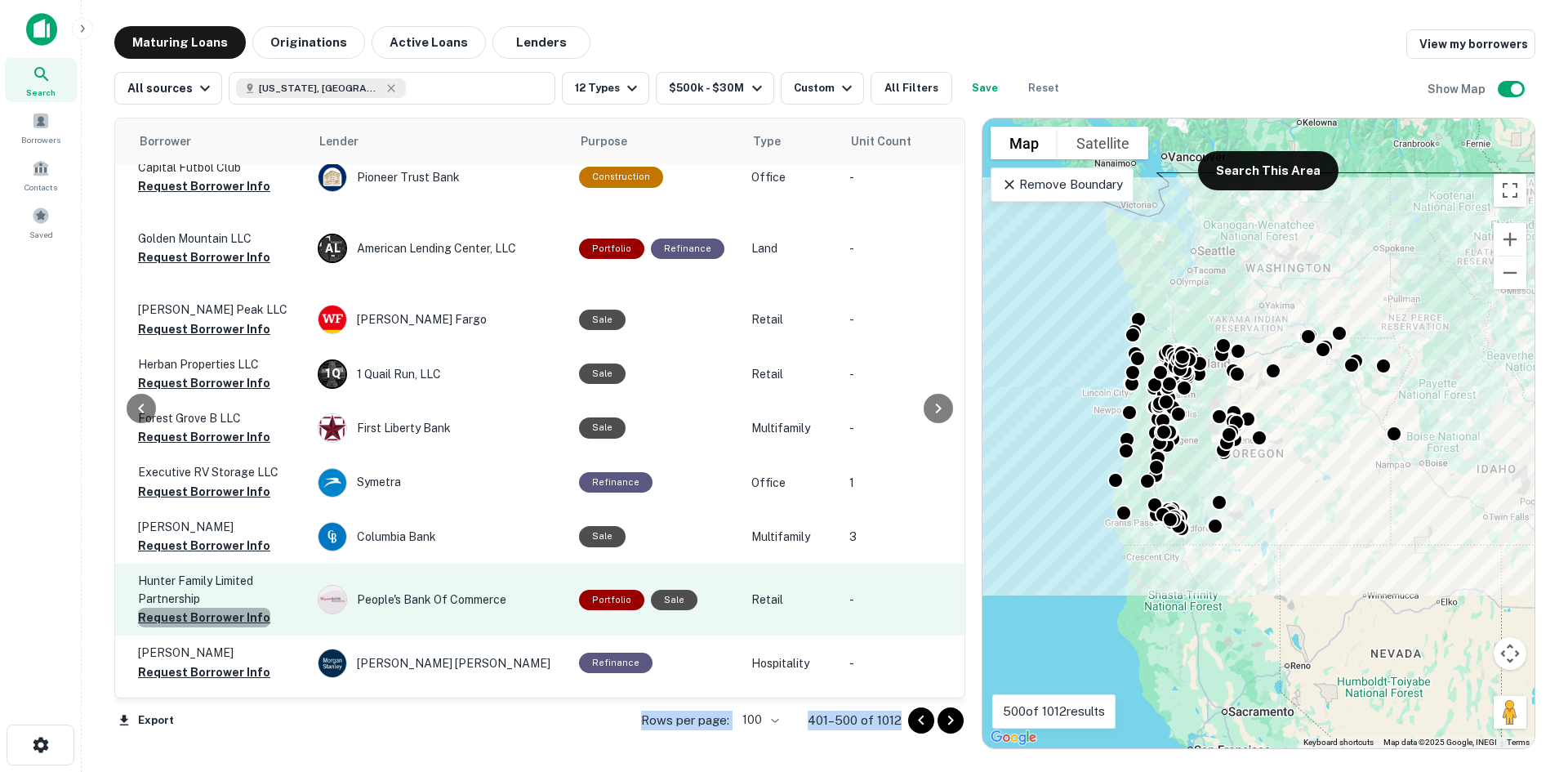
click at [216, 608] on button "Request Borrower Info" at bounding box center [204, 618] width 132 height 20
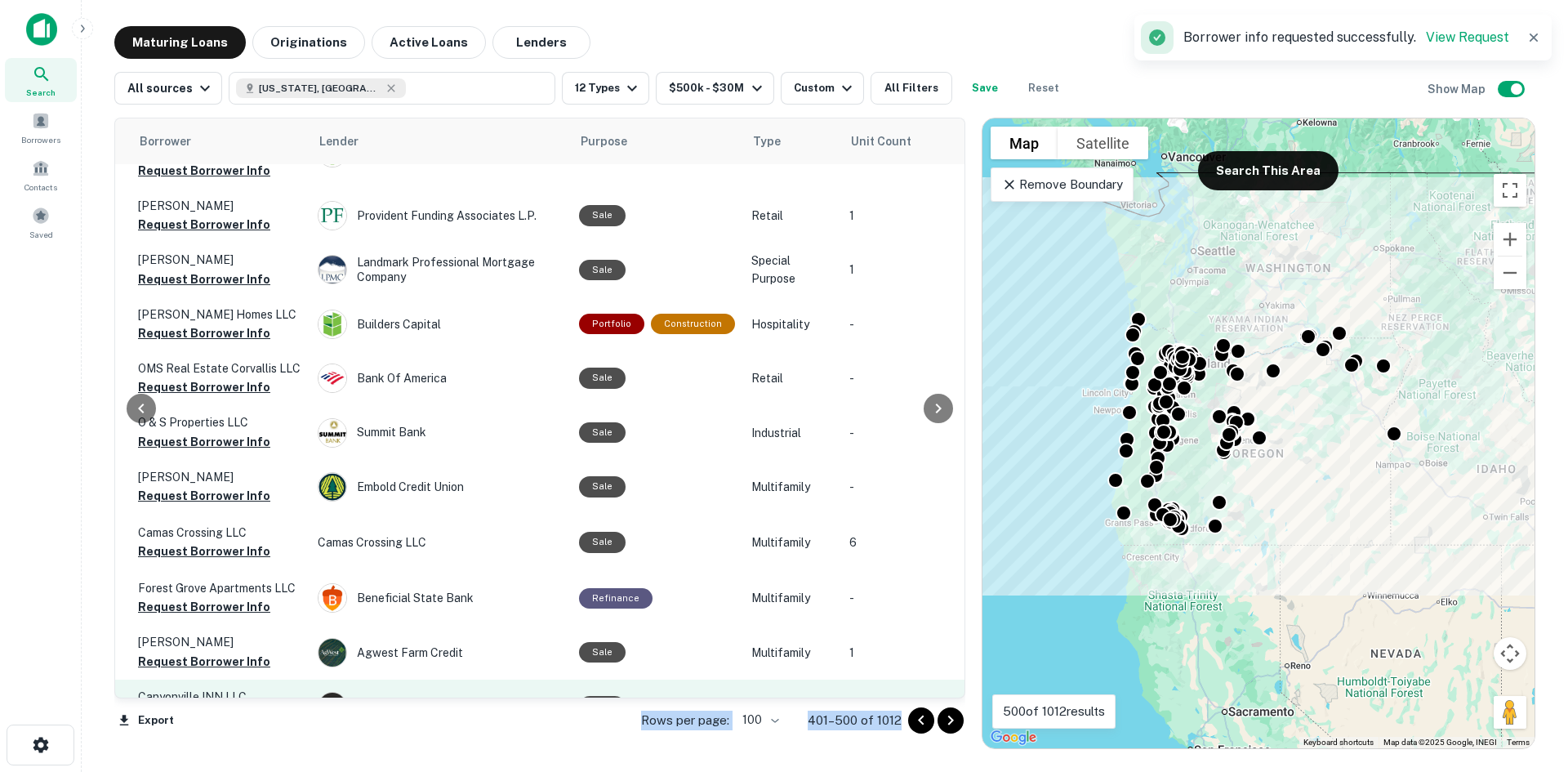
scroll to position [1448, 441]
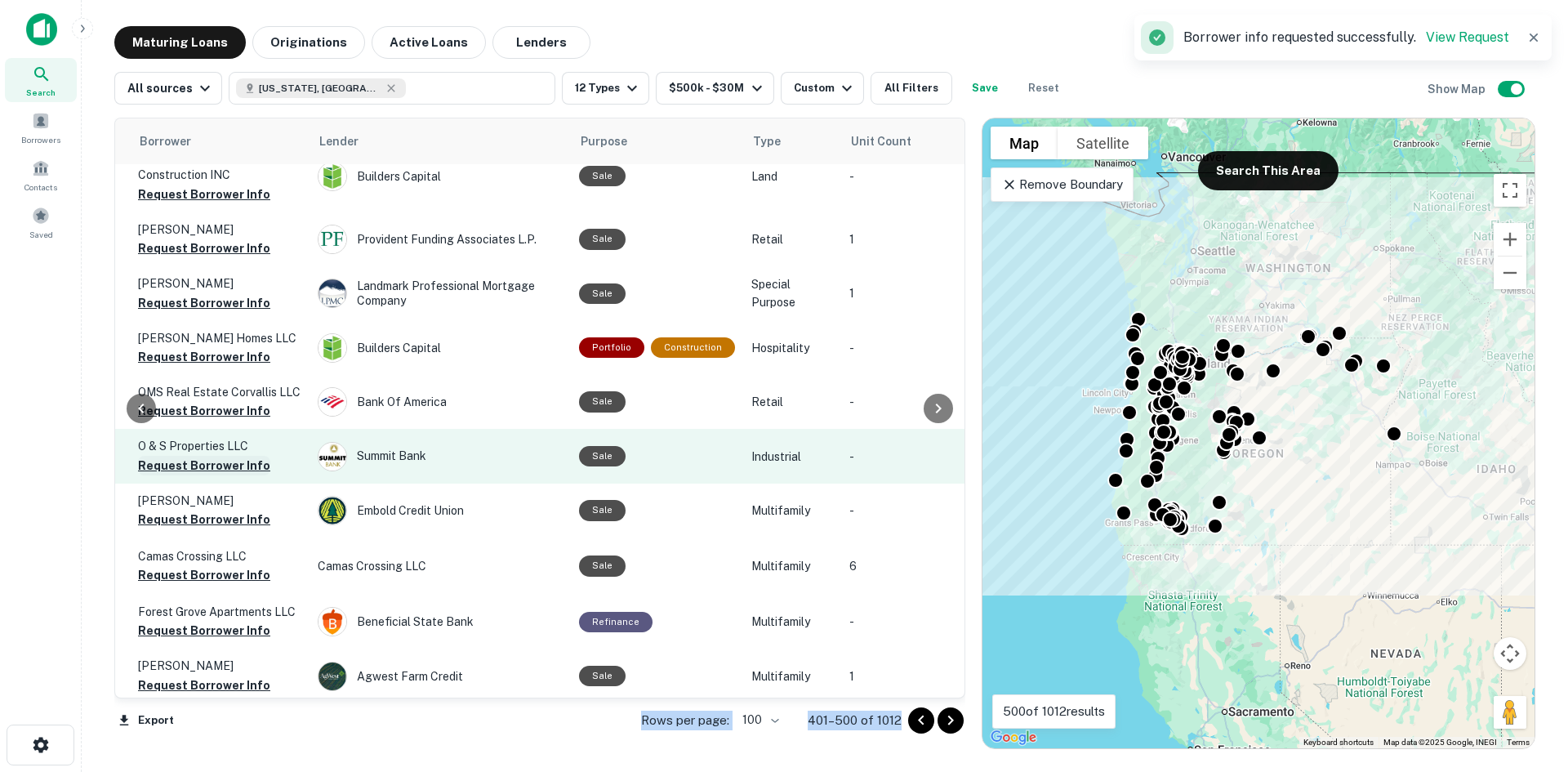
click at [231, 456] on button "Request Borrower Info" at bounding box center [204, 466] width 132 height 20
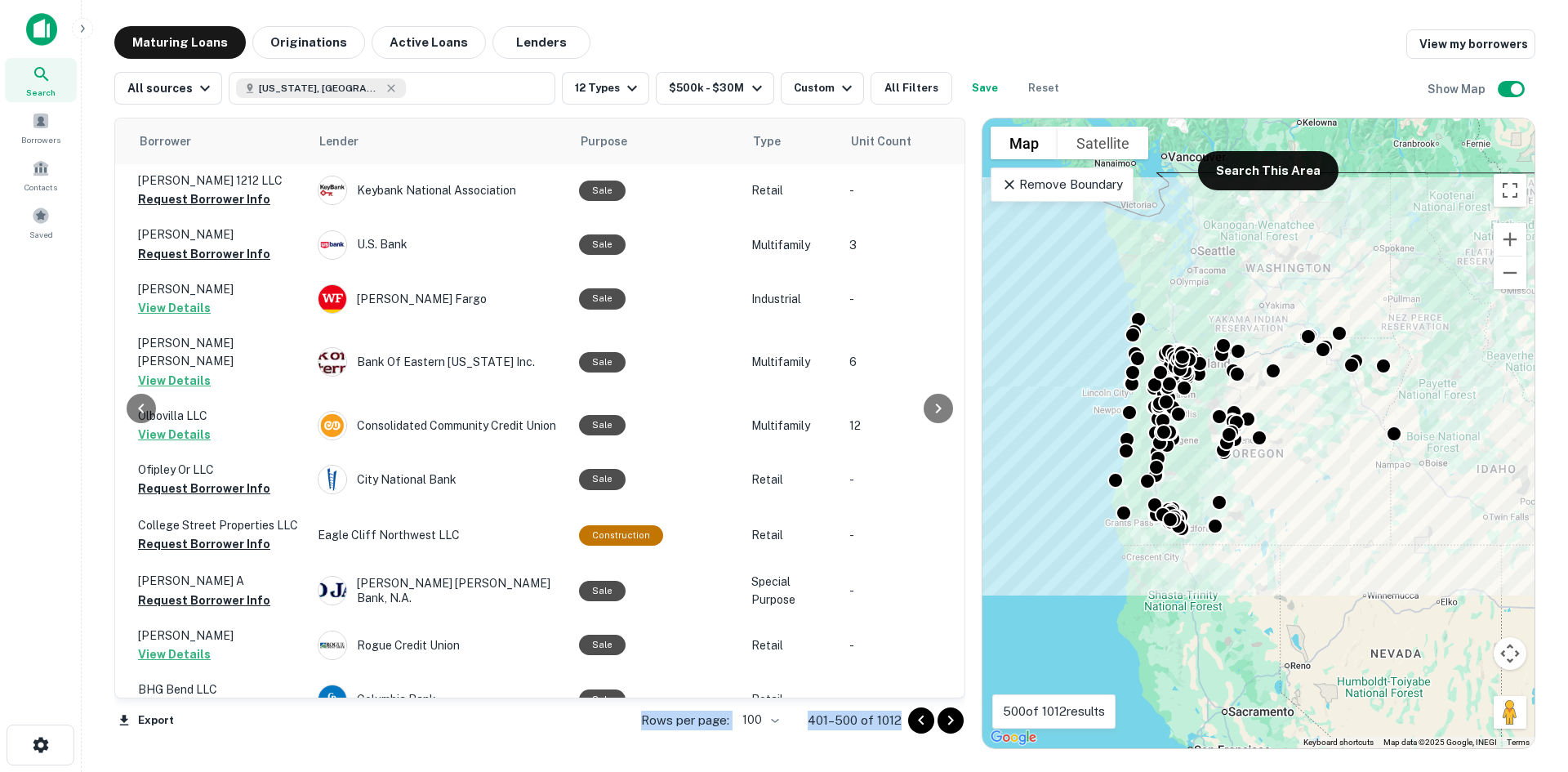
scroll to position [0, 441]
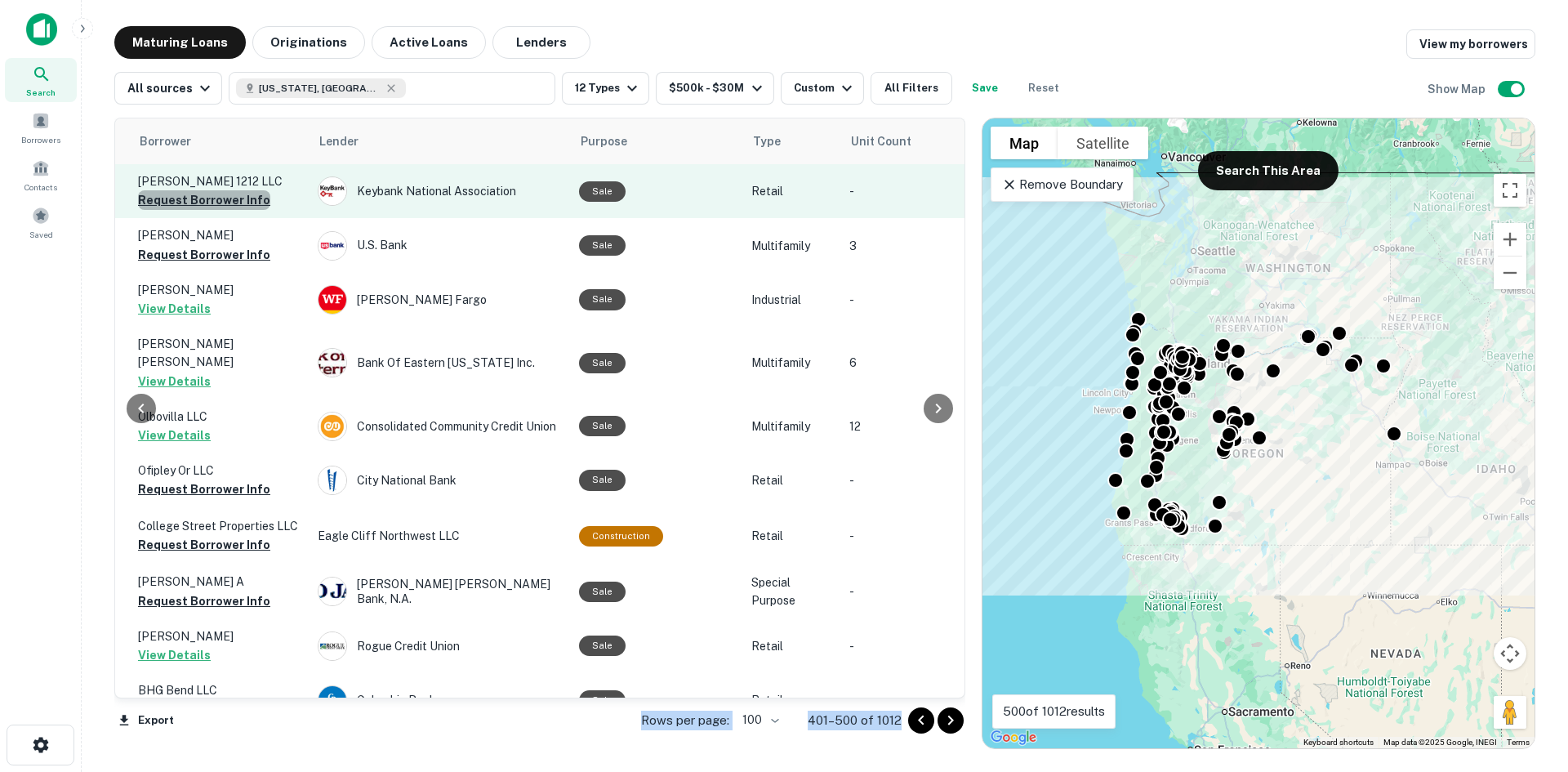
click at [230, 203] on button "Request Borrower Info" at bounding box center [204, 200] width 132 height 20
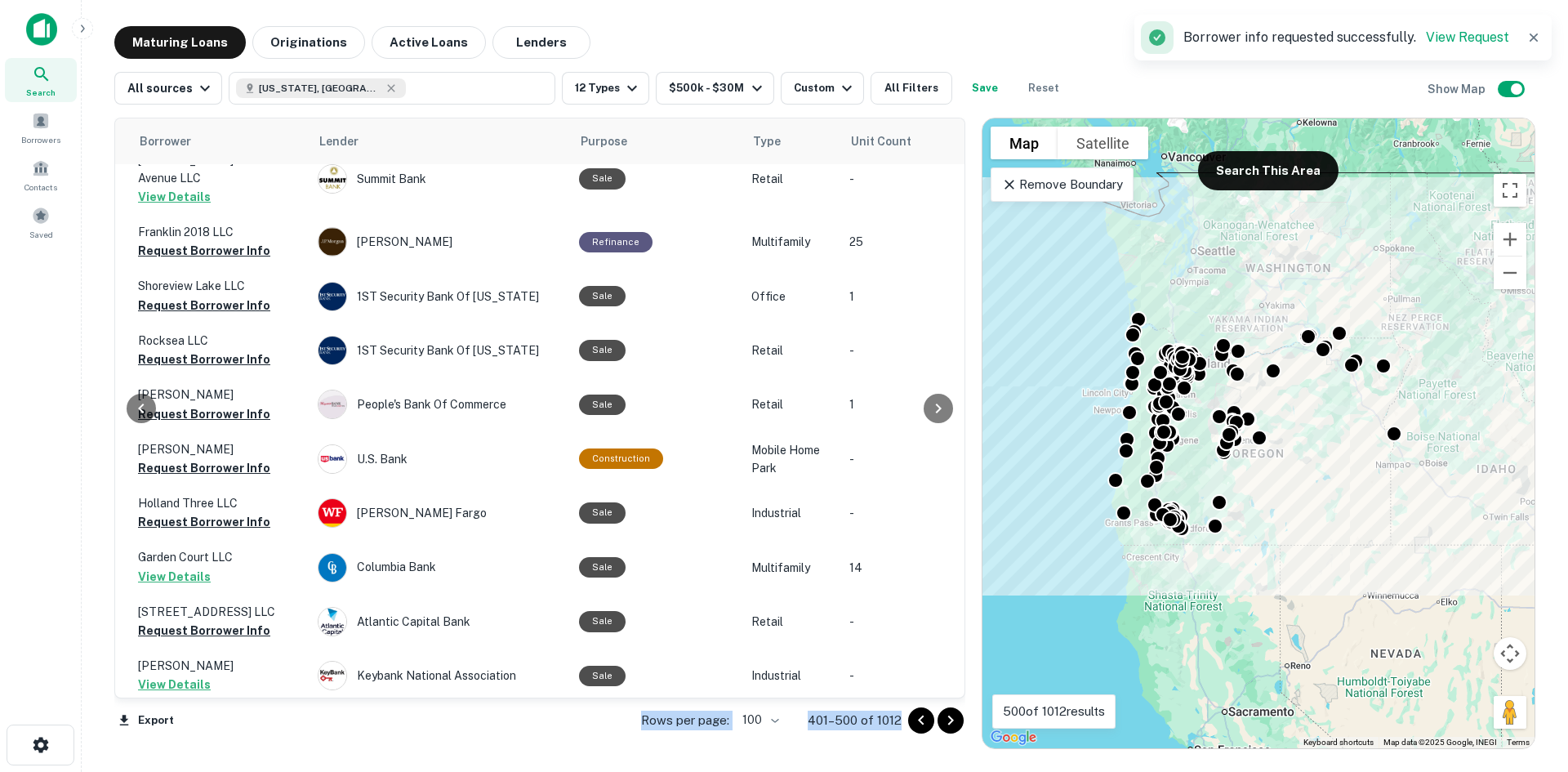
scroll to position [5123, 441]
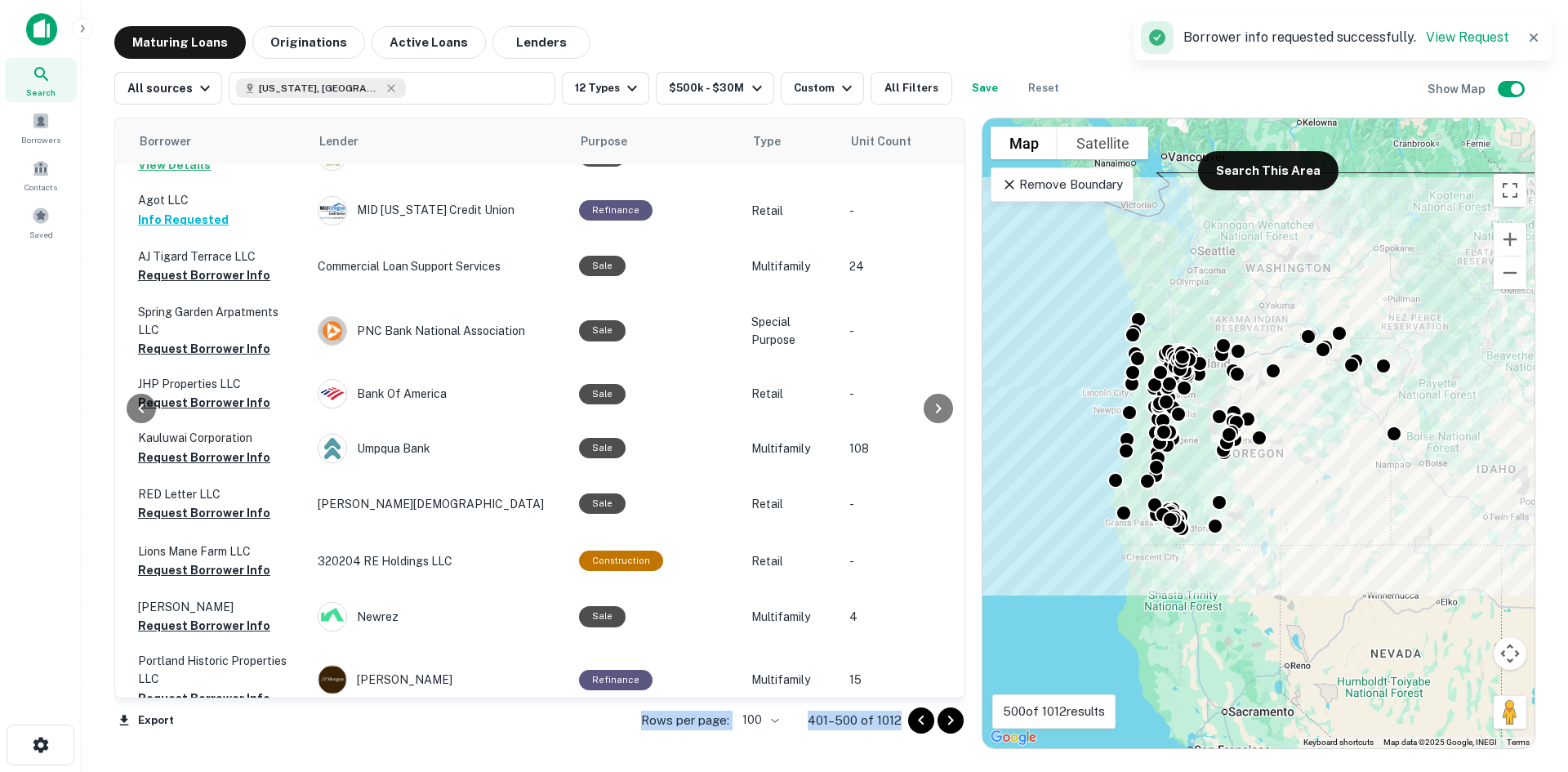
click at [956, 719] on icon "Go to next page" at bounding box center [951, 720] width 20 height 20
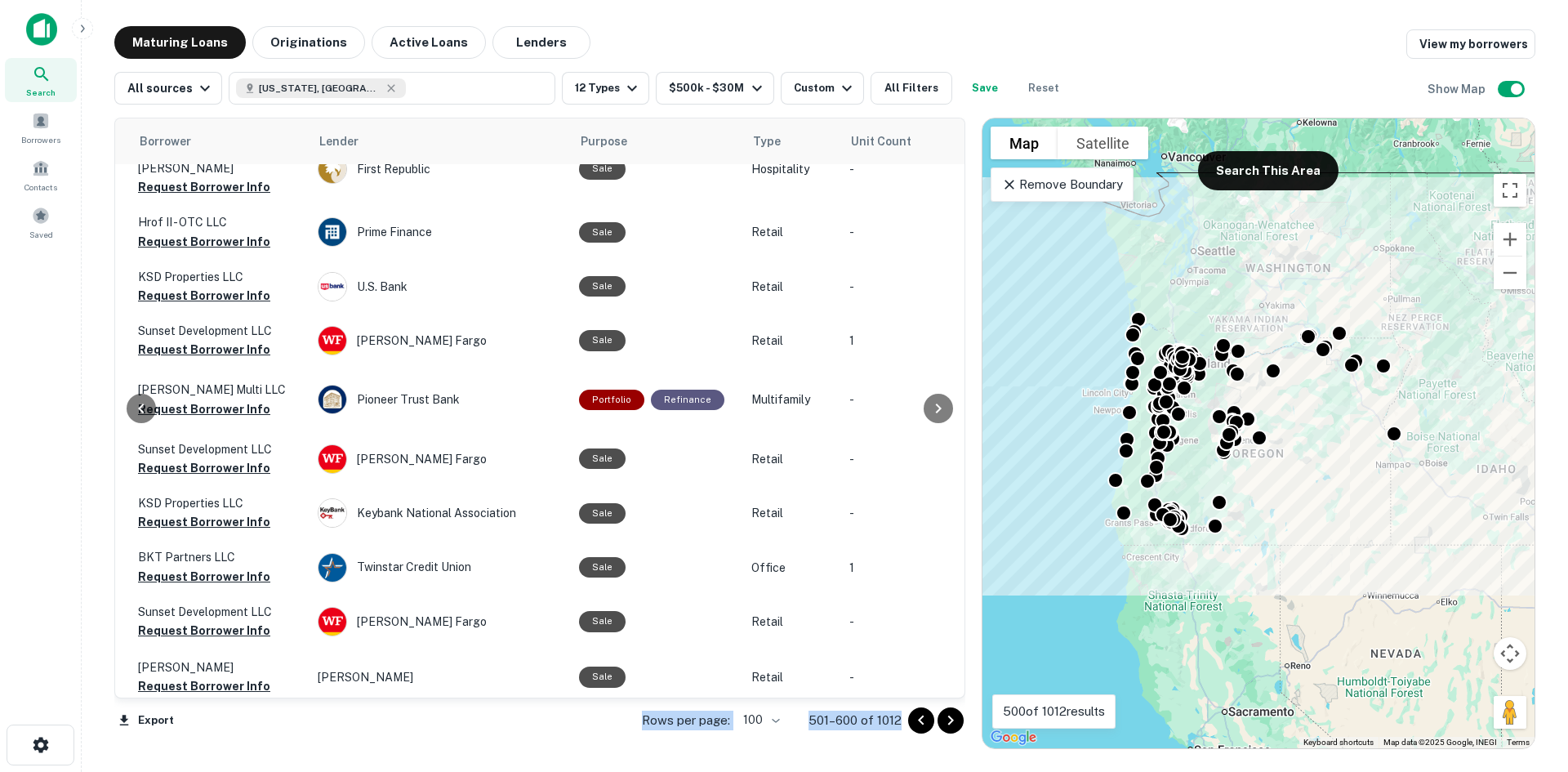
scroll to position [3249, 441]
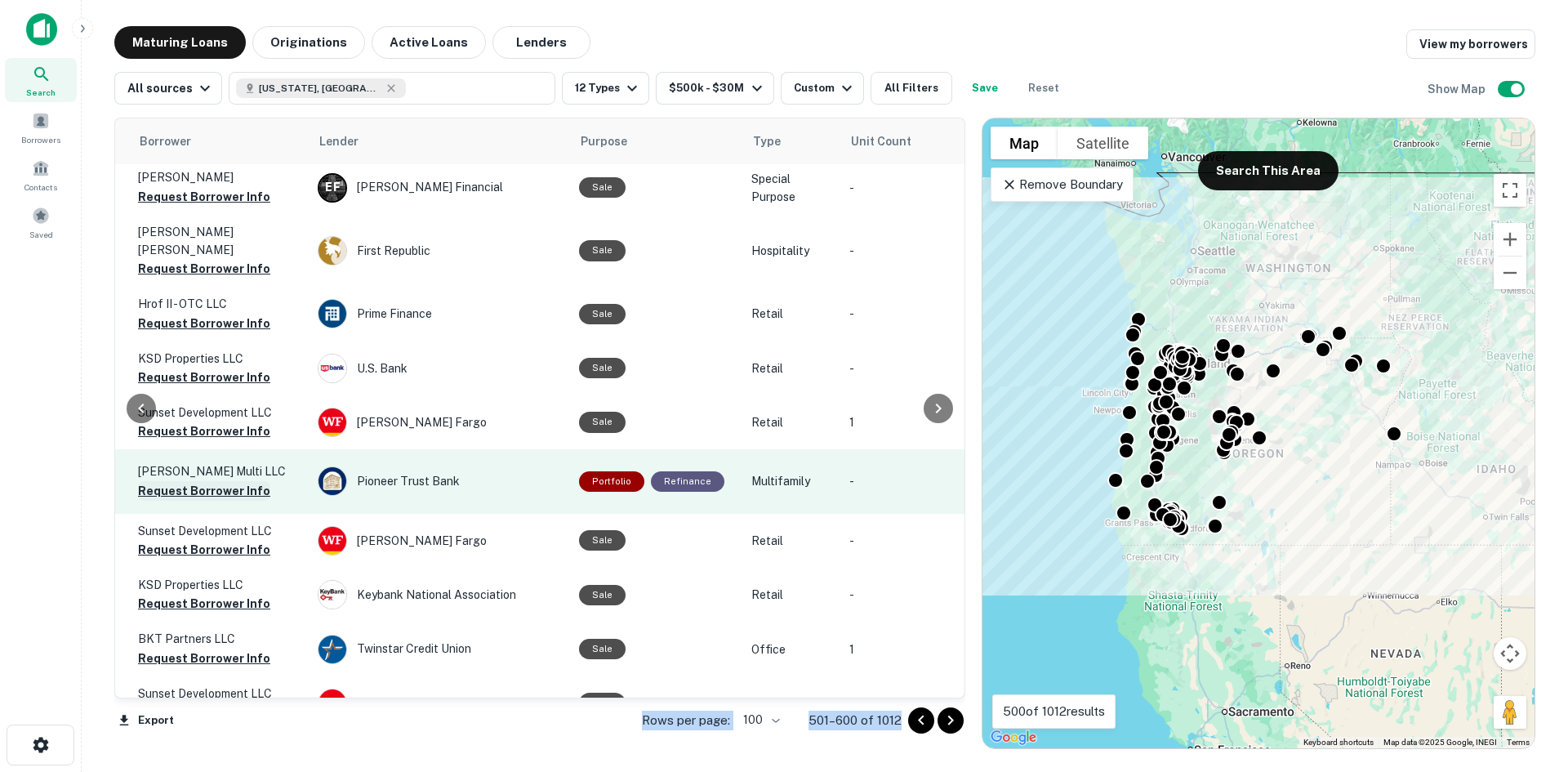
click at [221, 482] on button "Request Borrower Info" at bounding box center [204, 491] width 132 height 20
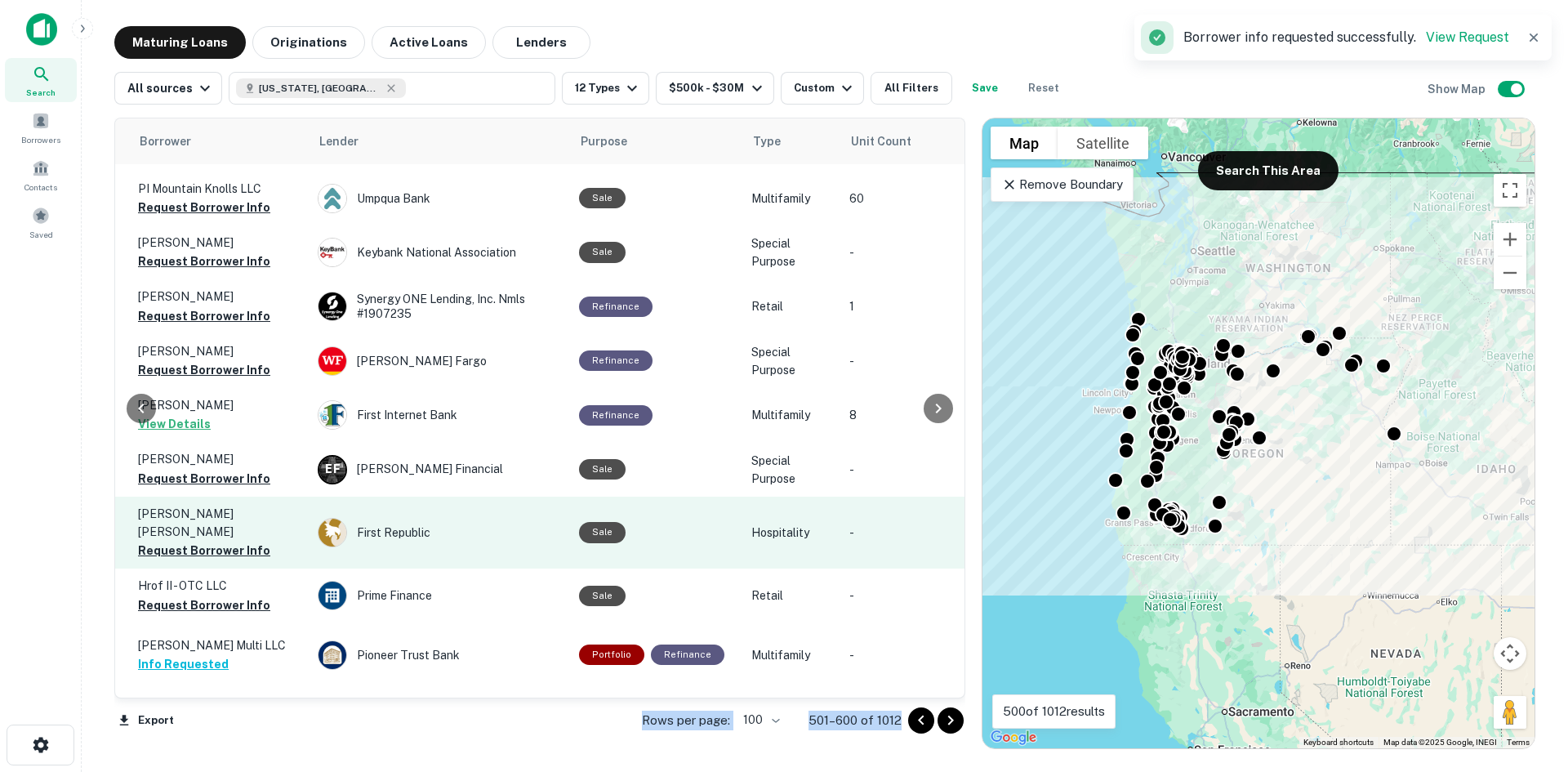
scroll to position [2923, 441]
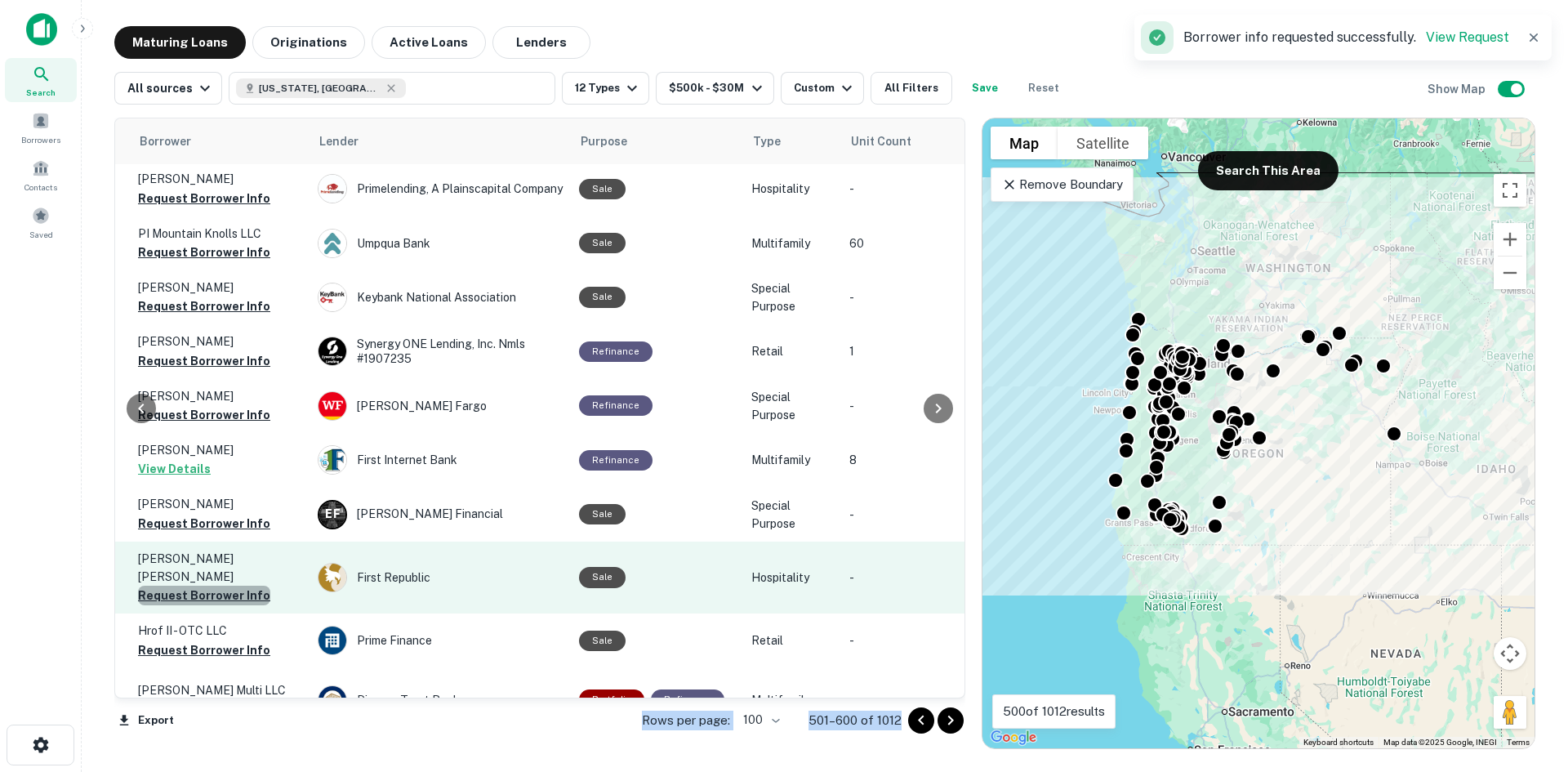
click at [212, 586] on button "Request Borrower Info" at bounding box center [204, 596] width 132 height 20
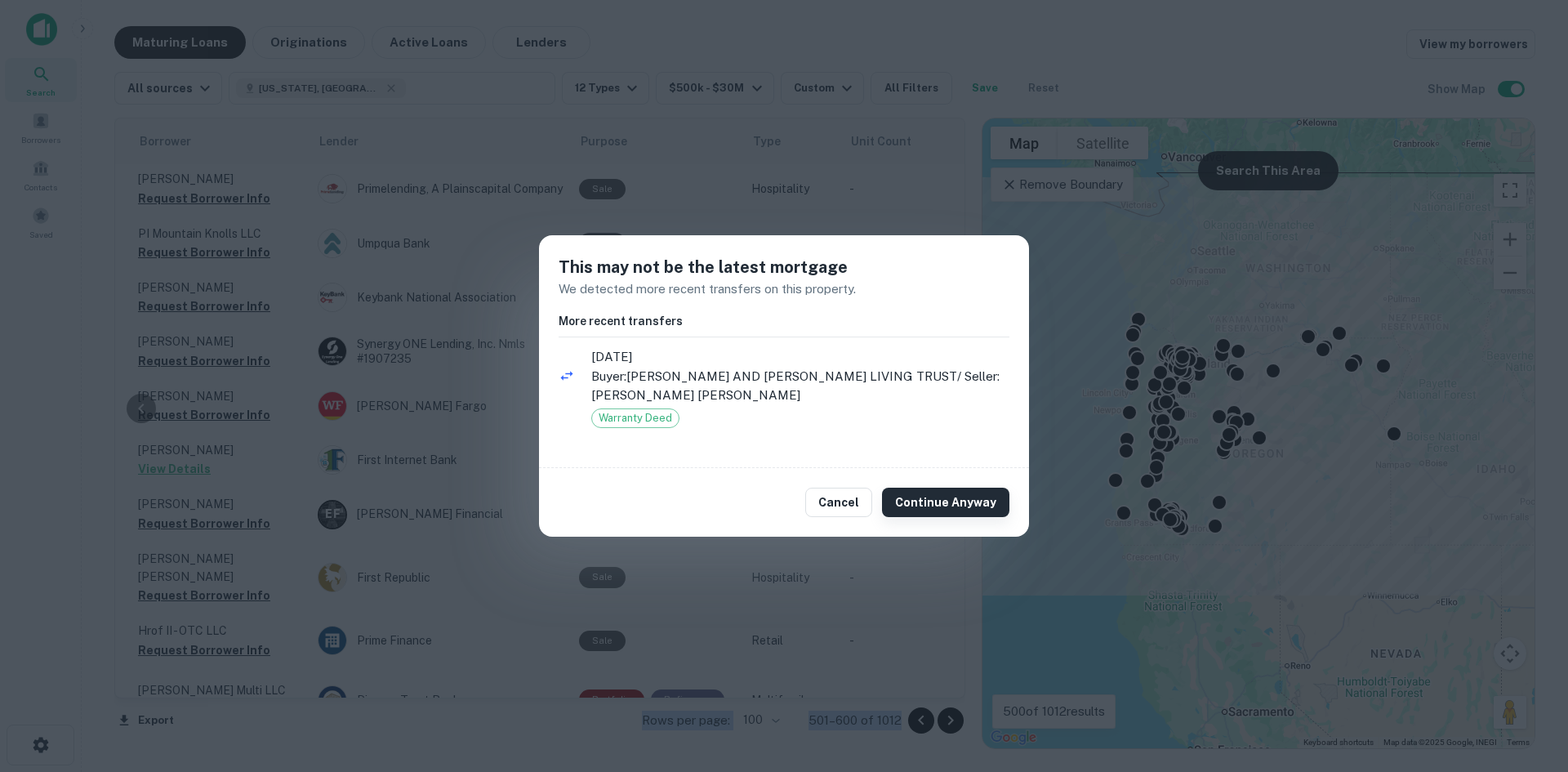
click at [908, 502] on button "Continue Anyway" at bounding box center [946, 502] width 127 height 30
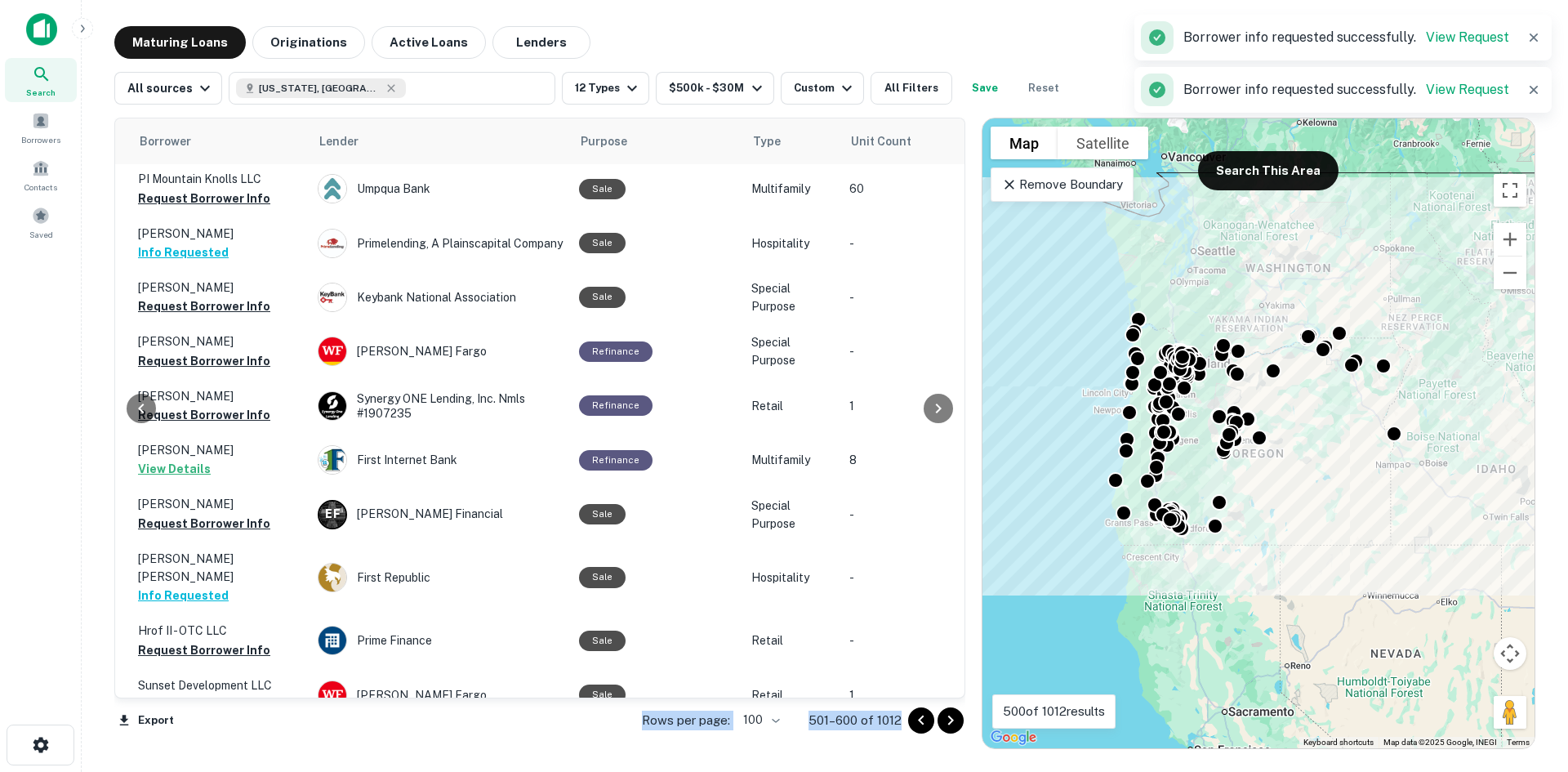
scroll to position [5128, 441]
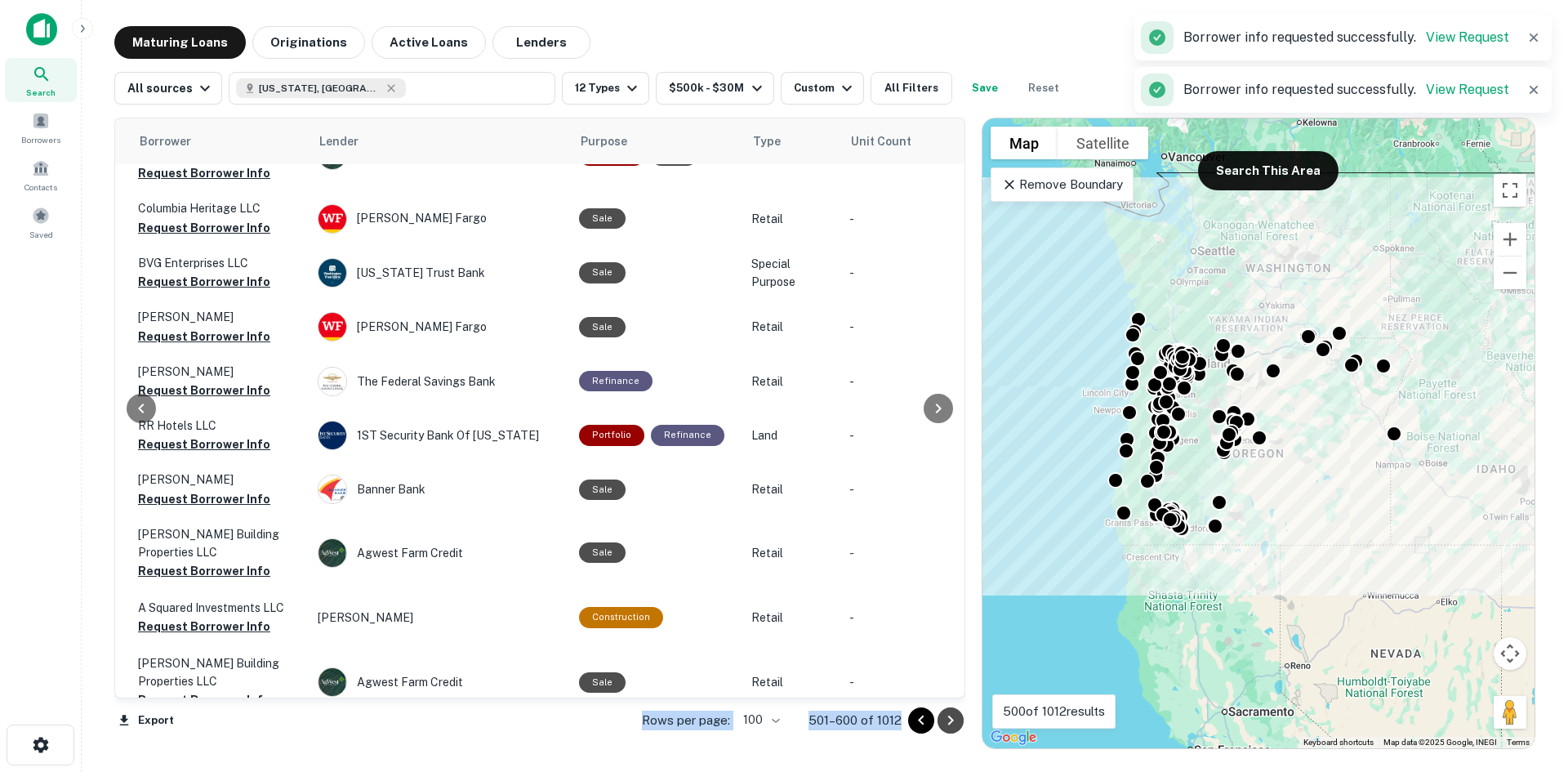
click at [951, 719] on icon "Go to next page" at bounding box center [951, 720] width 20 height 20
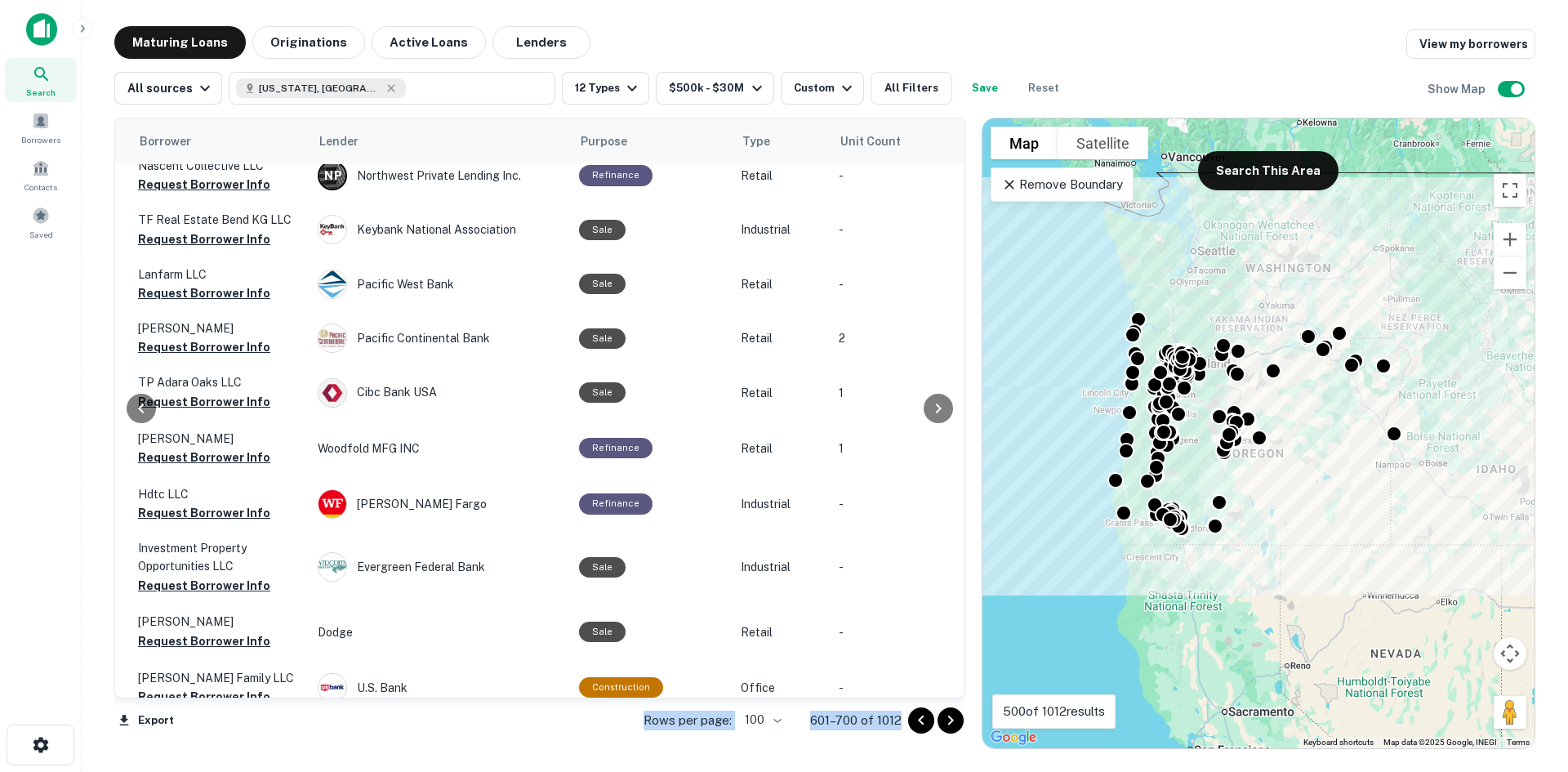
scroll to position [4567, 441]
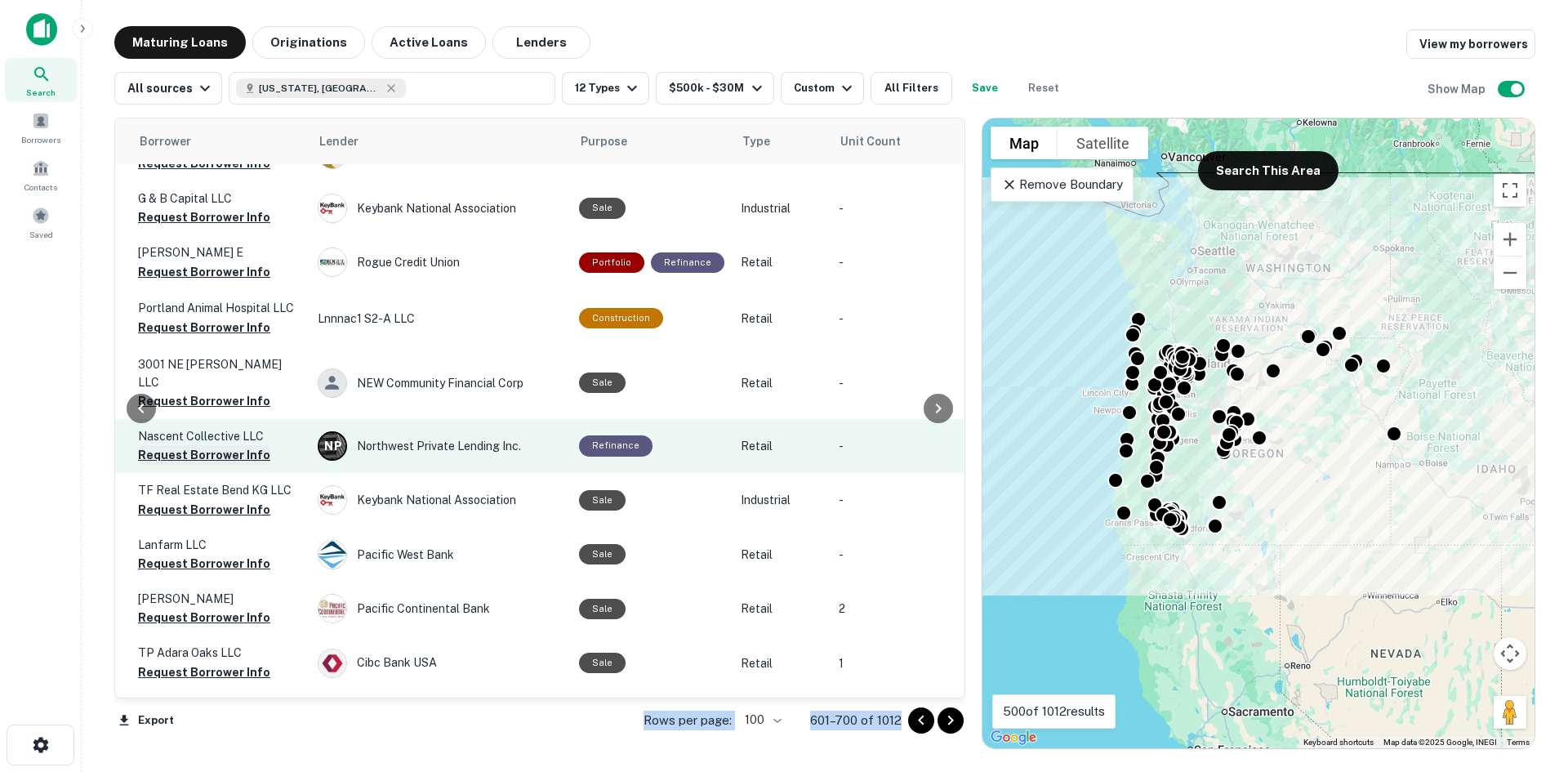
click at [198, 445] on button "Request Borrower Info" at bounding box center [204, 455] width 132 height 20
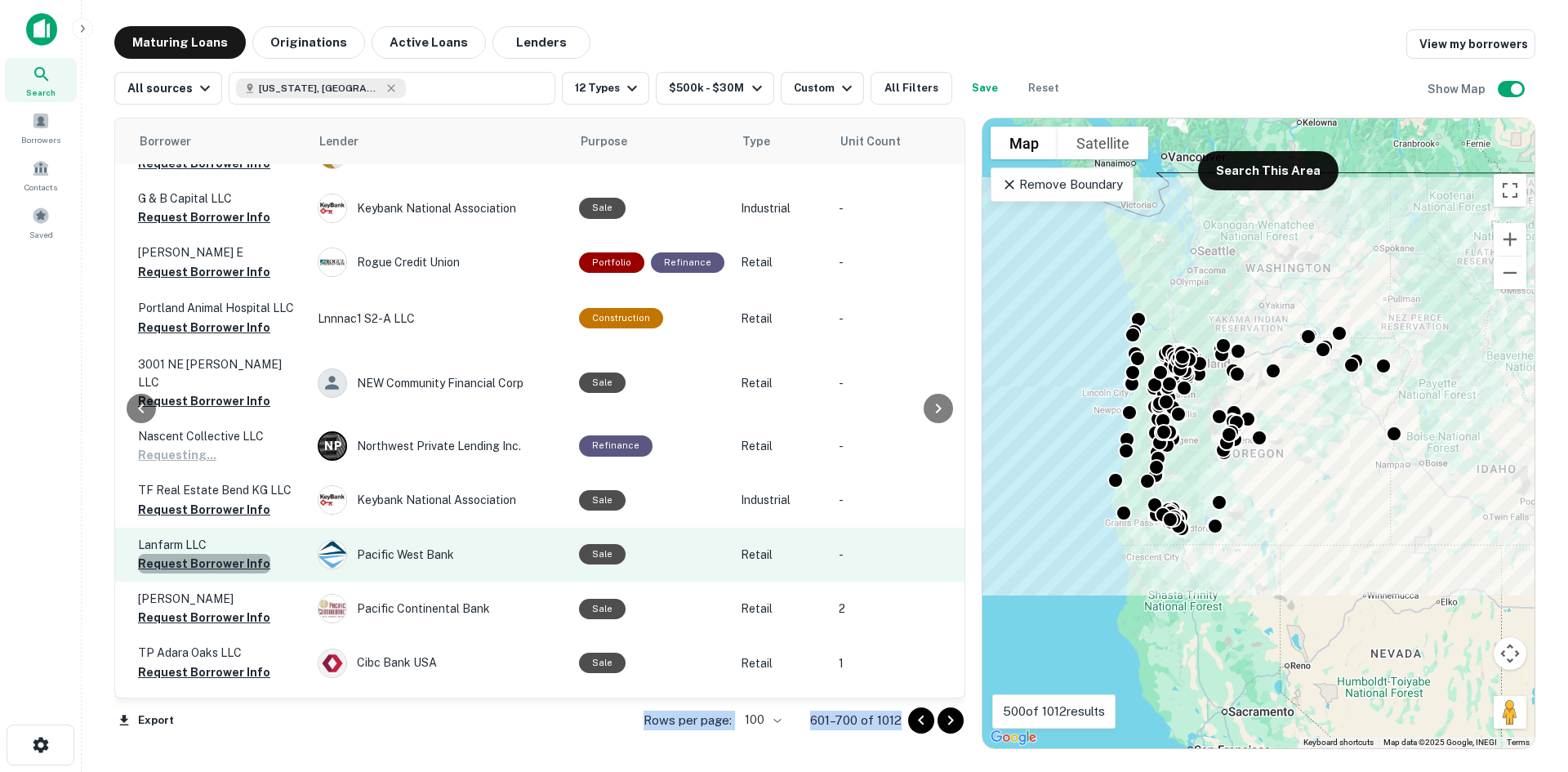
click at [210, 554] on button "Request Borrower Info" at bounding box center [204, 564] width 132 height 20
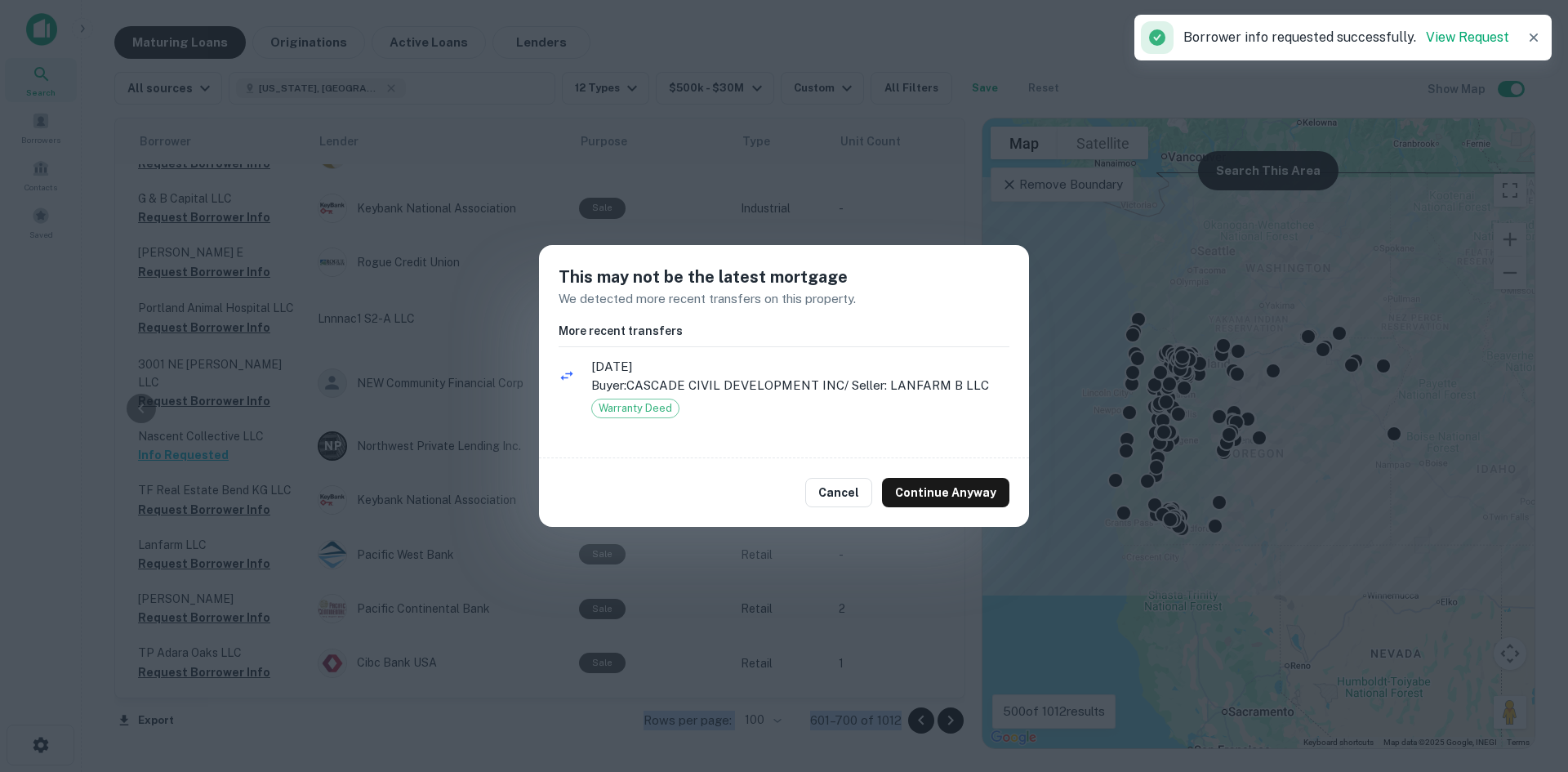
click at [928, 493] on button "Continue Anyway" at bounding box center [946, 492] width 127 height 30
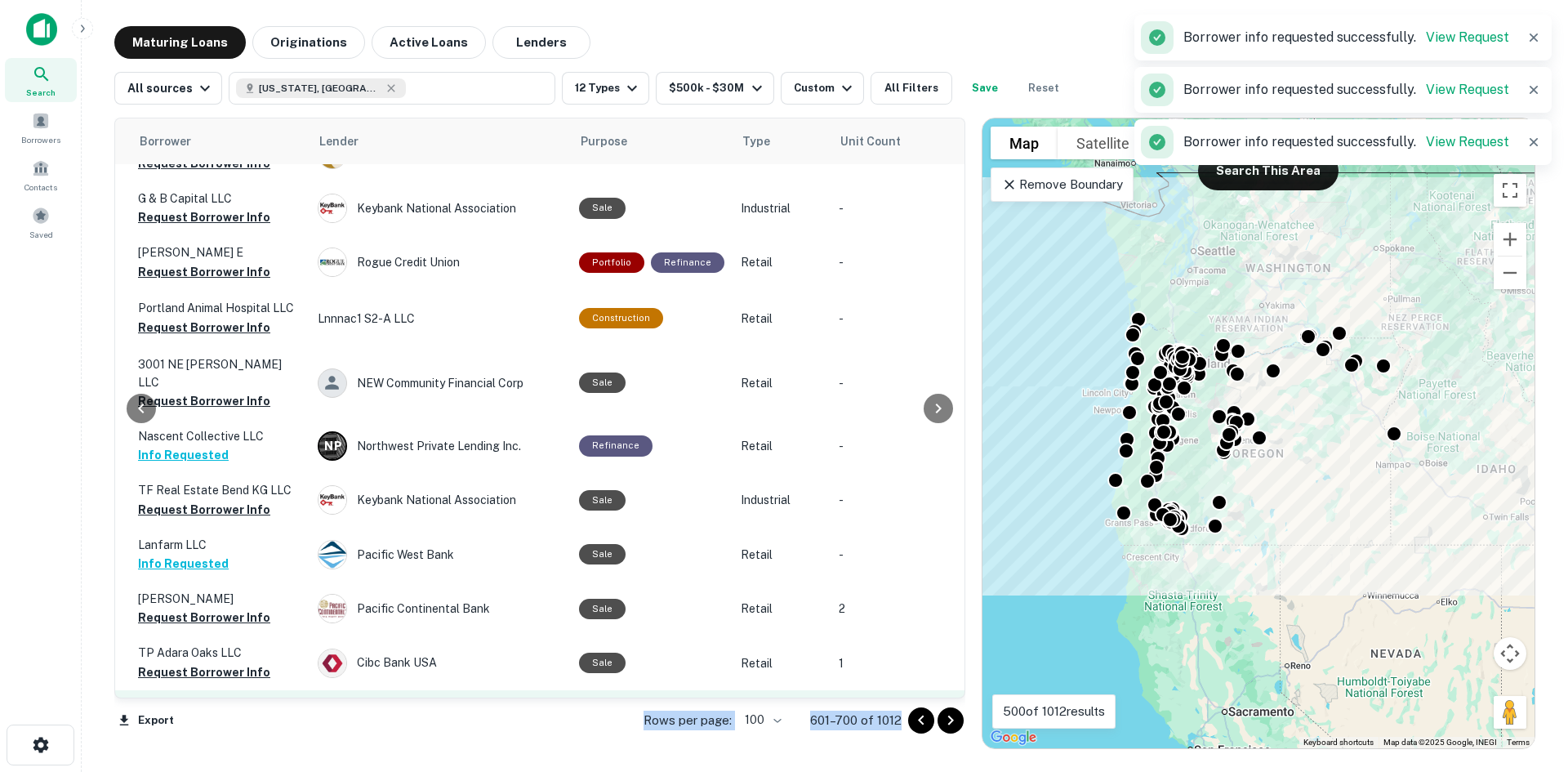
click at [208, 718] on button "Request Borrower Info" at bounding box center [204, 728] width 132 height 20
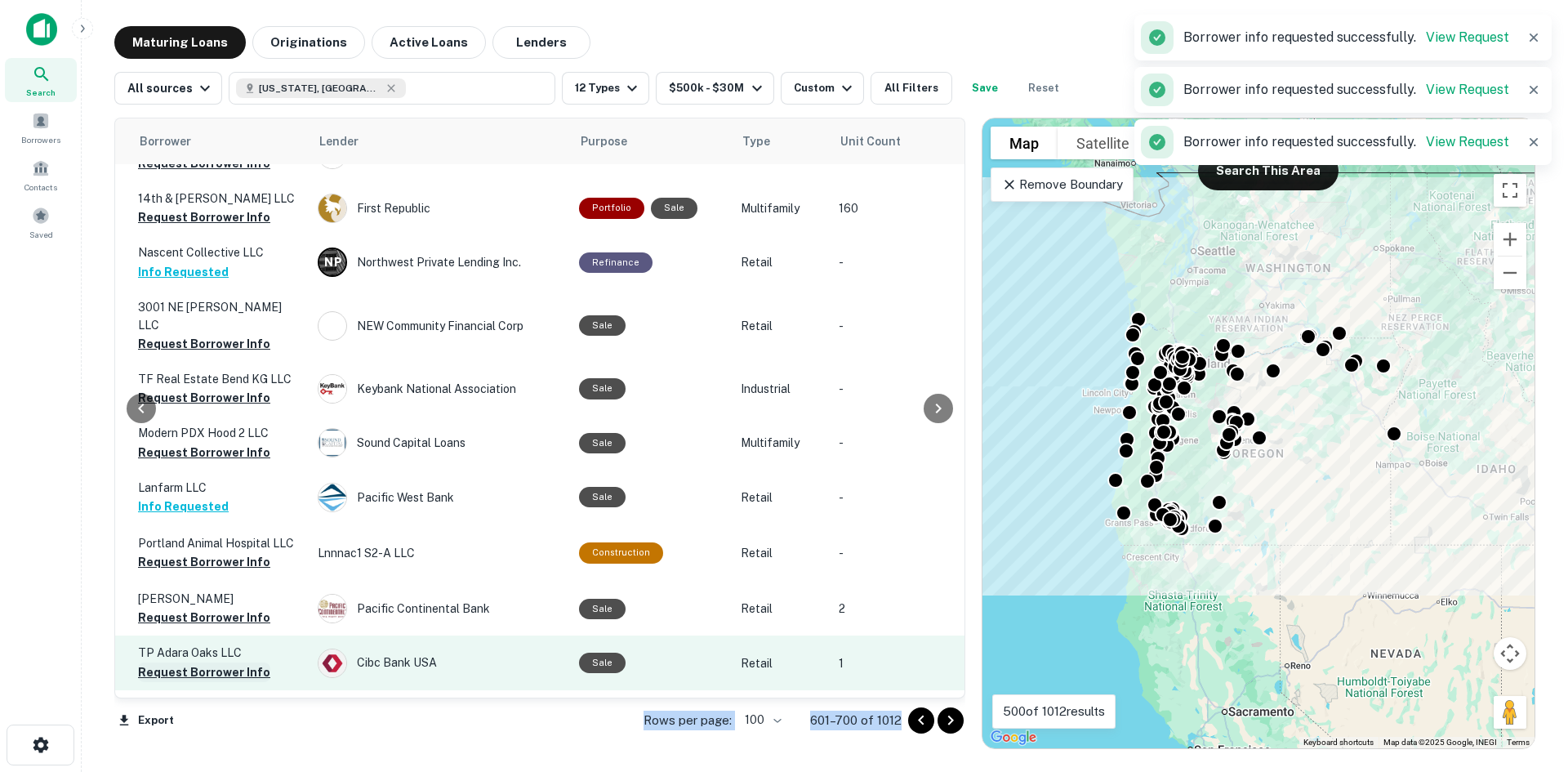
click at [203, 663] on button "Request Borrower Info" at bounding box center [204, 673] width 132 height 20
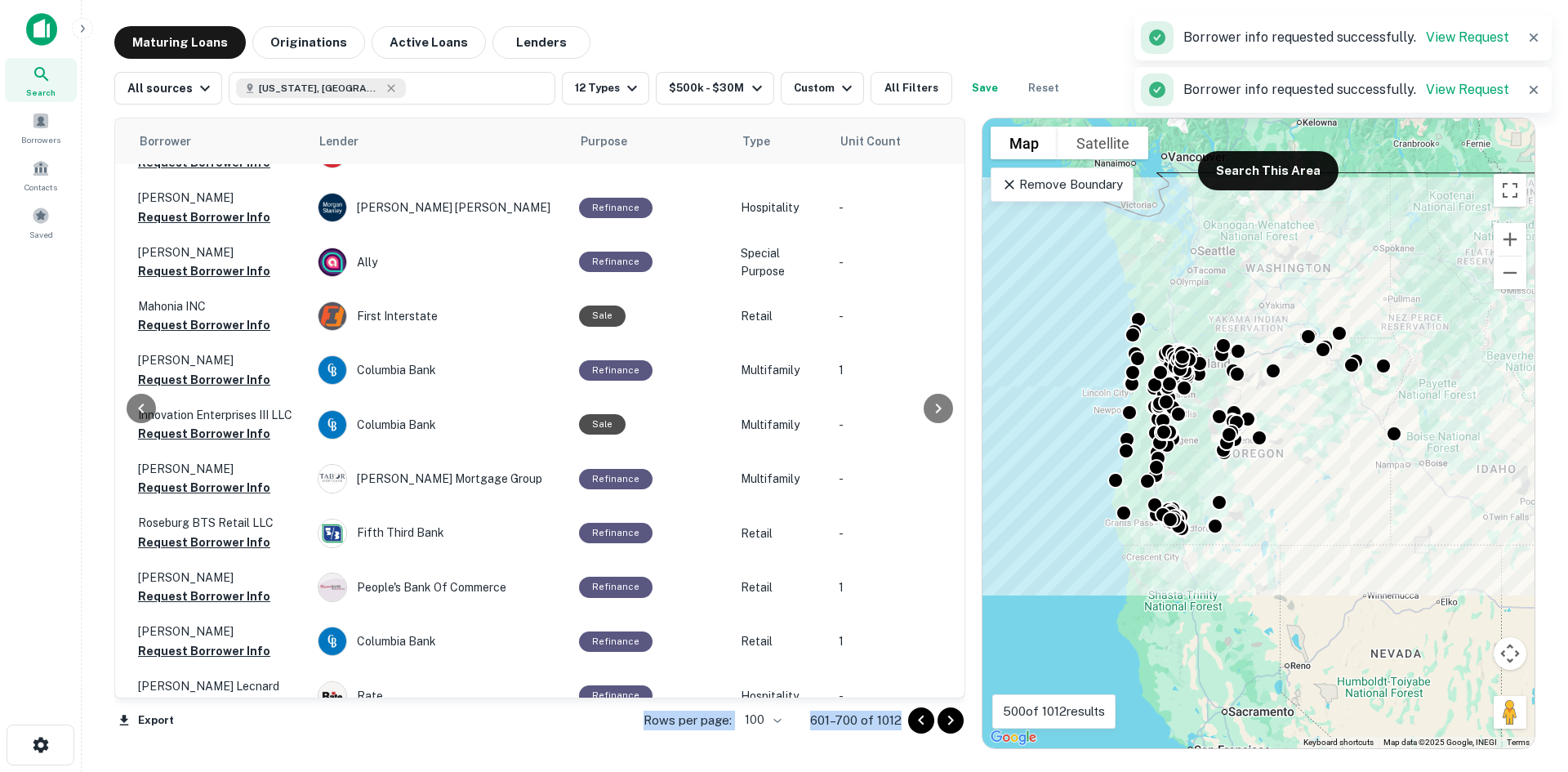
scroll to position [3098, 441]
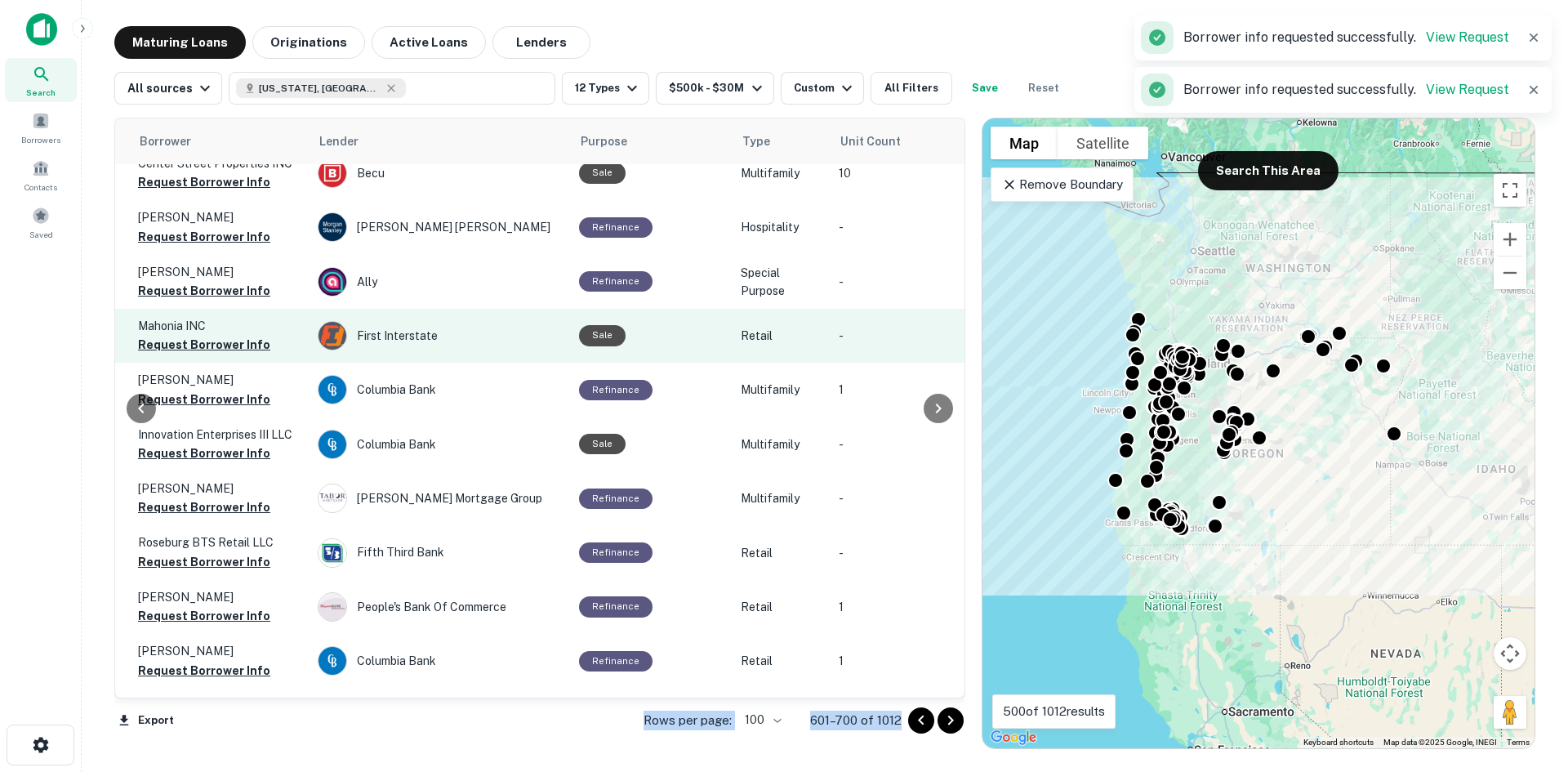
click at [234, 308] on td "Mahonia INC Request Borrower Info" at bounding box center [220, 335] width 180 height 54
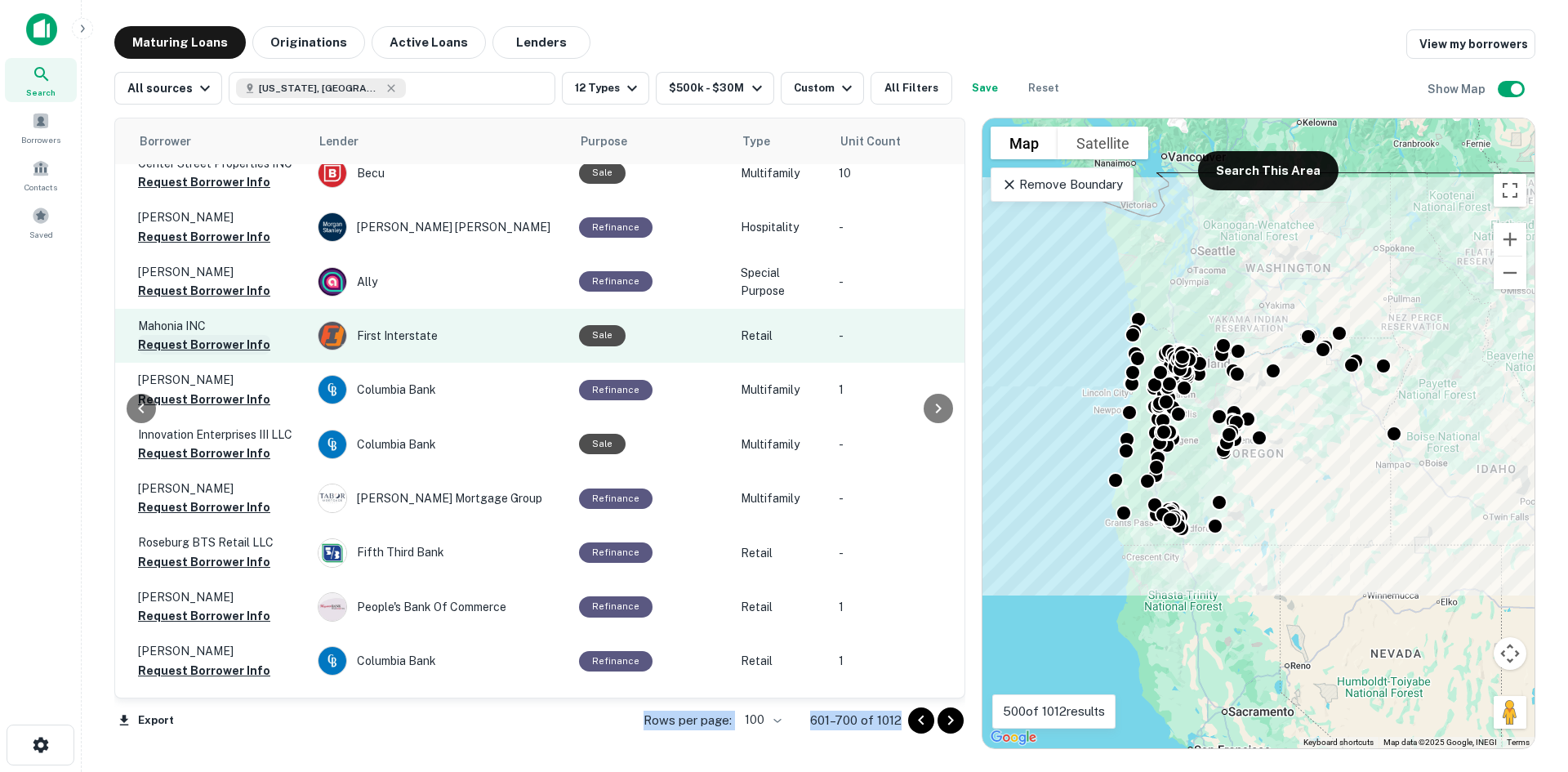
click at [234, 335] on button "Request Borrower Info" at bounding box center [204, 345] width 132 height 20
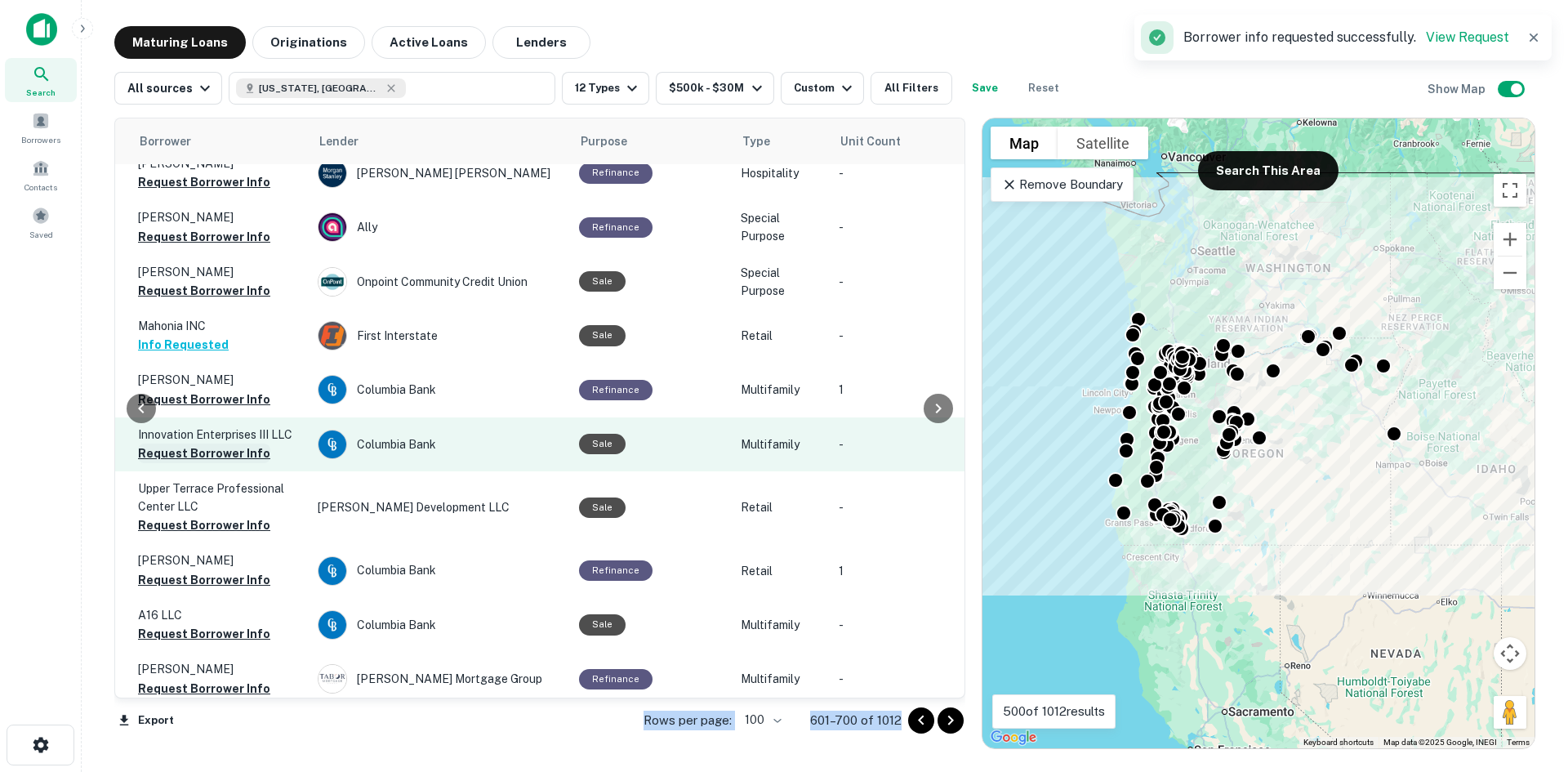
click at [204, 444] on button "Request Borrower Info" at bounding box center [204, 454] width 132 height 20
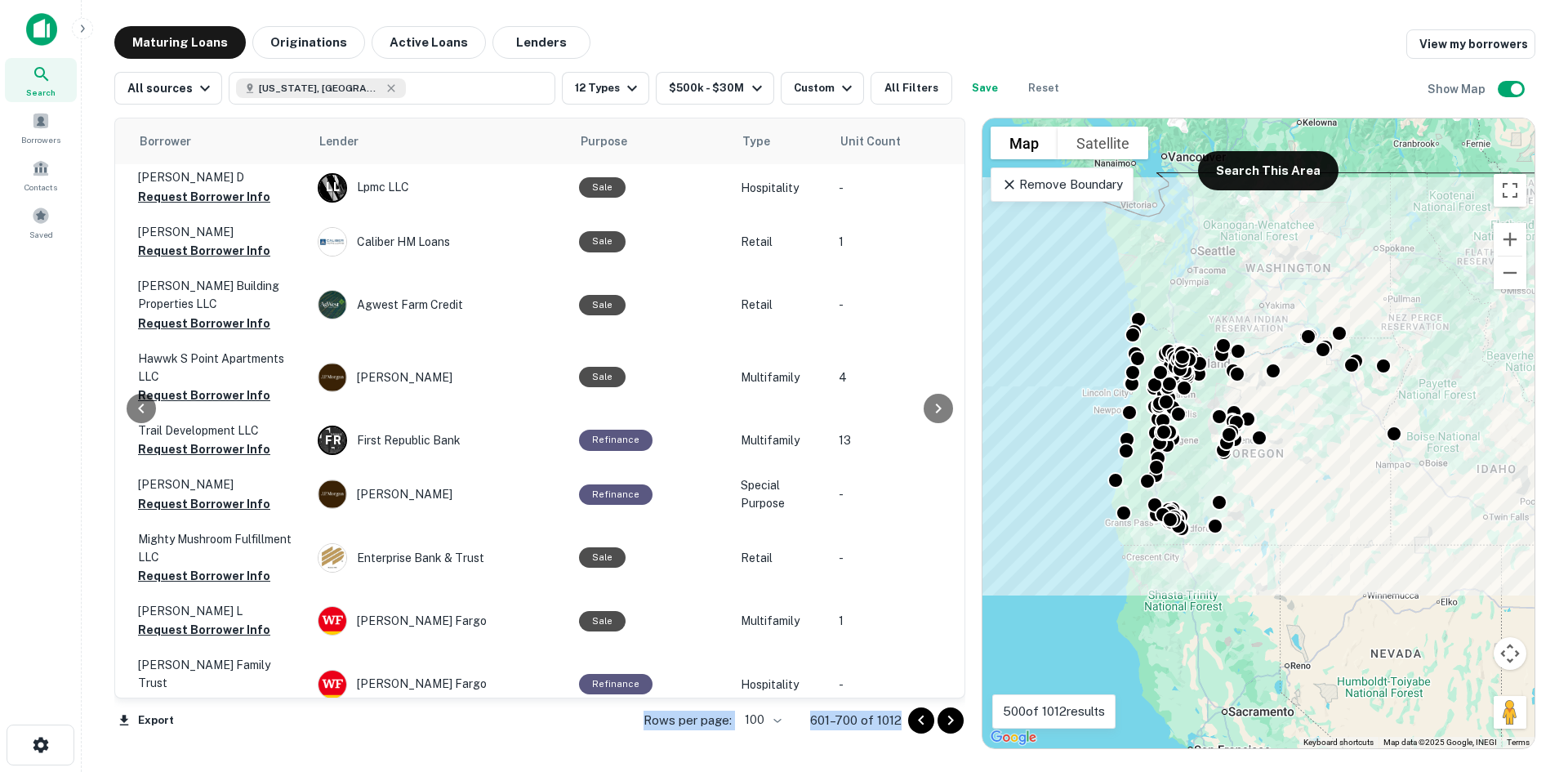
scroll to position [0, 441]
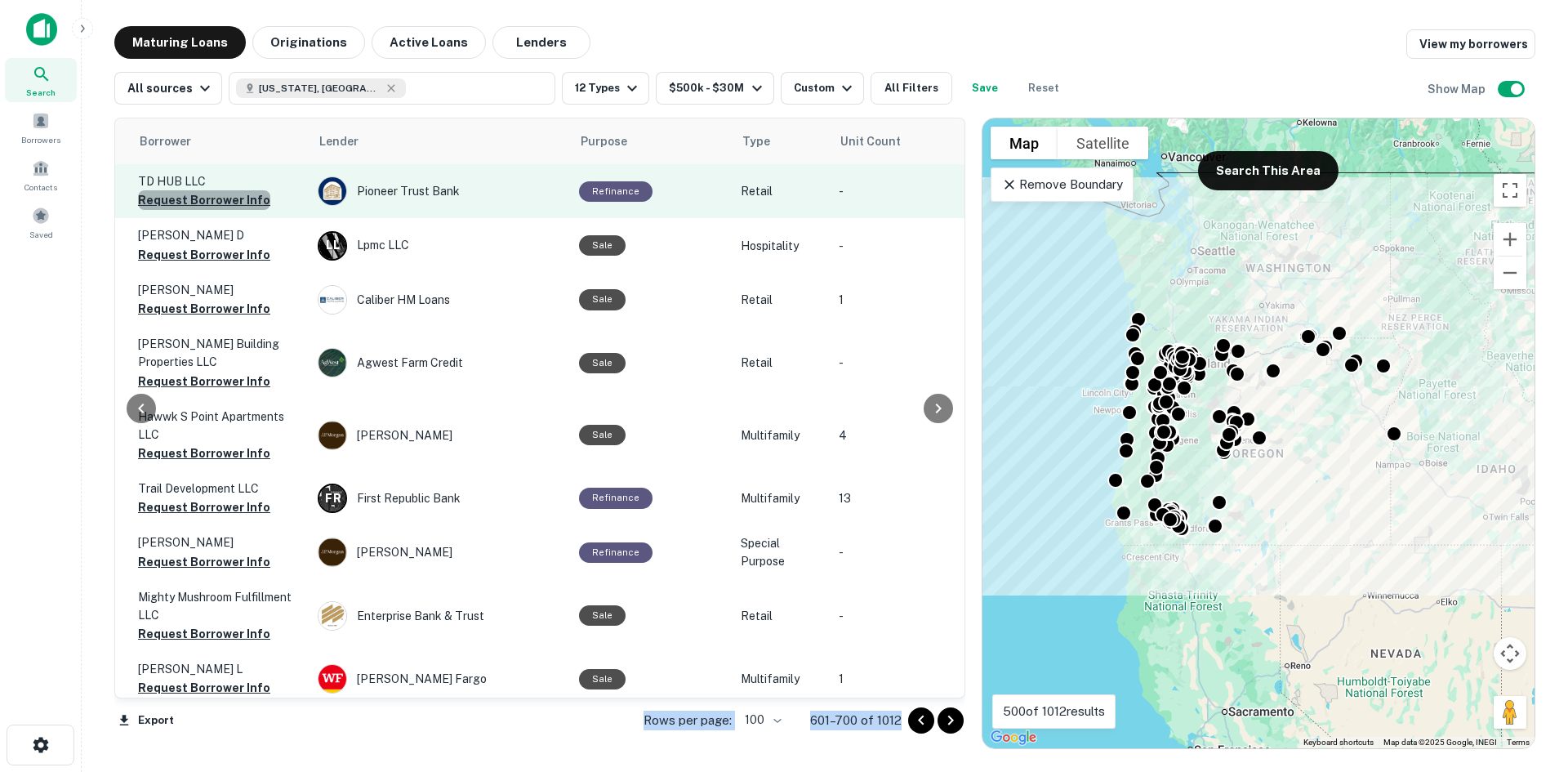
click at [225, 204] on button "Request Borrower Info" at bounding box center [204, 200] width 132 height 20
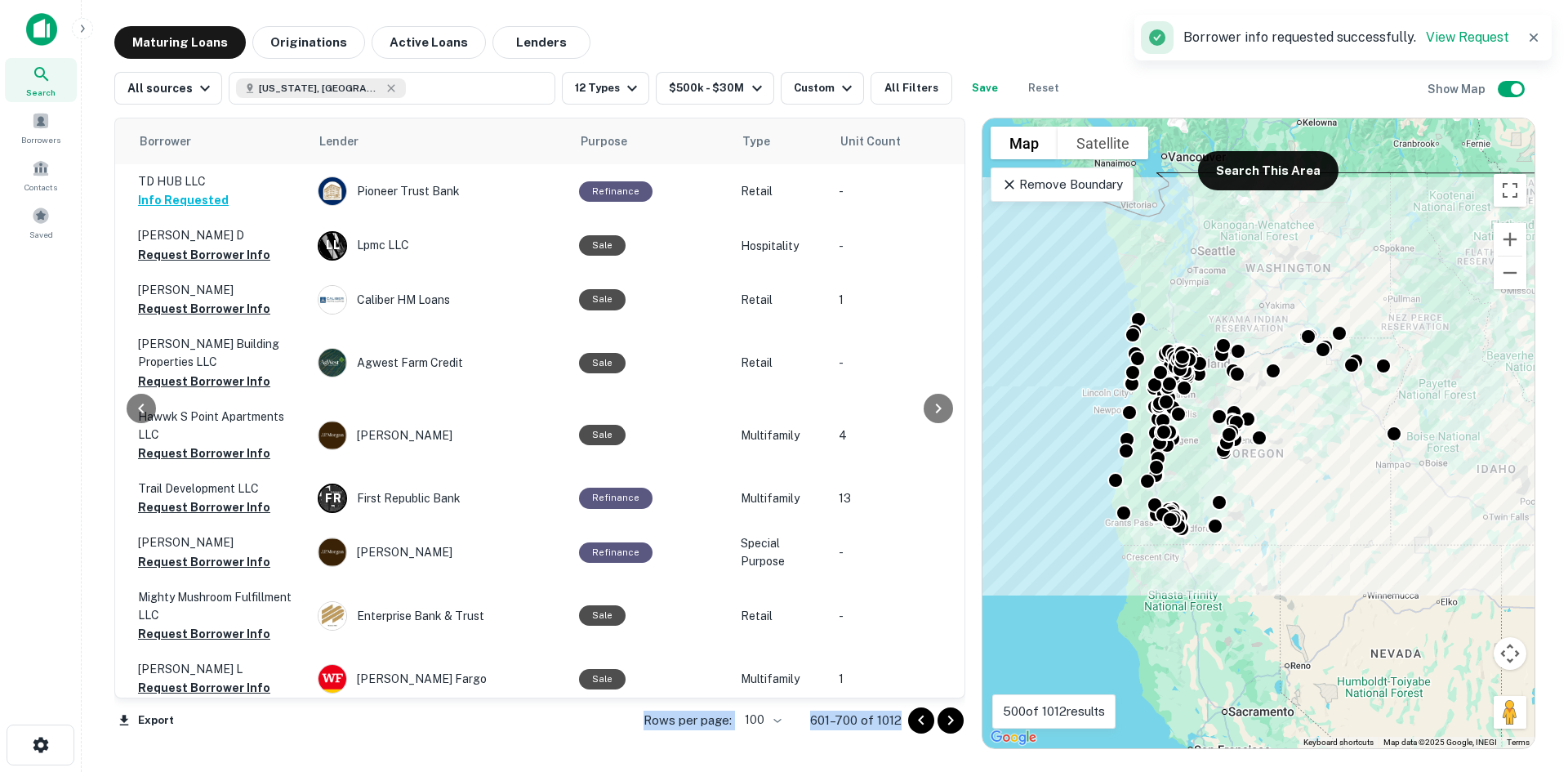
click at [948, 717] on icon "Go to next page" at bounding box center [951, 720] width 20 height 20
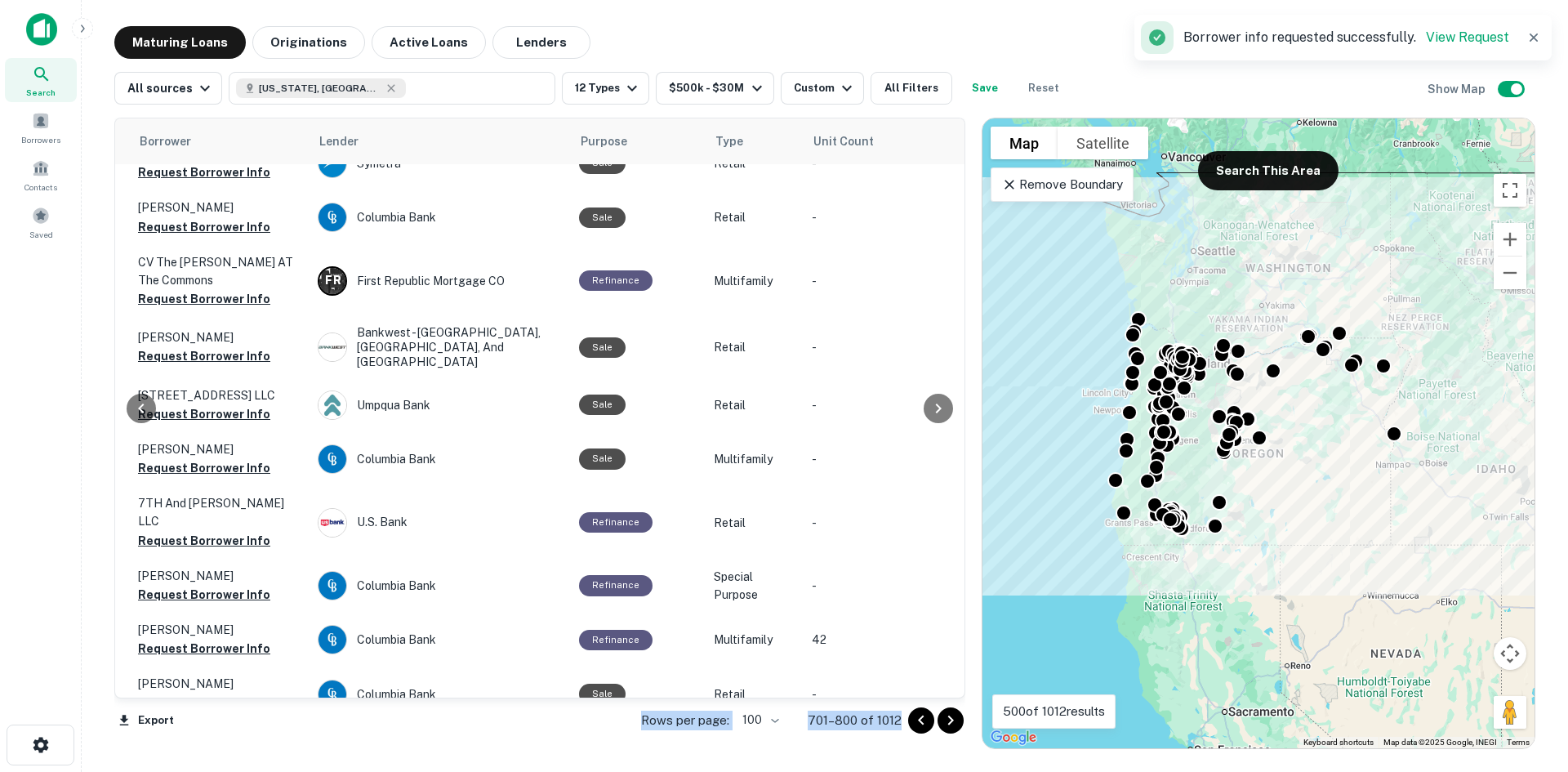
scroll to position [5148, 441]
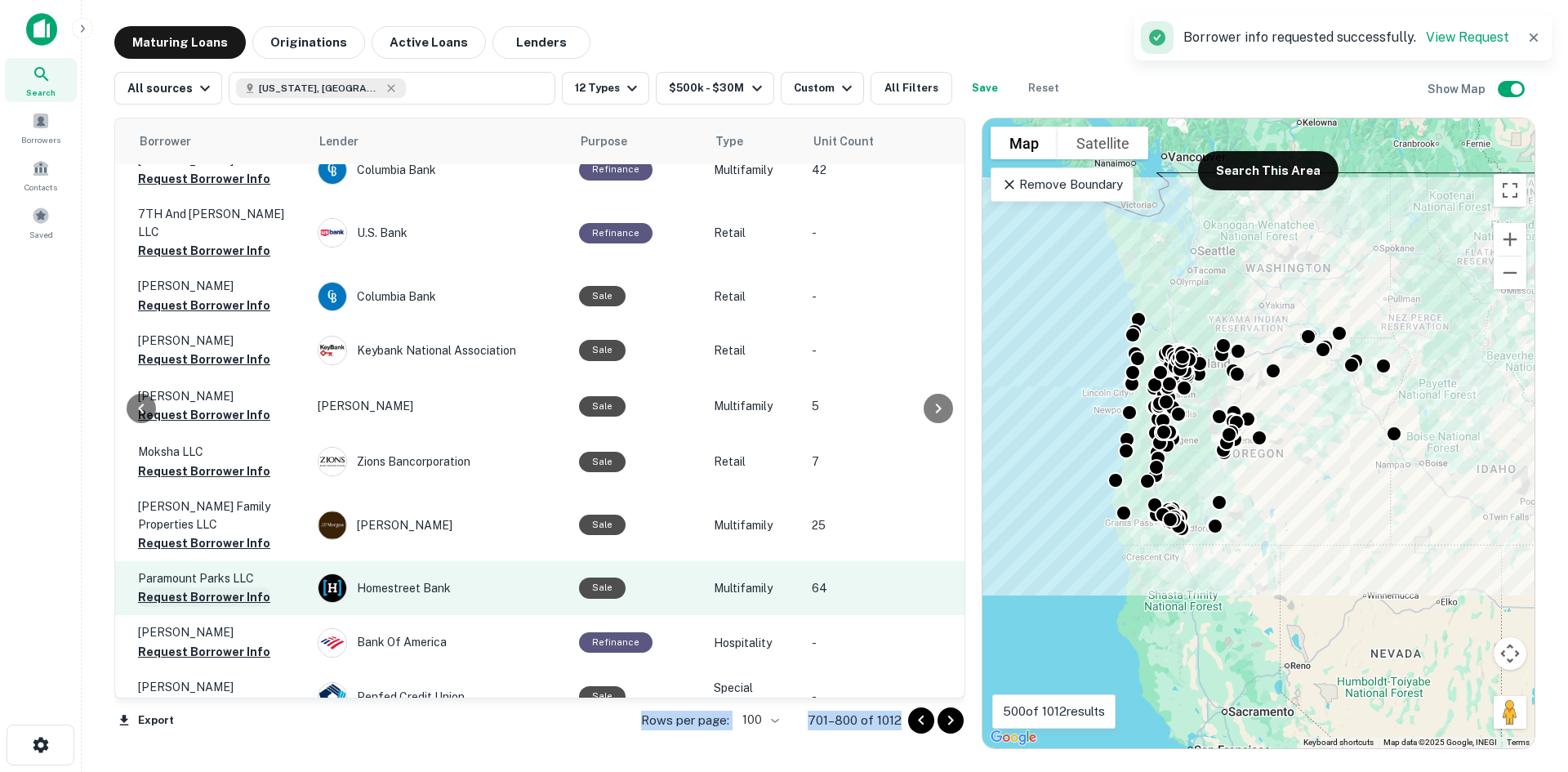
scroll to position [4822, 441]
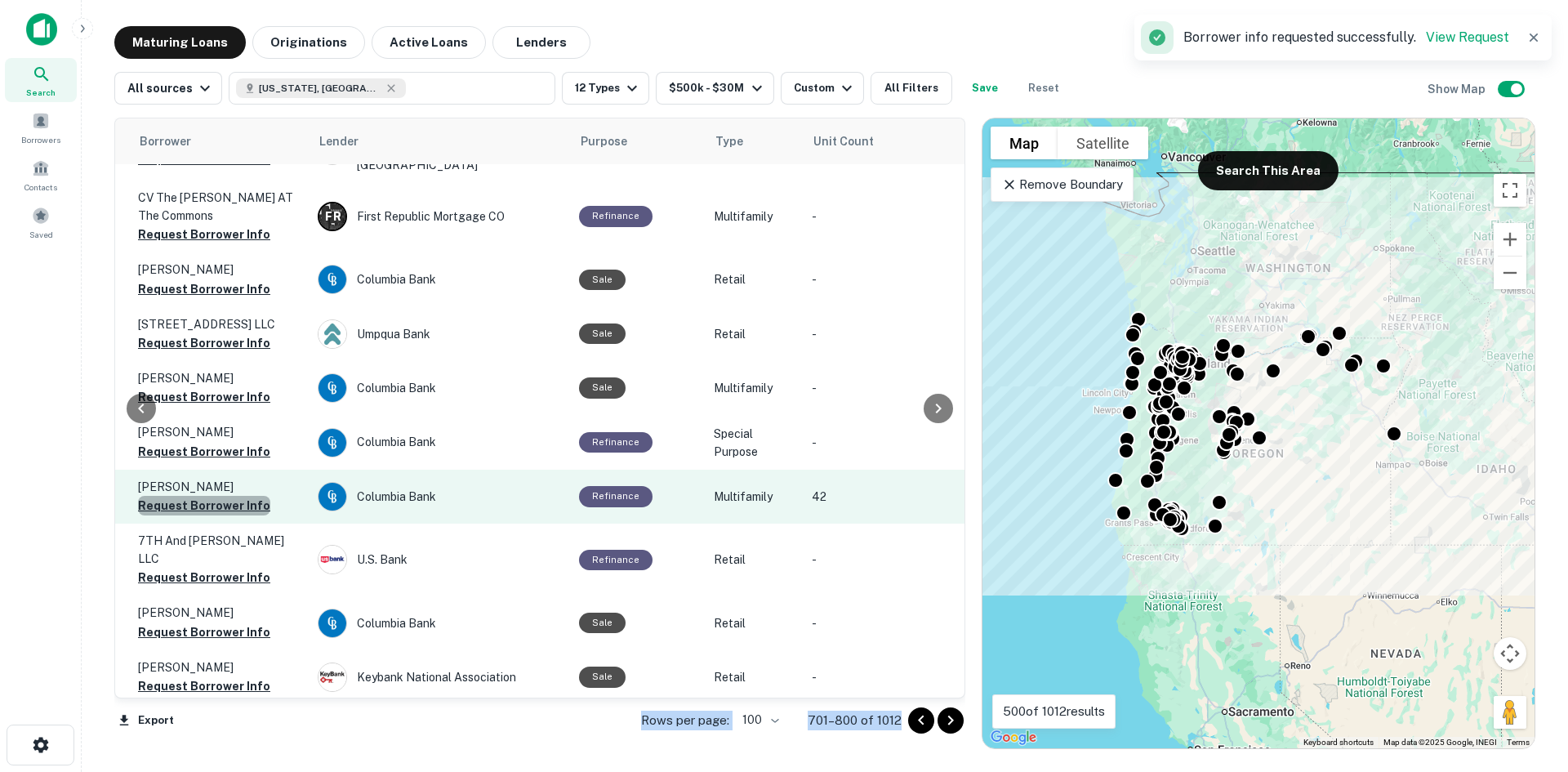
click at [221, 495] on button "Request Borrower Info" at bounding box center [204, 505] width 132 height 20
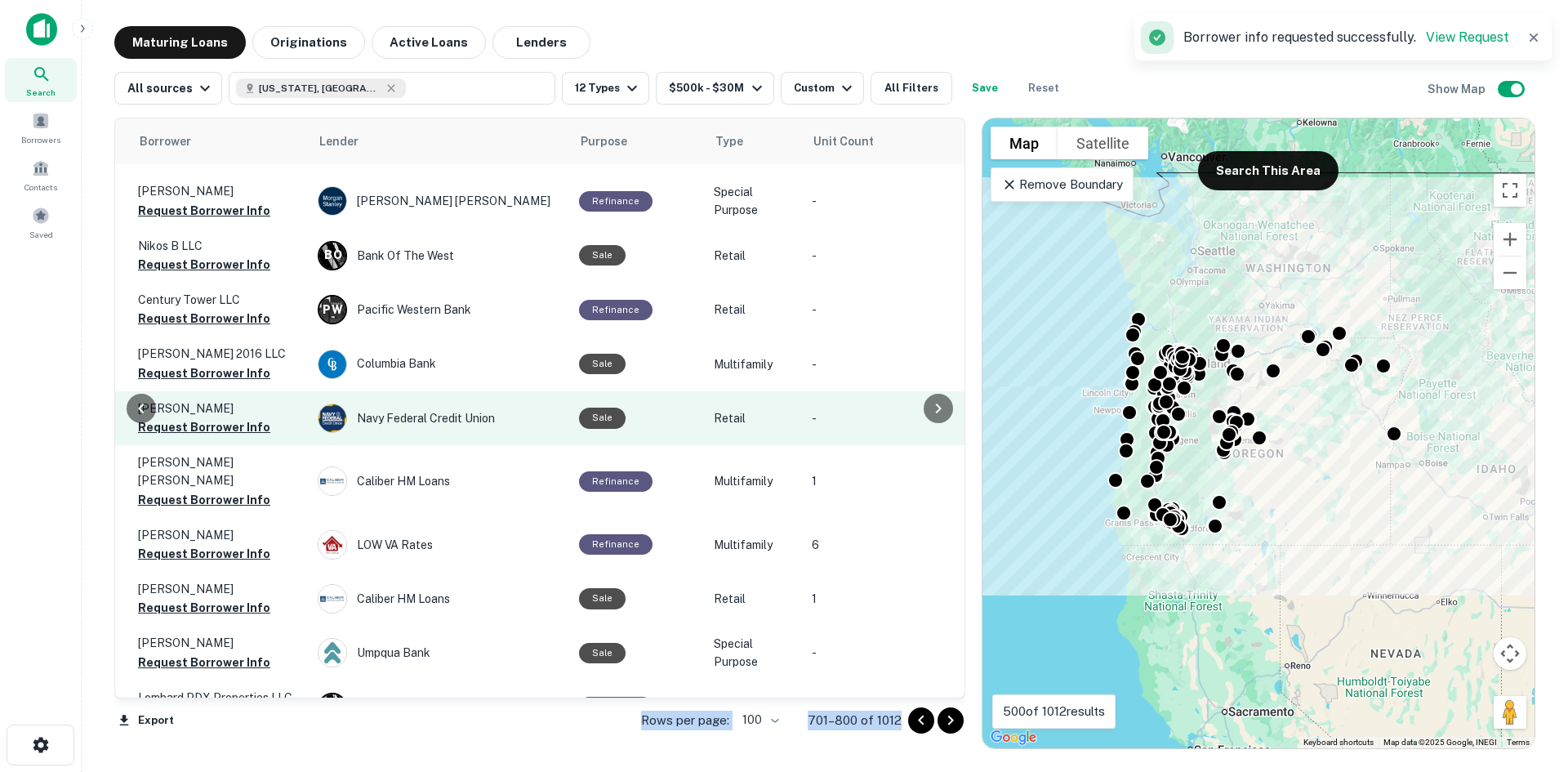
scroll to position [1800, 441]
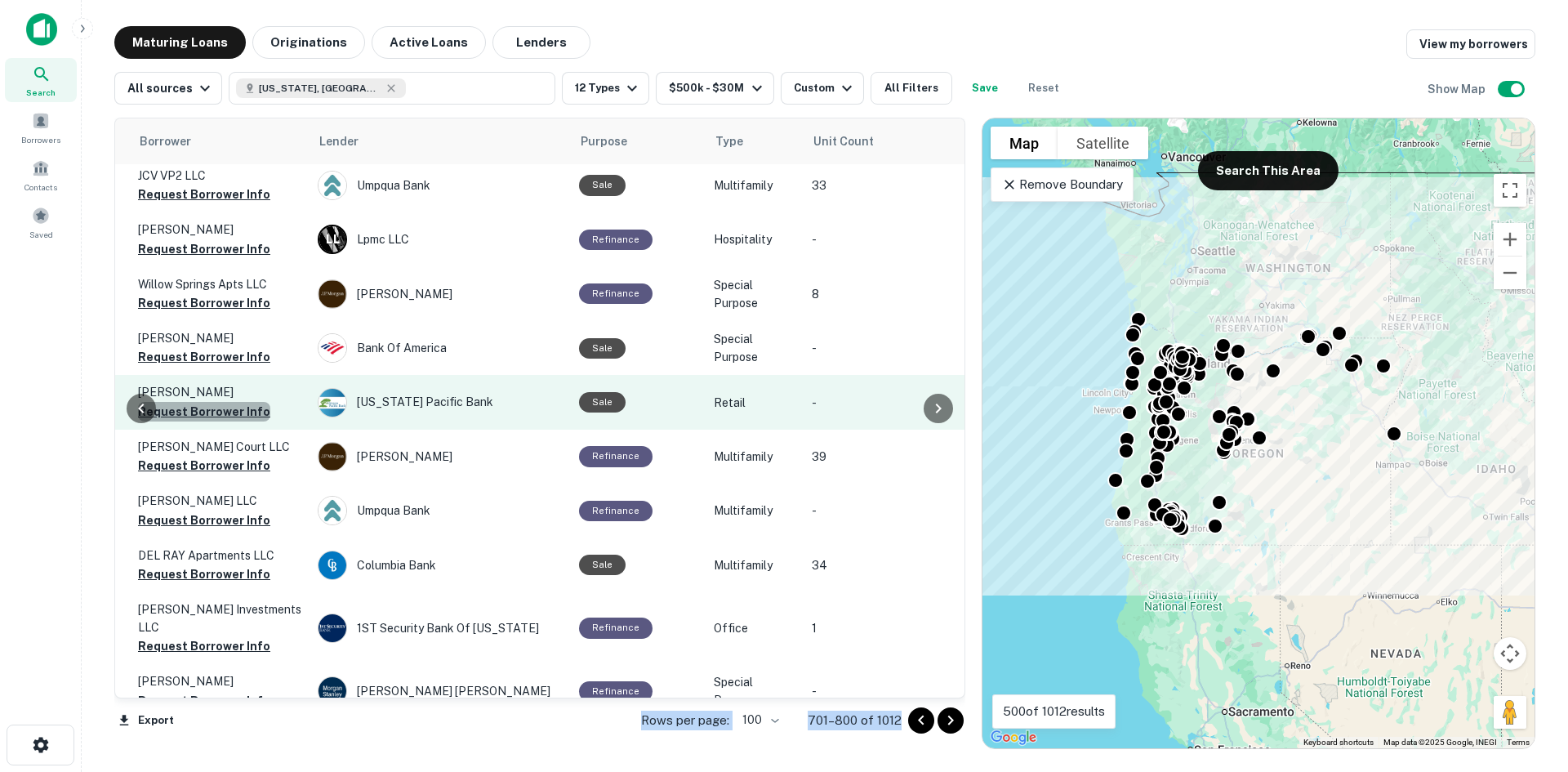
click at [227, 402] on button "Request Borrower Info" at bounding box center [204, 412] width 132 height 20
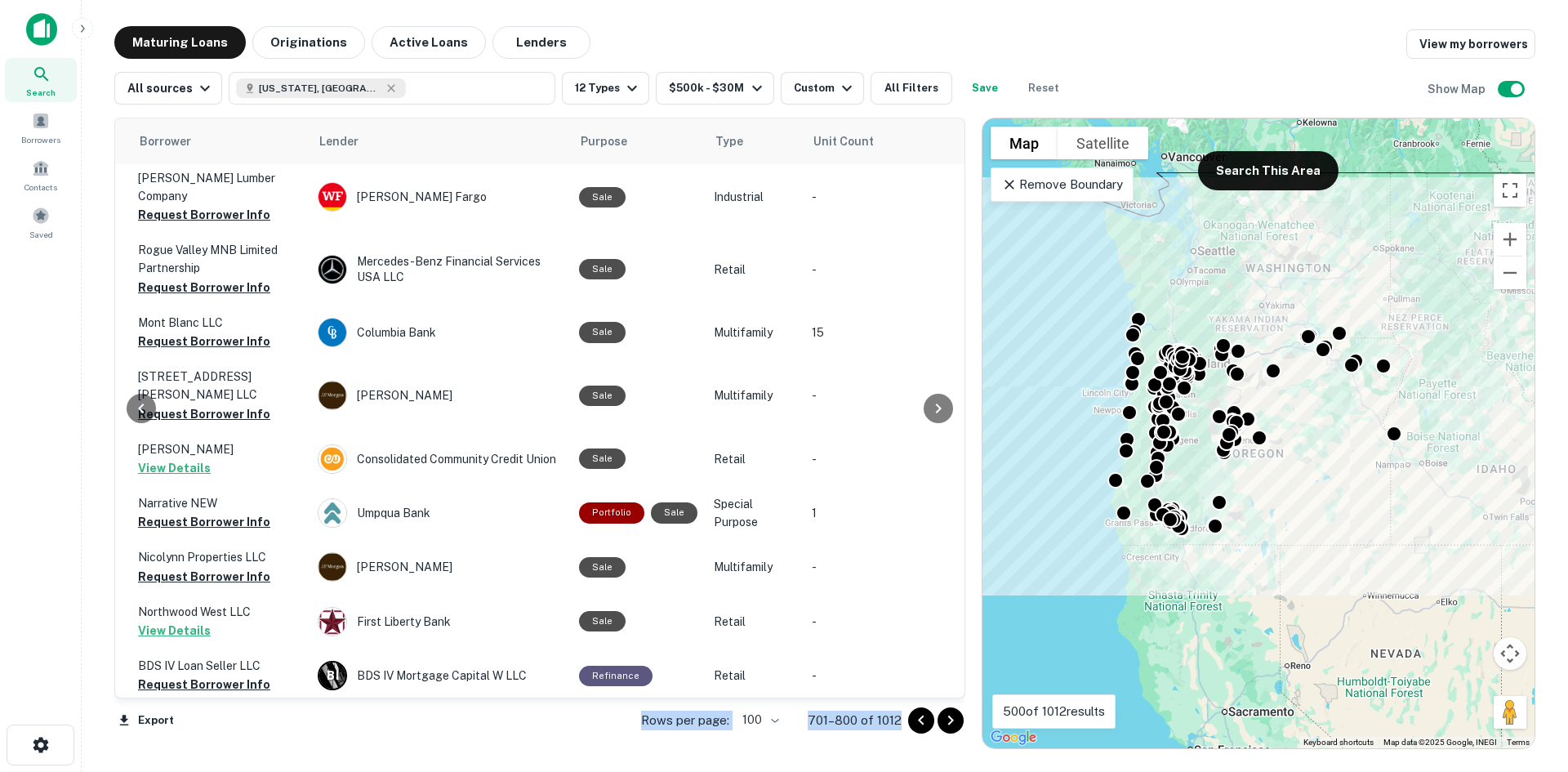
scroll to position [0, 441]
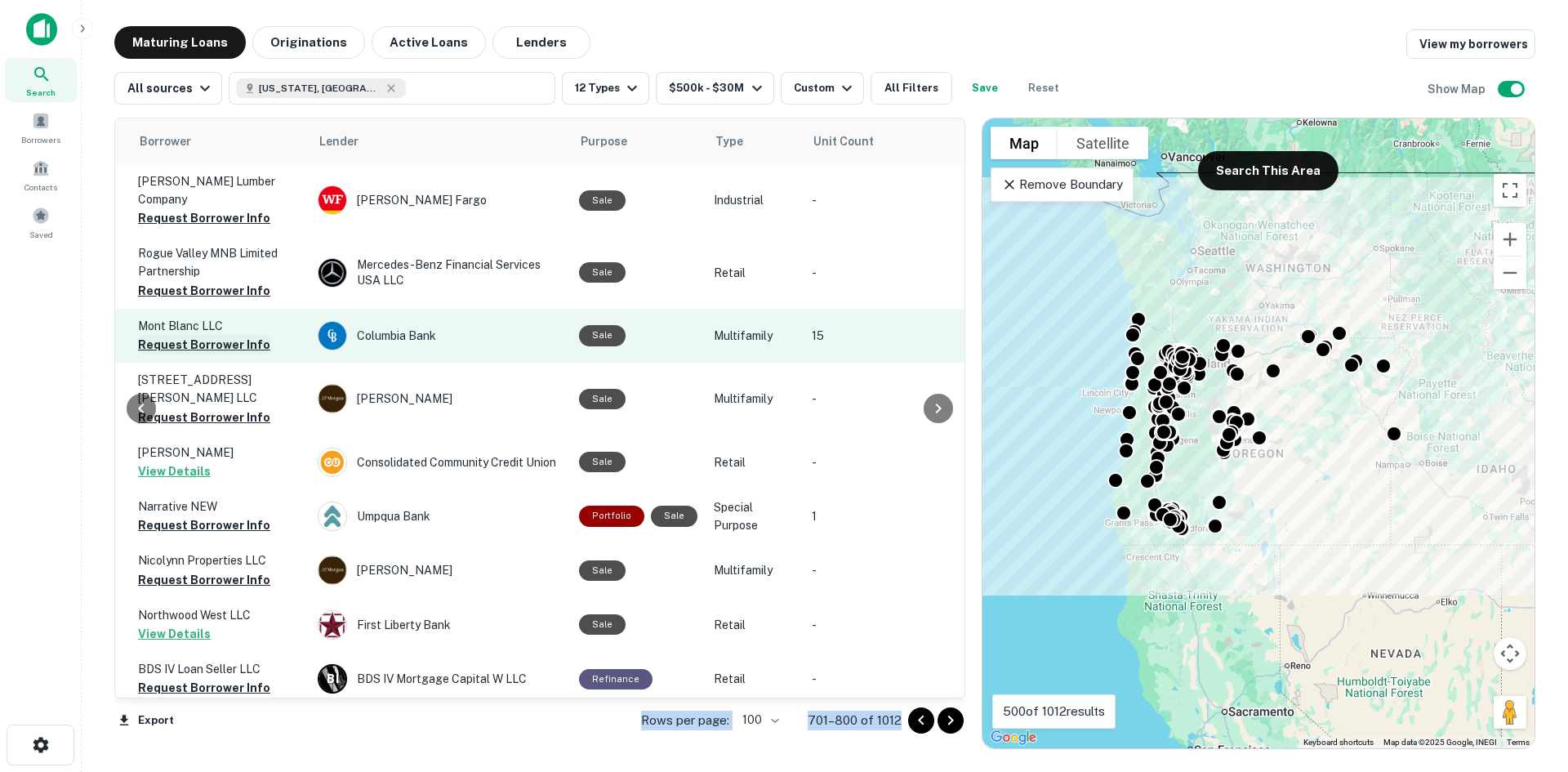
click at [218, 335] on button "Request Borrower Info" at bounding box center [204, 345] width 132 height 20
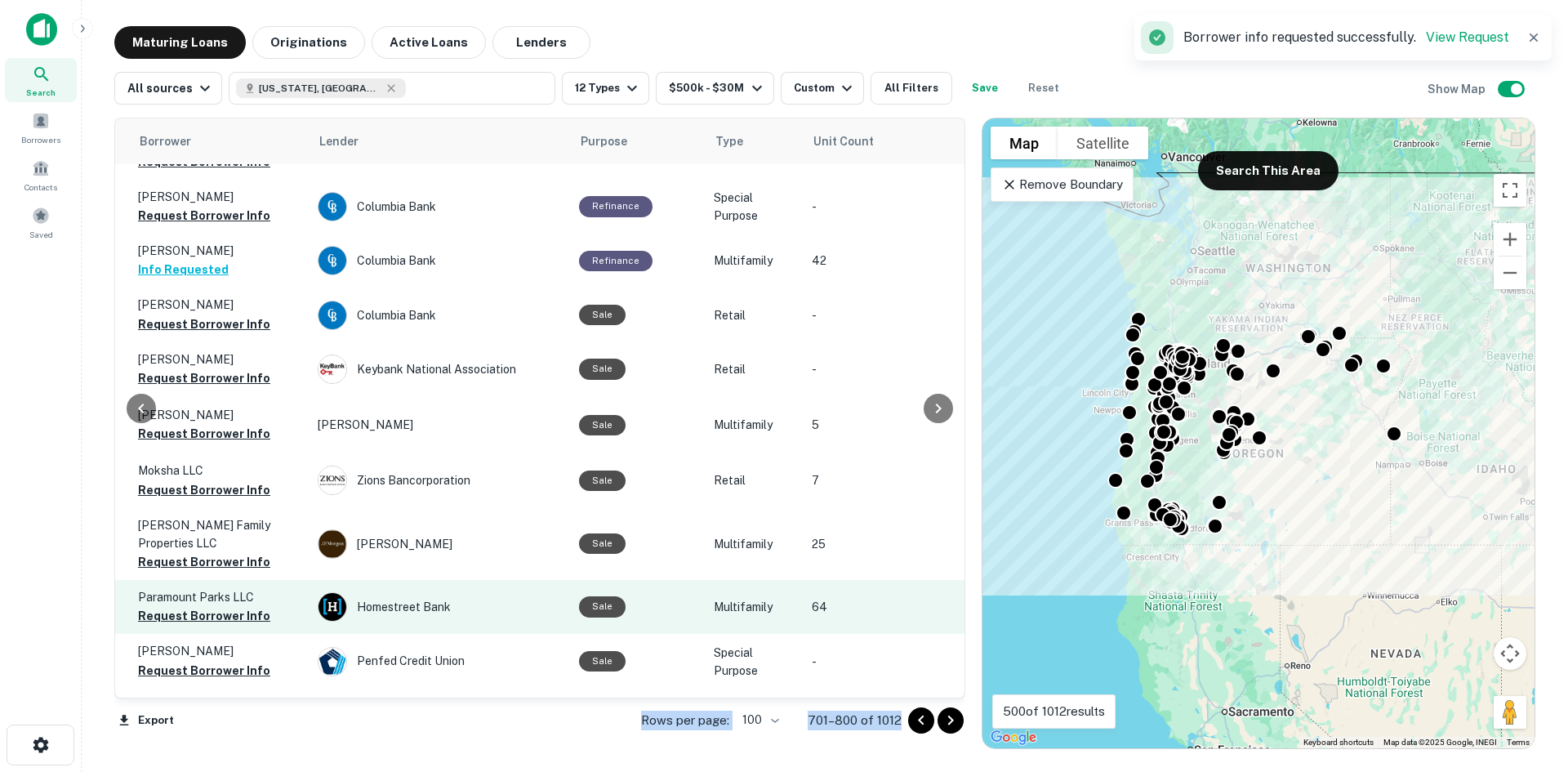
scroll to position [5148, 441]
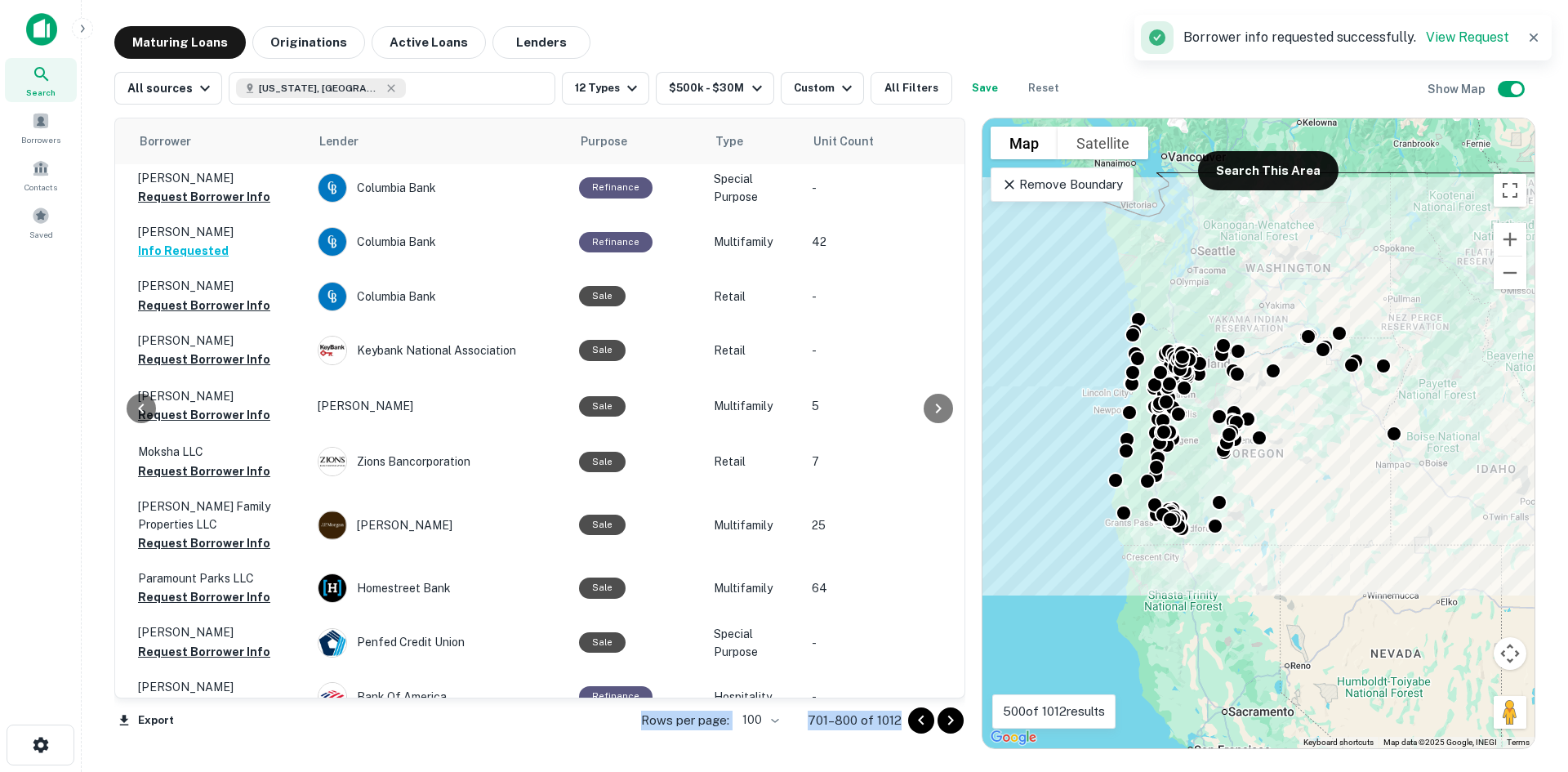
click at [217, 754] on button "Request Borrower Info" at bounding box center [204, 764] width 132 height 20
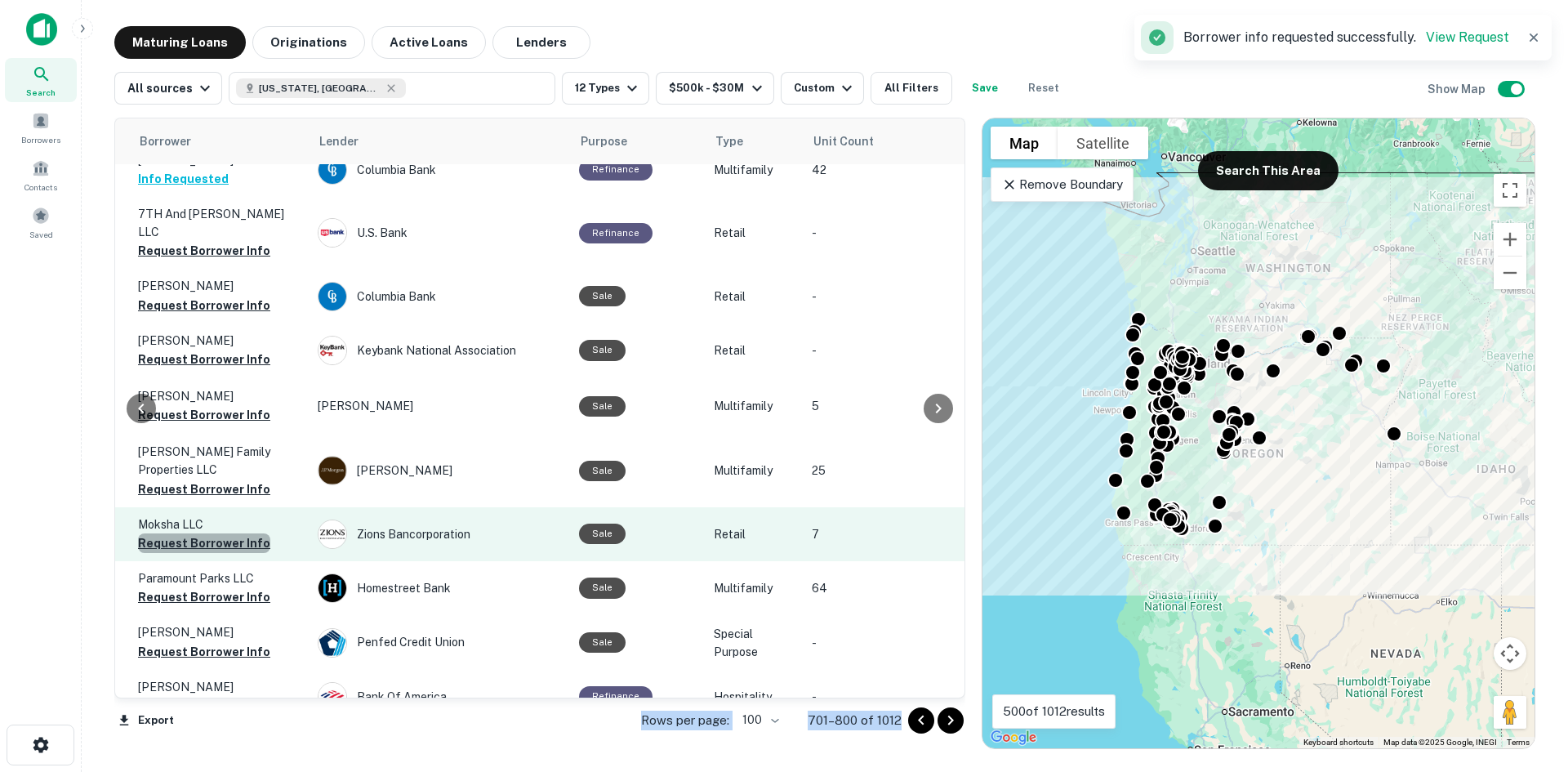
click at [214, 533] on button "Request Borrower Info" at bounding box center [204, 543] width 132 height 20
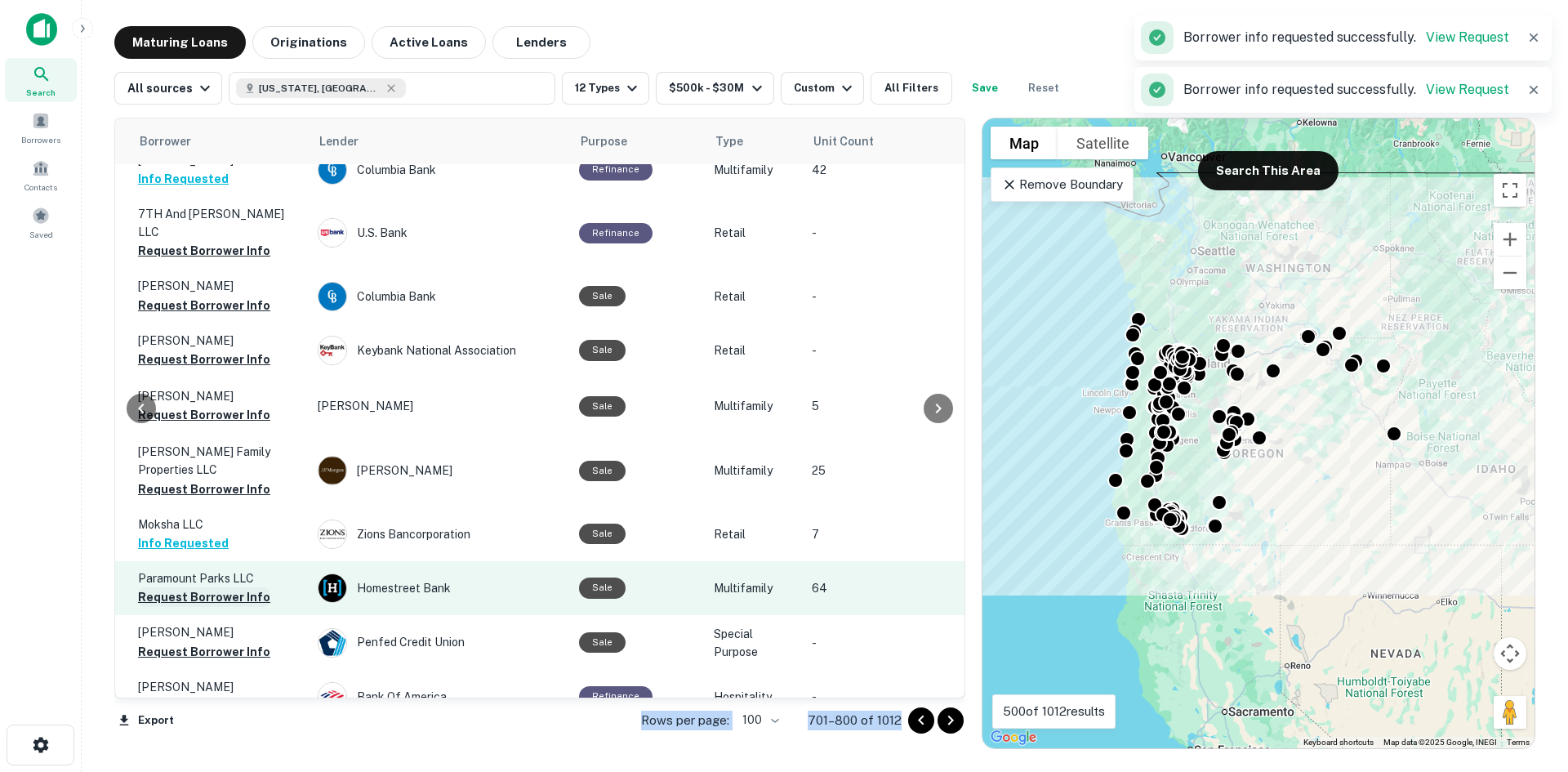
click at [236, 587] on button "Request Borrower Info" at bounding box center [204, 597] width 132 height 20
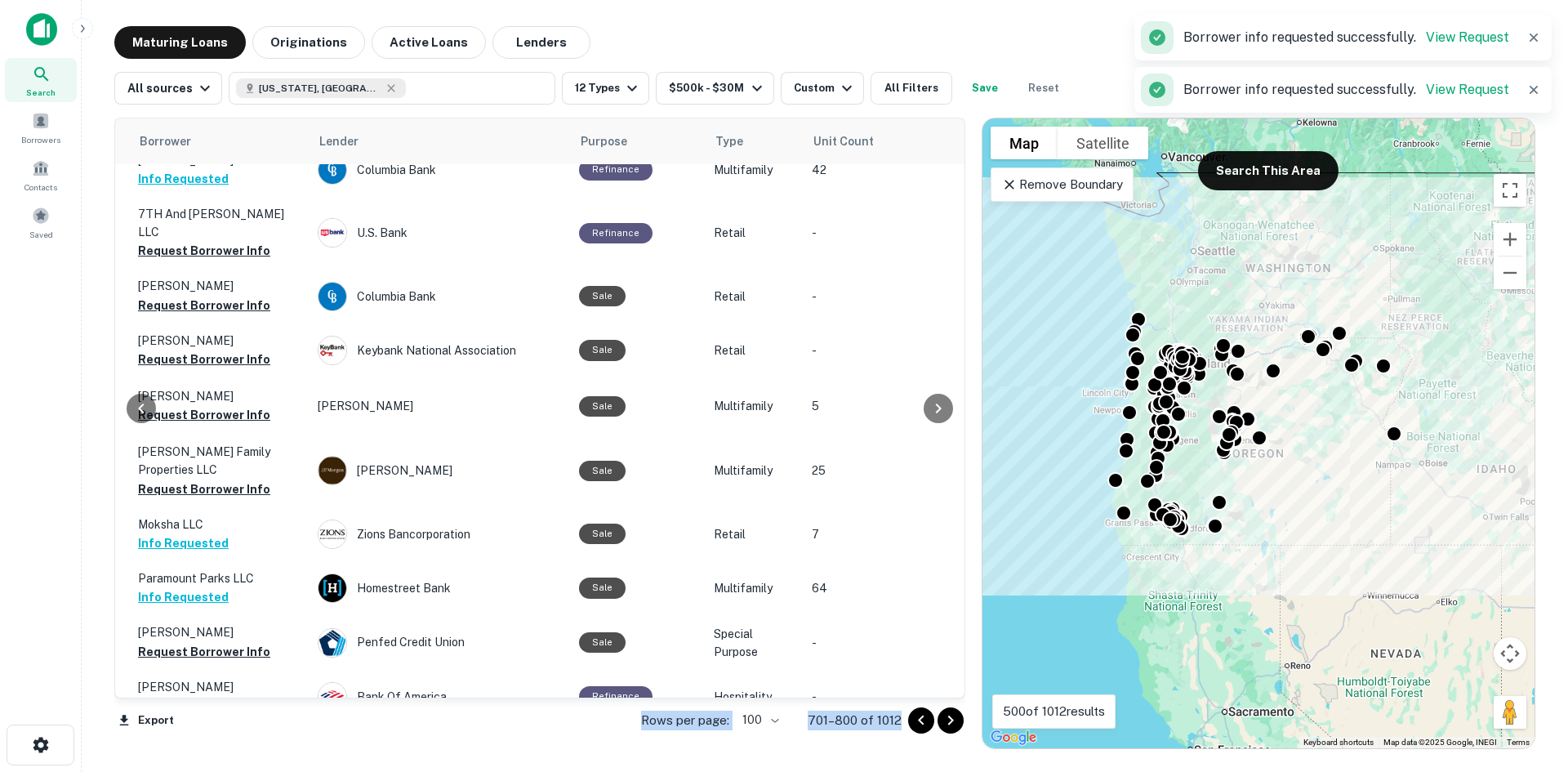
click at [202, 750] on button "Request Borrower Info" at bounding box center [204, 760] width 132 height 20
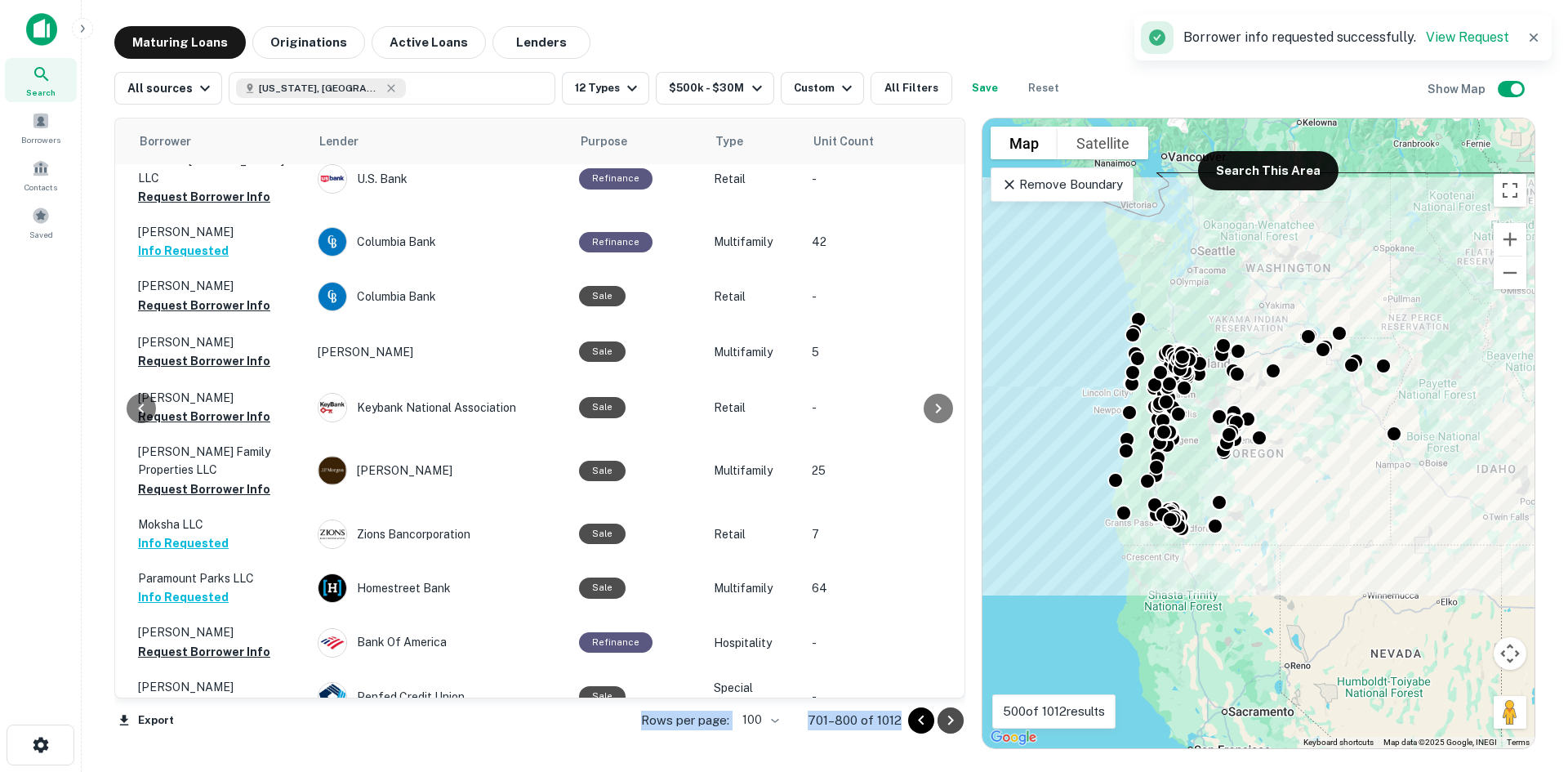
click at [942, 715] on icon "Go to next page" at bounding box center [951, 720] width 20 height 20
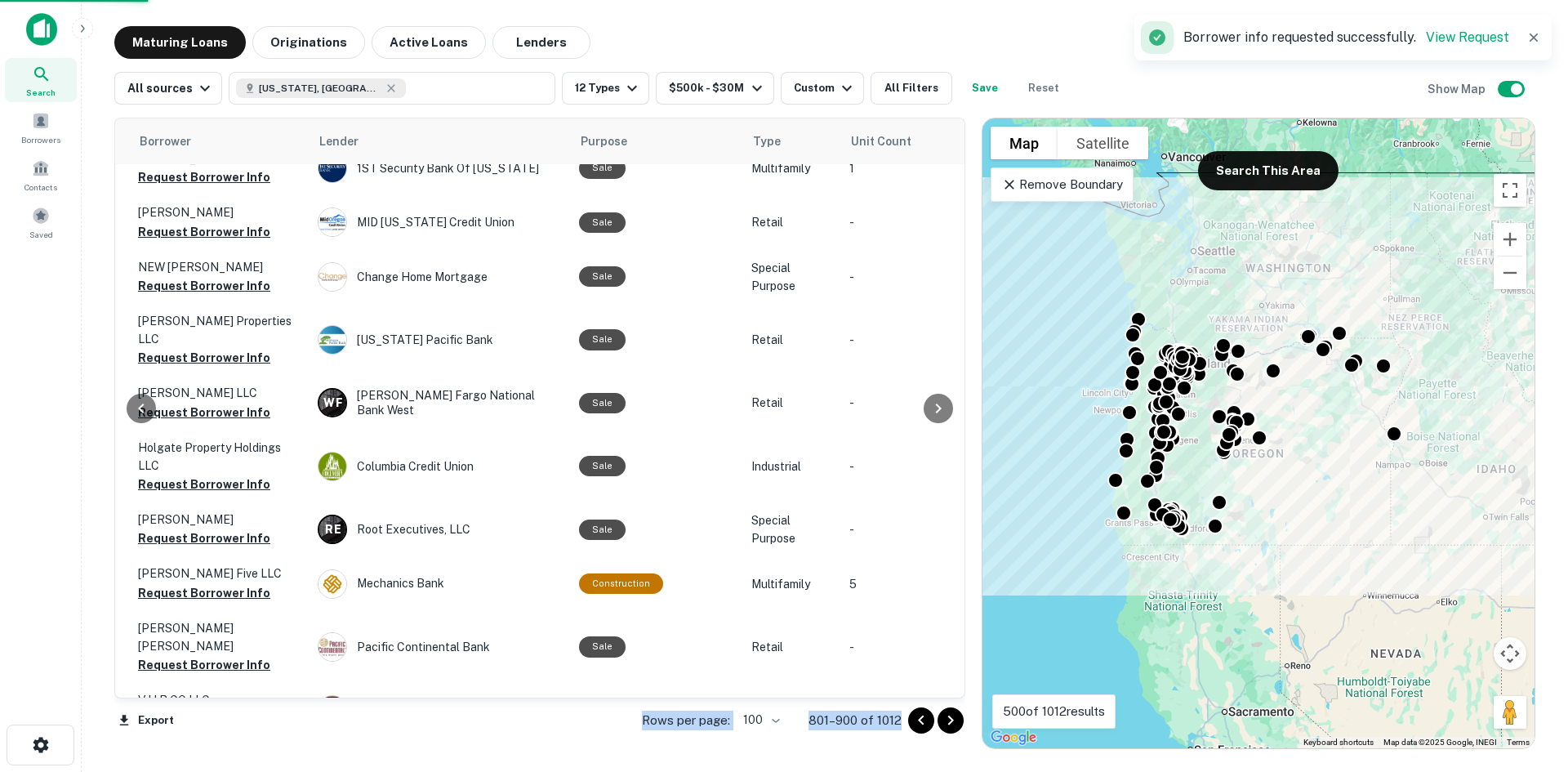
scroll to position [5148, 441]
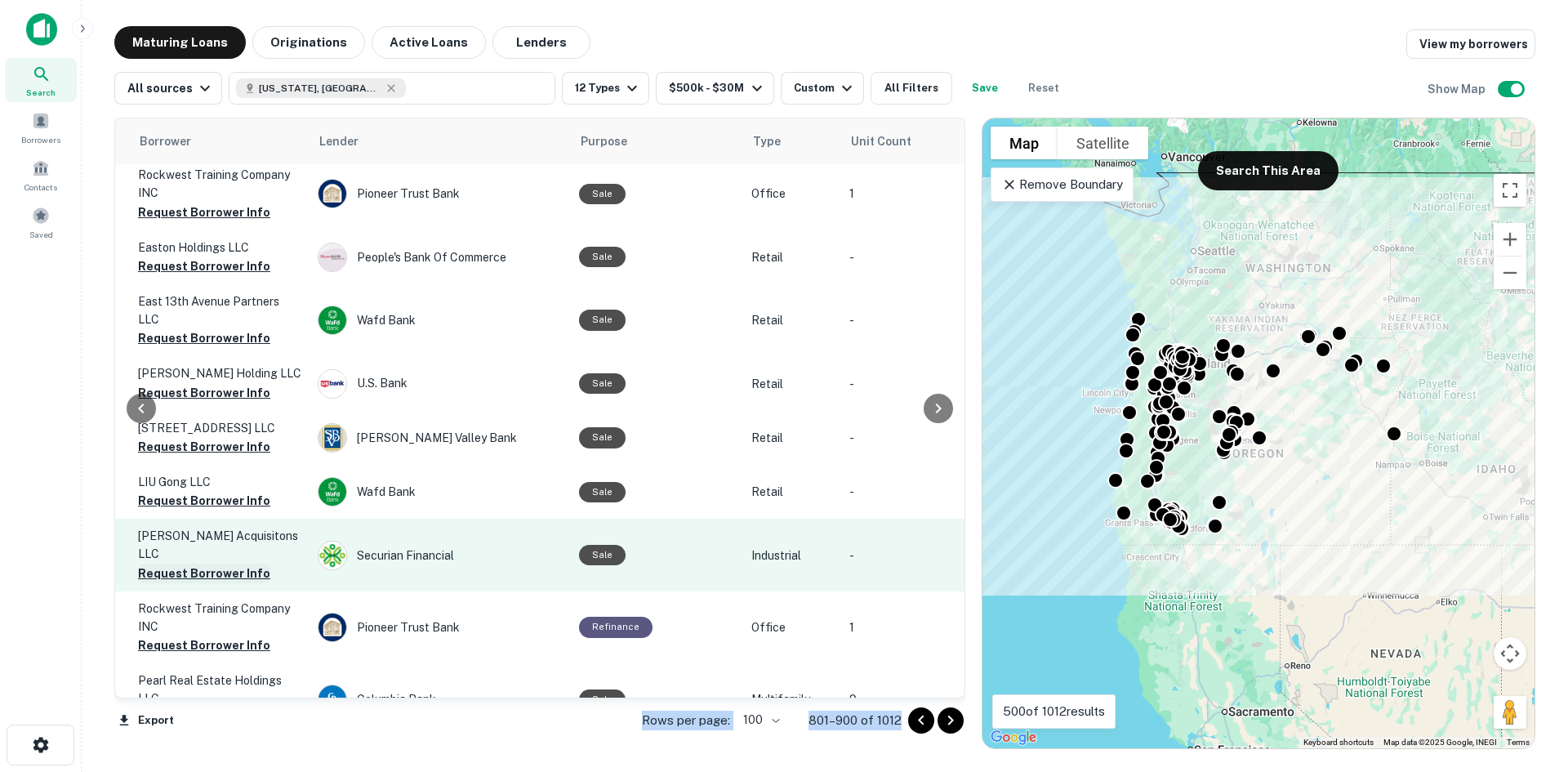
click at [236, 563] on button "Request Borrower Info" at bounding box center [204, 573] width 132 height 20
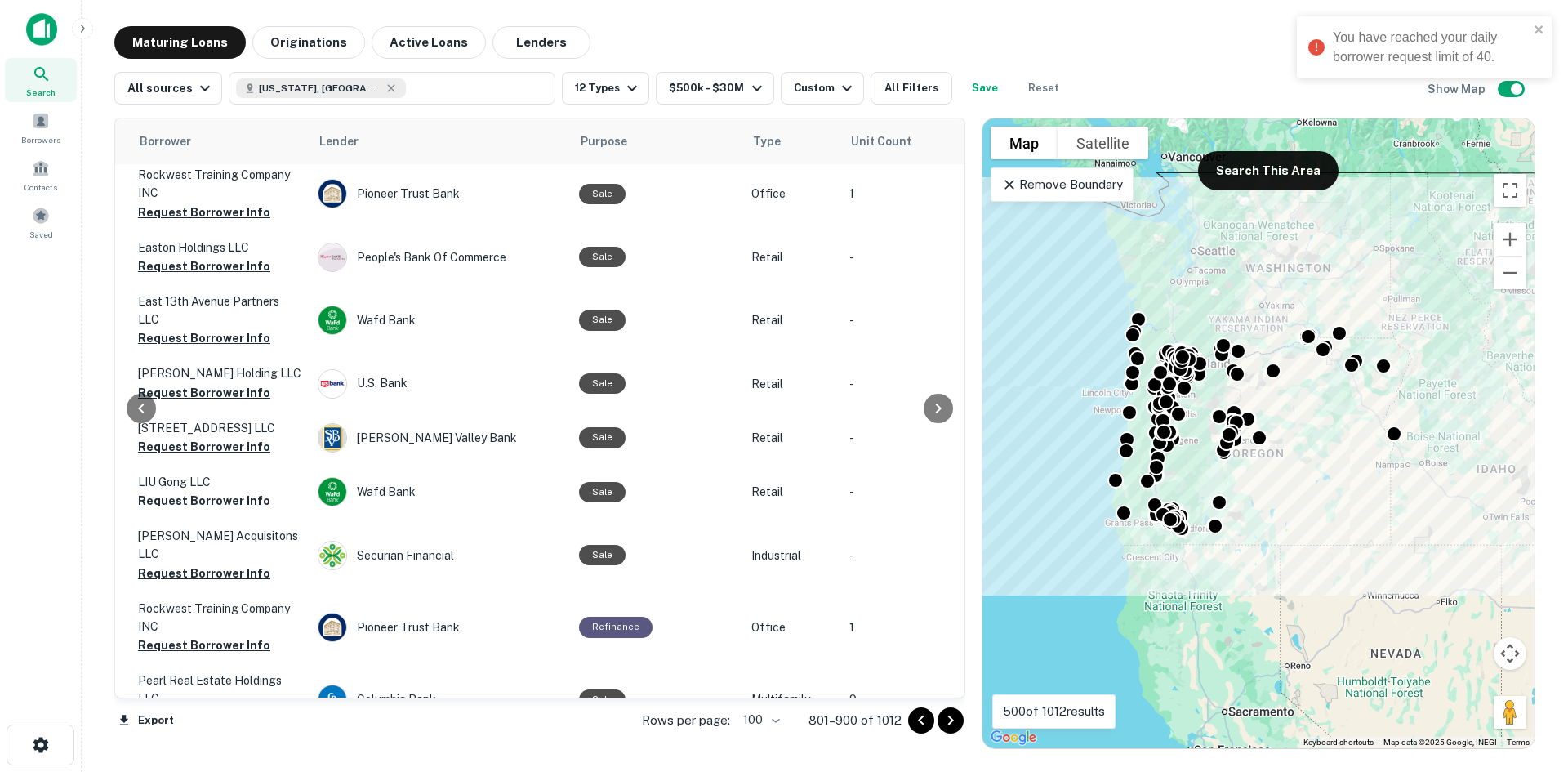
click at [750, 71] on div "All sources [US_STATE], [GEOGRAPHIC_DATA] 12 Types $500k - $30M Custom All Filt…" at bounding box center [825, 82] width 1421 height 46
